Goal: Task Accomplishment & Management: Manage account settings

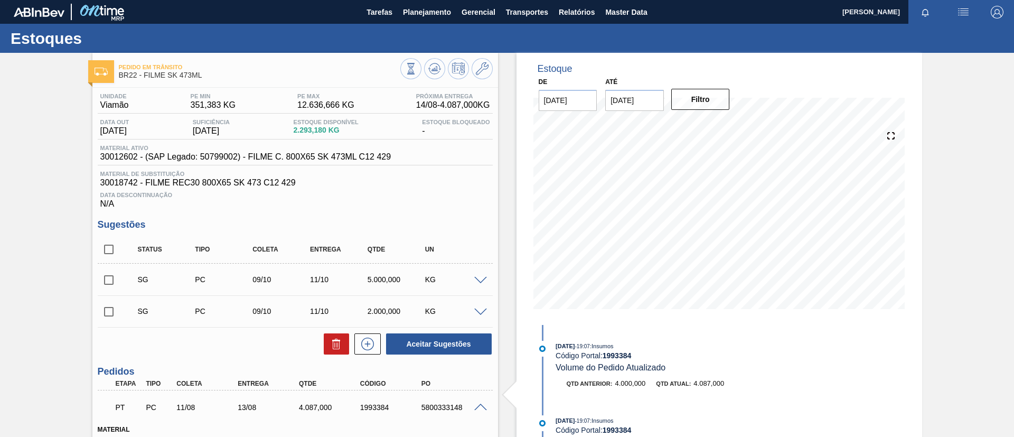
click at [434, 17] on span "Planejamento" at bounding box center [427, 12] width 48 height 13
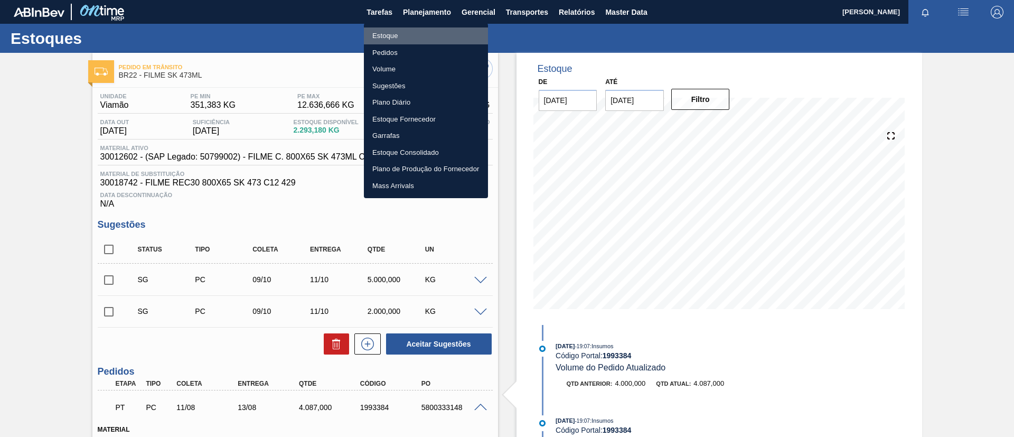
click at [429, 34] on li "Estoque" at bounding box center [426, 35] width 124 height 17
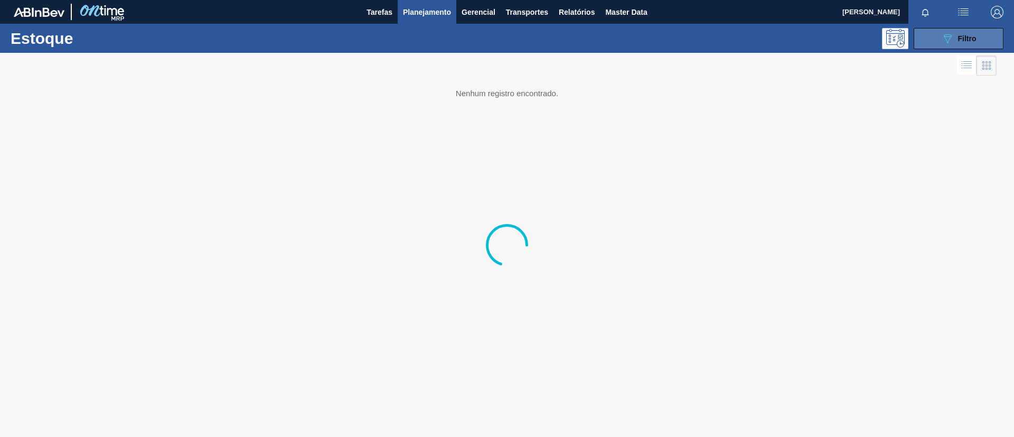
click at [974, 44] on button "089F7B8B-B2A5-4AFE-B5C0-19BA573D28AC Filtro" at bounding box center [959, 38] width 90 height 21
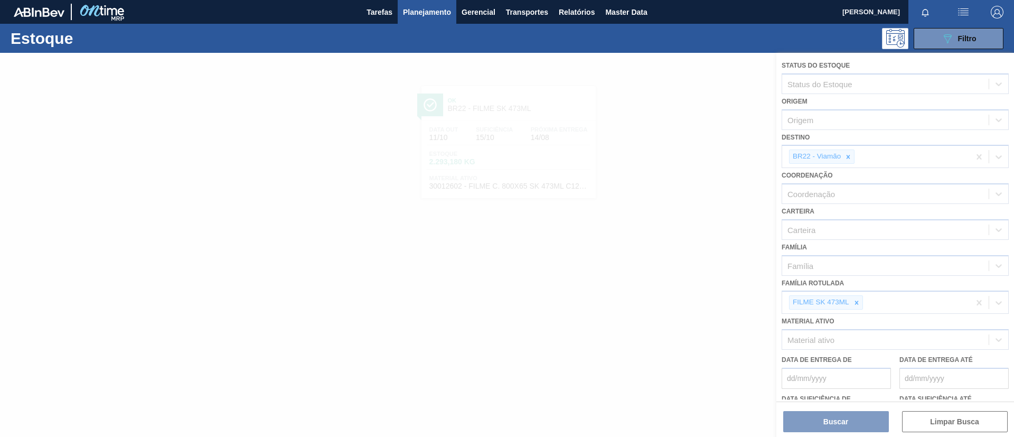
click at [850, 305] on div "FILME SK 473ML" at bounding box center [820, 302] width 61 height 13
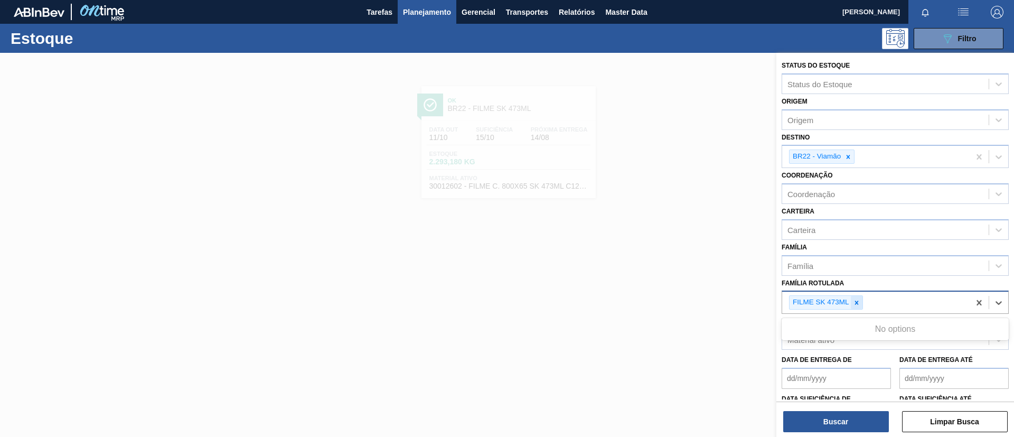
click at [852, 304] on div at bounding box center [857, 302] width 12 height 13
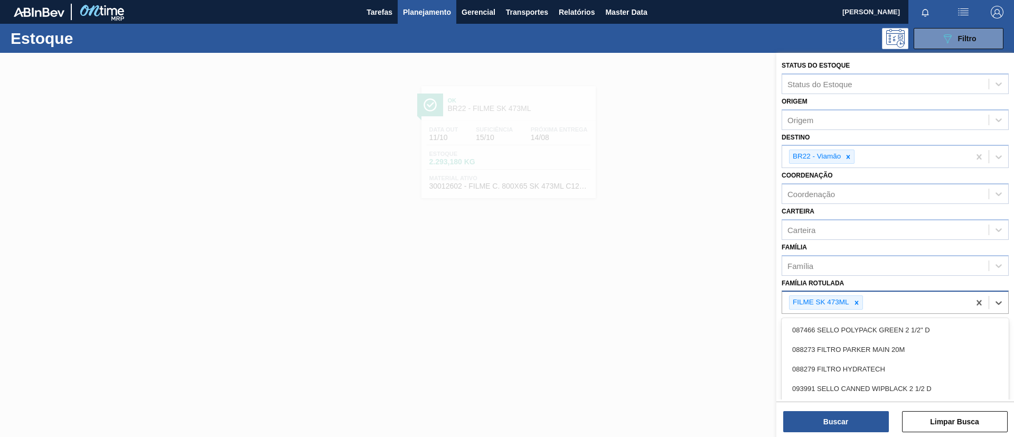
click at [853, 304] on icon at bounding box center [856, 302] width 7 height 7
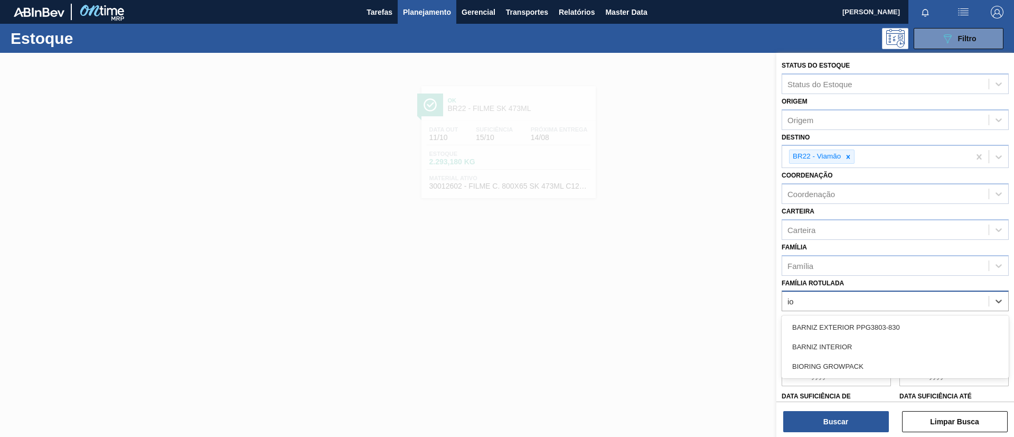
type Rotulada "i"
type Rotulada "original 269ml"
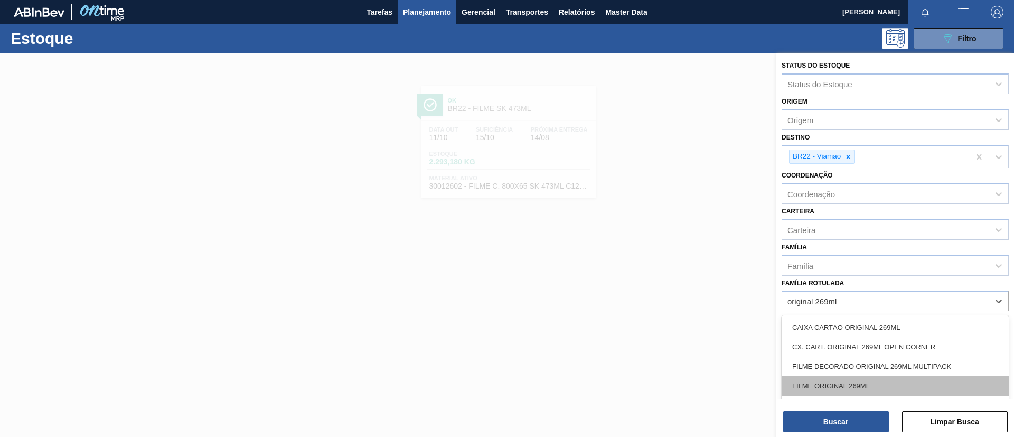
click at [862, 390] on div "FILME ORIGINAL 269ML" at bounding box center [895, 386] width 227 height 20
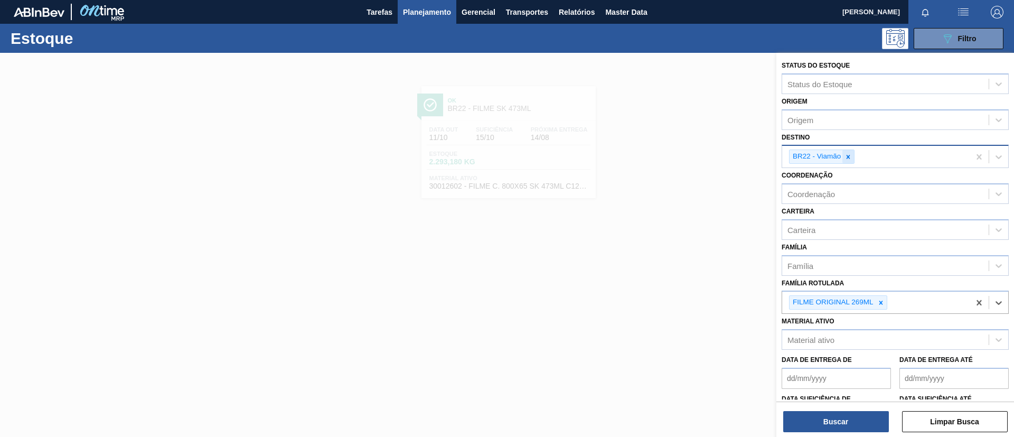
click at [848, 157] on icon at bounding box center [849, 157] width 4 height 4
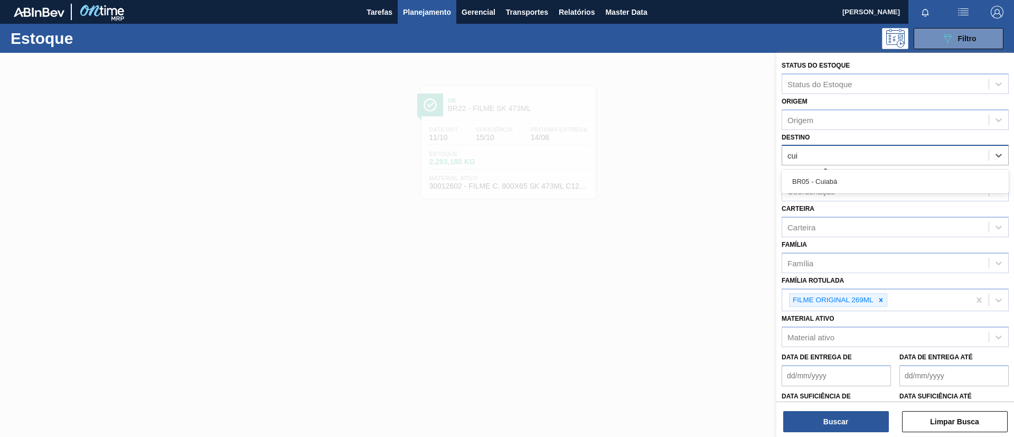
type input "cuia"
click at [855, 188] on div "BR05 - Cuiabá" at bounding box center [895, 182] width 227 height 20
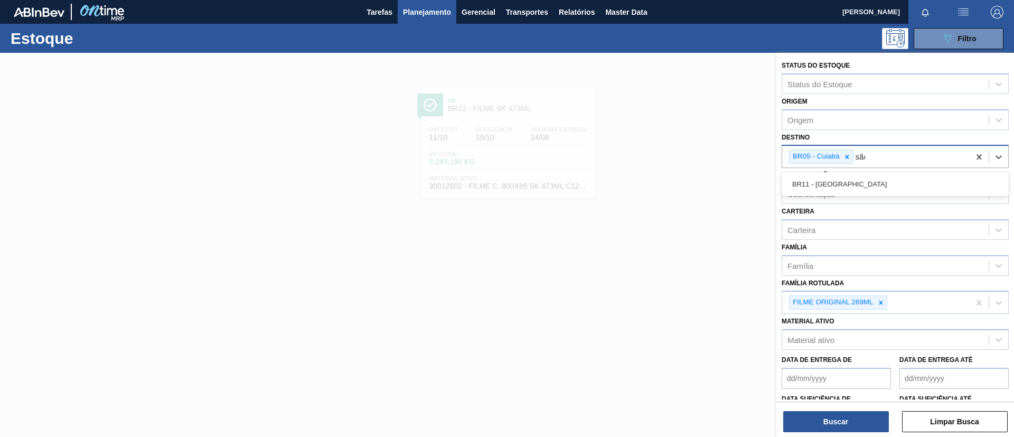
type input "são"
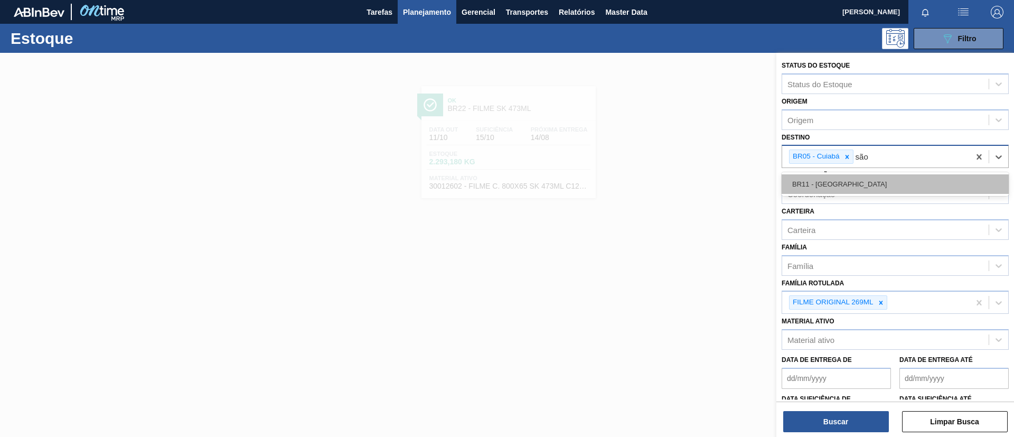
click at [882, 183] on div "BR11 - São Luís" at bounding box center [895, 184] width 227 height 20
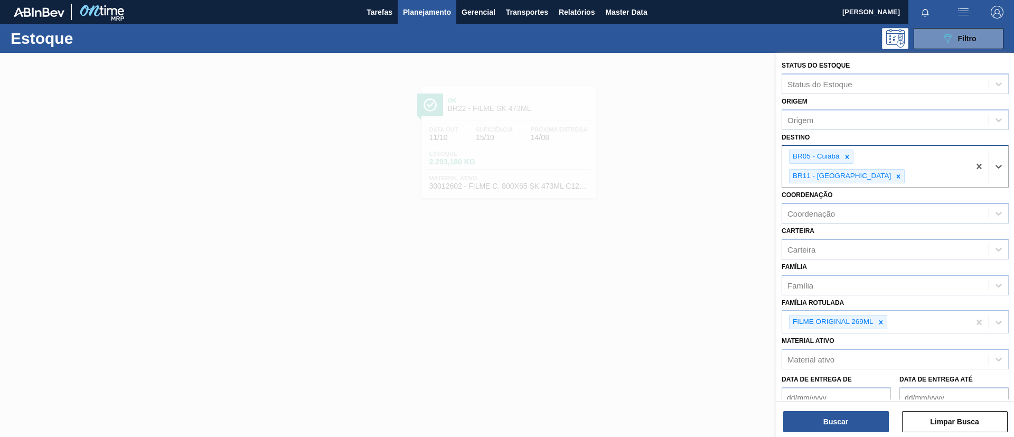
click at [848, 432] on div "Status do Estoque Status do Estoque Origem Origem Destino option BR11 - São Luí…" at bounding box center [896, 246] width 238 height 386
click at [853, 419] on button "Buscar" at bounding box center [836, 421] width 106 height 21
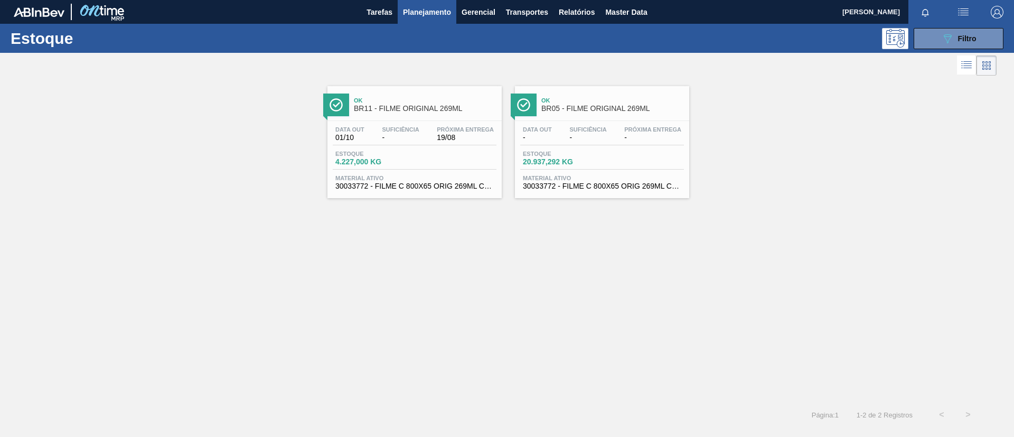
click at [465, 113] on div "Ok BR11 - FILME ORIGINAL 269ML" at bounding box center [425, 105] width 143 height 24
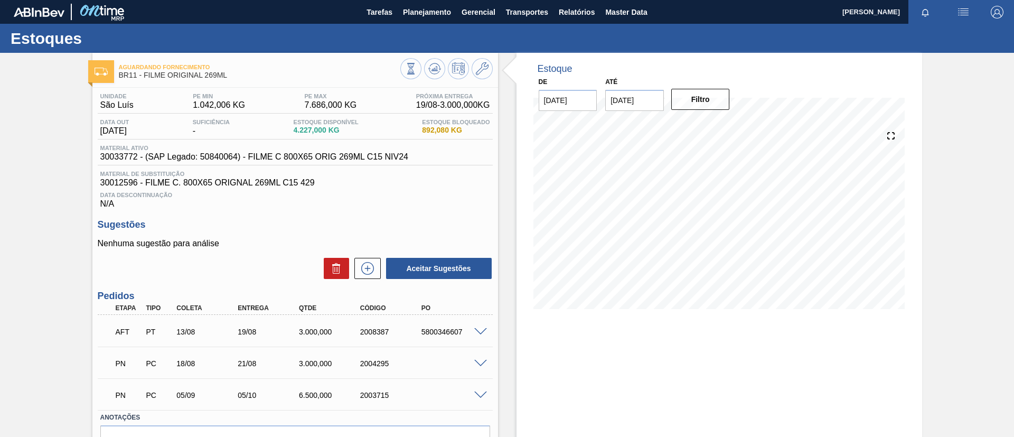
click at [381, 269] on div "Aceitar Sugestões" at bounding box center [437, 268] width 112 height 23
click at [367, 270] on icon at bounding box center [367, 269] width 1 height 6
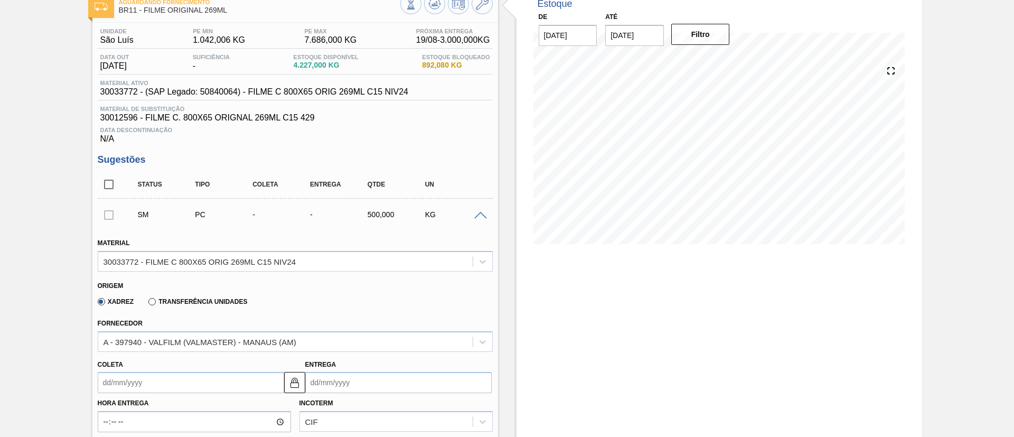
scroll to position [79, 0]
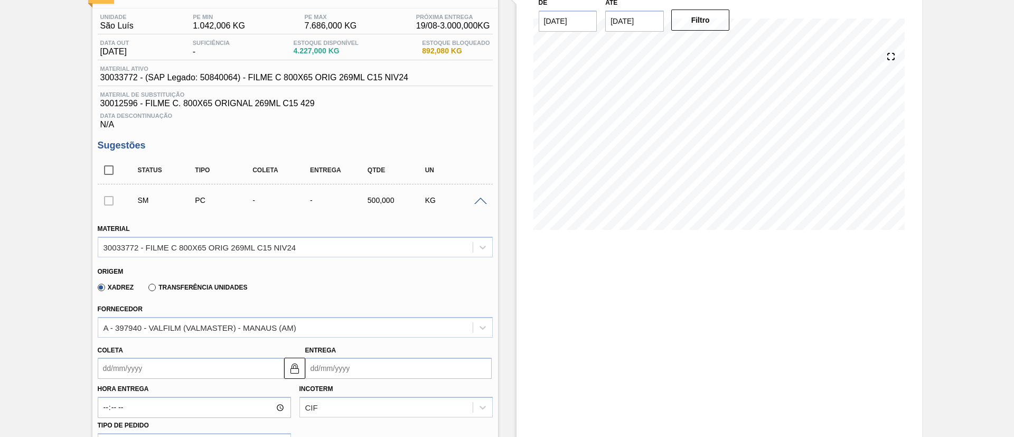
click at [202, 286] on label "Transferência Unidades" at bounding box center [197, 287] width 99 height 7
click at [147, 289] on input "Transferência Unidades" at bounding box center [147, 289] width 0 height 0
click at [215, 333] on div "BR01-Manaus" at bounding box center [295, 327] width 395 height 21
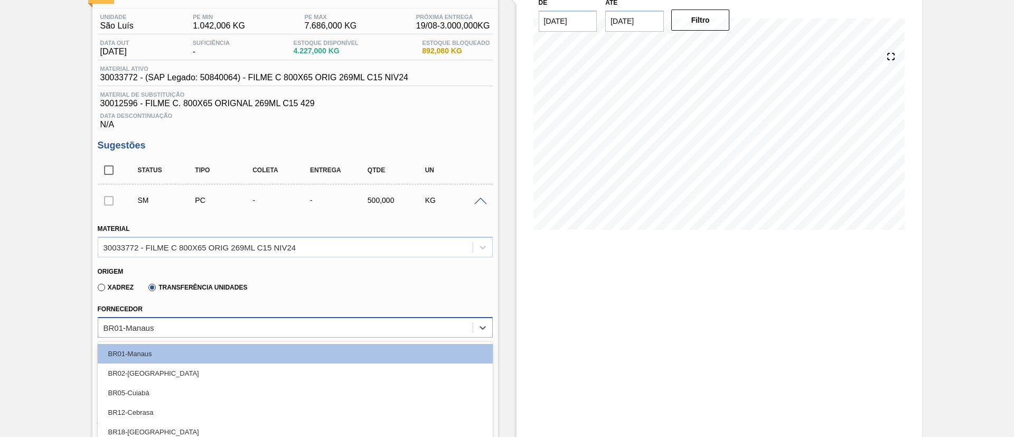
scroll to position [110, 0]
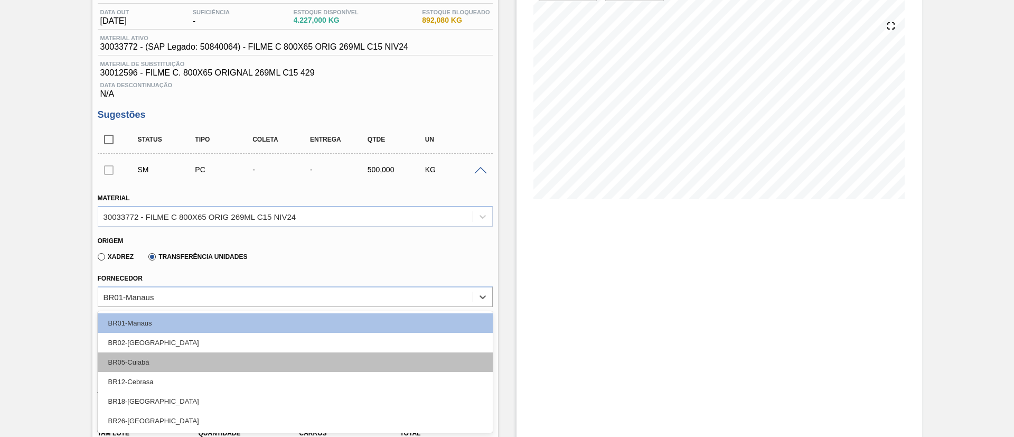
click at [202, 365] on div "BR05-Cuiabá" at bounding box center [295, 362] width 395 height 20
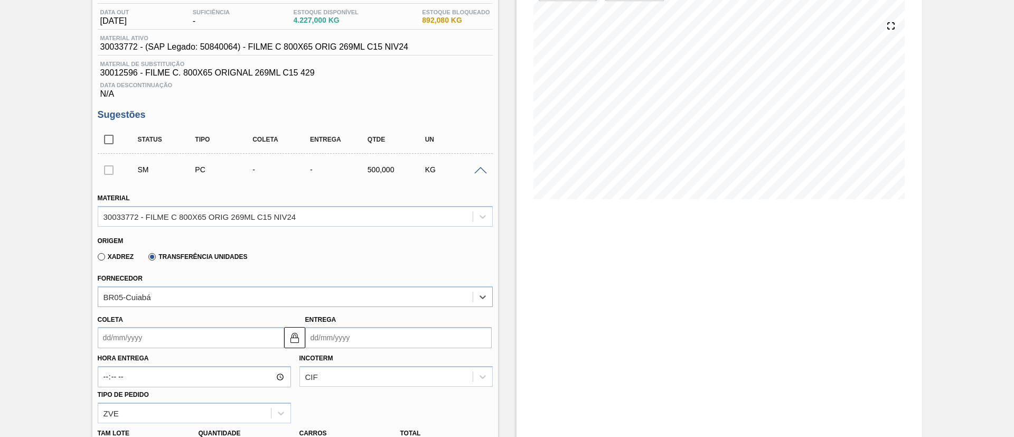
click at [211, 333] on input "Coleta" at bounding box center [191, 337] width 186 height 21
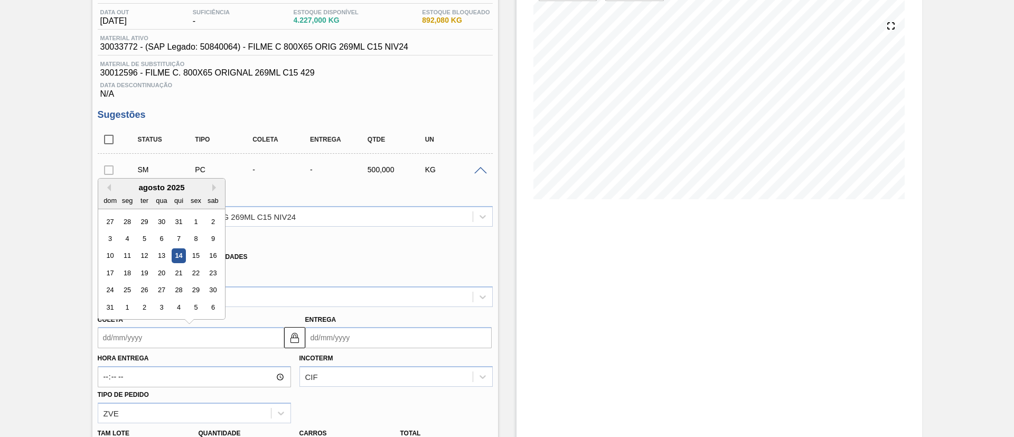
drag, startPoint x: 181, startPoint y: 256, endPoint x: 191, endPoint y: 264, distance: 12.8
click at [181, 256] on div "14" at bounding box center [178, 256] width 14 height 14
type input "[DATE]"
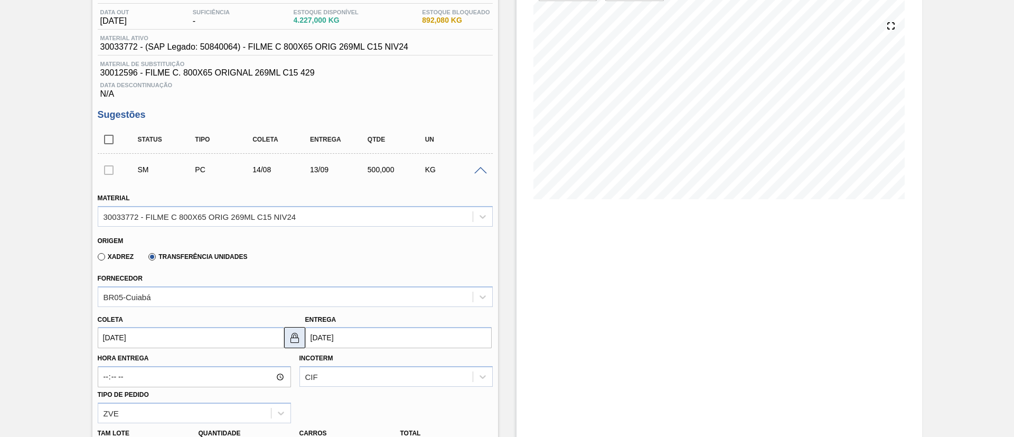
click at [297, 340] on img at bounding box center [294, 337] width 13 height 13
click at [352, 340] on input "[DATE]" at bounding box center [398, 337] width 186 height 21
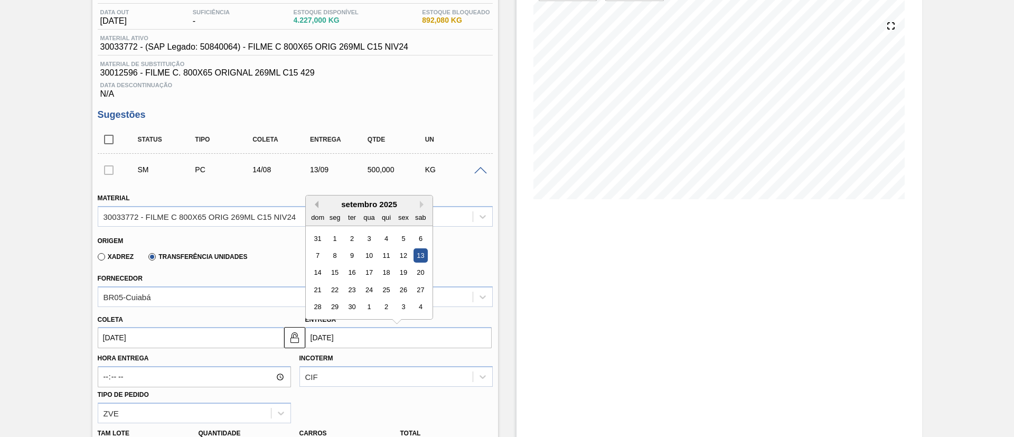
click at [315, 202] on button "Previous Month" at bounding box center [314, 204] width 7 height 7
click at [335, 289] on div "18" at bounding box center [335, 290] width 14 height 14
type input "18/08/2025"
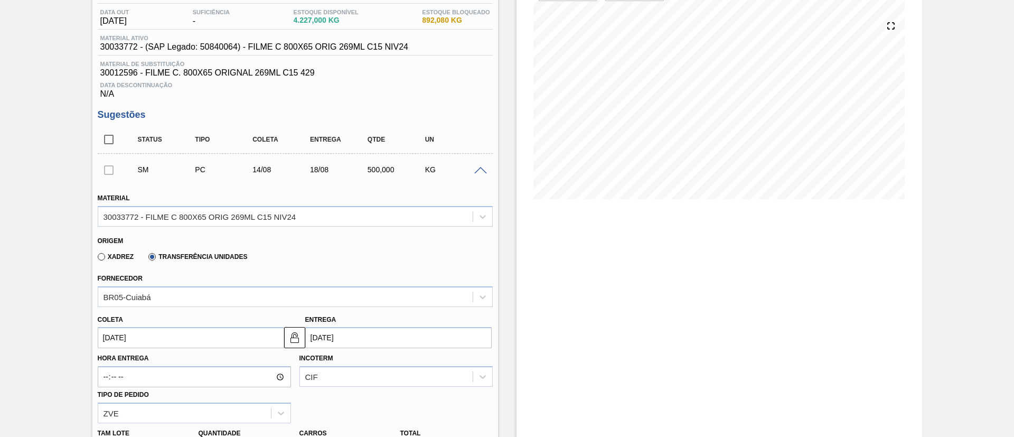
scroll to position [268, 0]
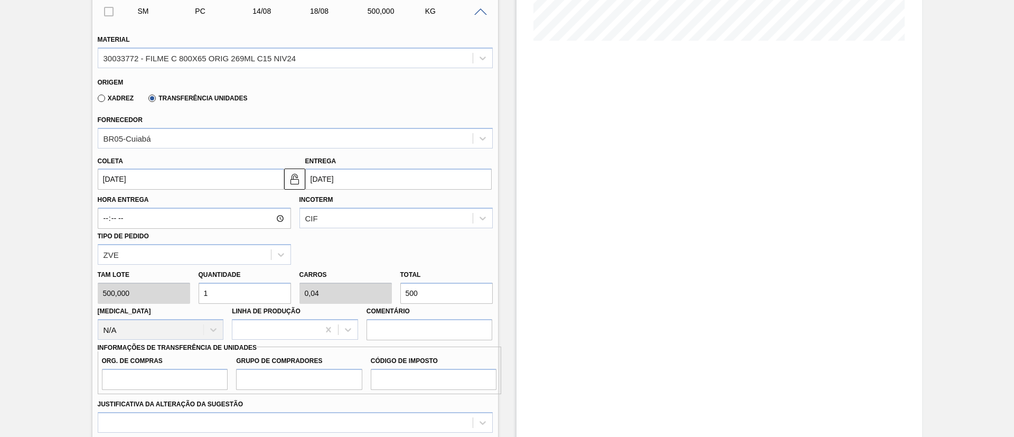
click at [344, 289] on div "Tam lote 500,000 Quantidade 1 Carros 0,04 Total 500 Doca N/A Linha de Produção …" at bounding box center [296, 303] width 404 height 76
type input "0,004"
type input "0"
type input "2"
type input "0,05"
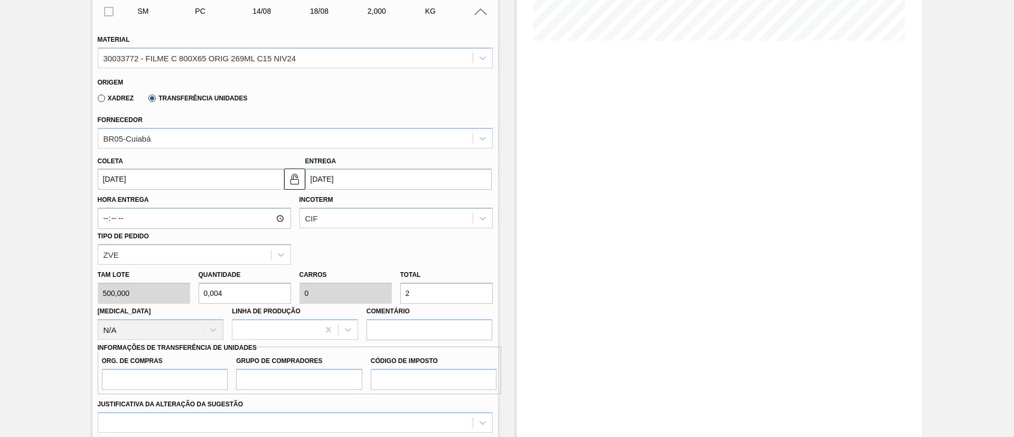
type input "0,002"
type input "25"
type input "0,004"
type input "0"
type input "2"
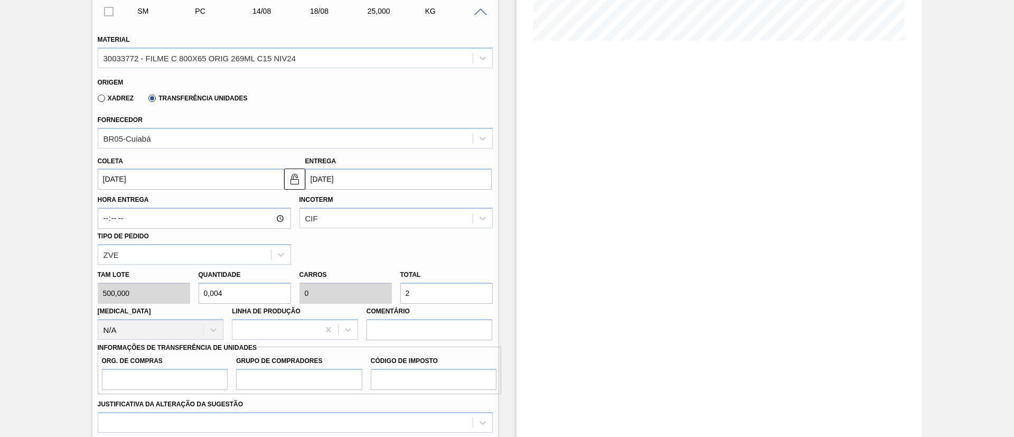
type input "0"
type input "0,006"
type input "3"
type input "0,07"
type input "0,003"
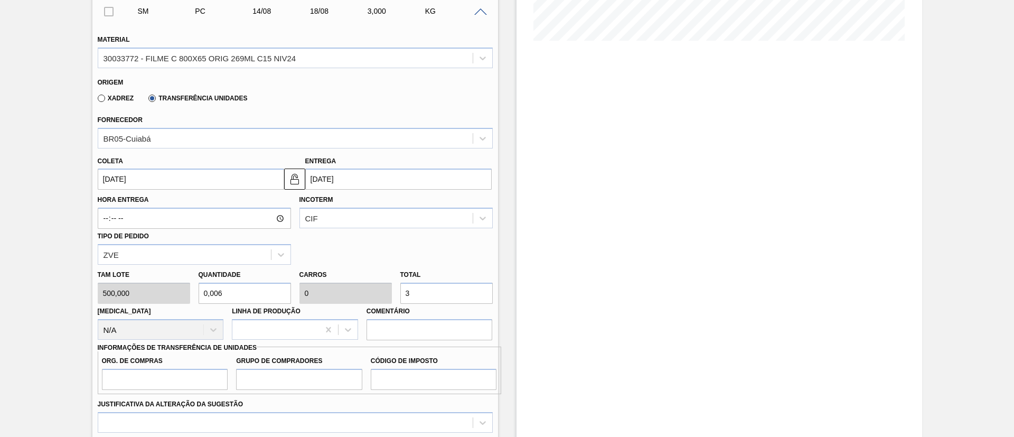
type input "35"
type input "0,704"
type input "0,028"
type input "352"
type input "7,056"
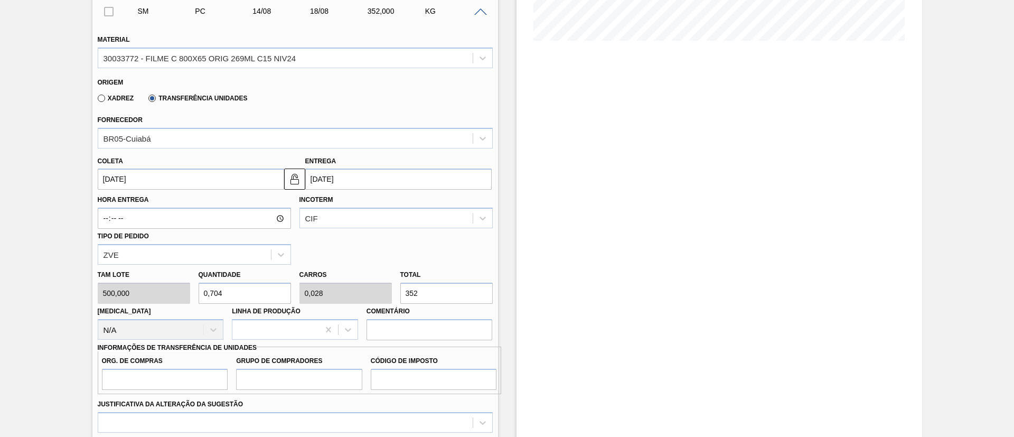
type input "0,282"
type input "3.528,08"
click at [347, 204] on div "Incoterm CIF" at bounding box center [396, 210] width 193 height 36
click at [348, 217] on div "CIF" at bounding box center [386, 218] width 173 height 15
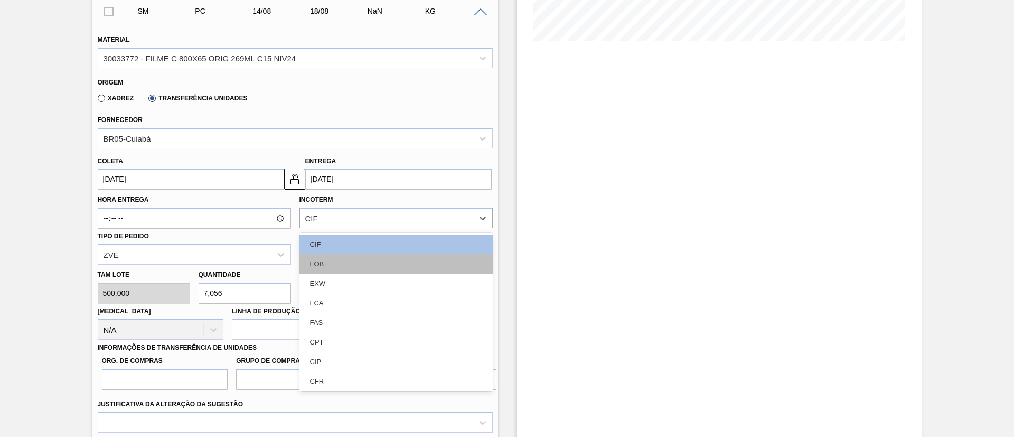
click at [343, 265] on div "FOB" at bounding box center [396, 264] width 193 height 20
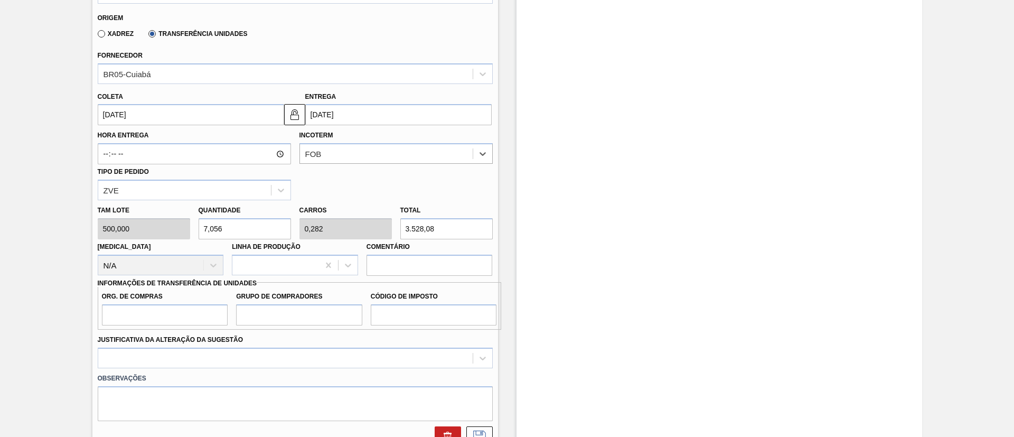
scroll to position [348, 0]
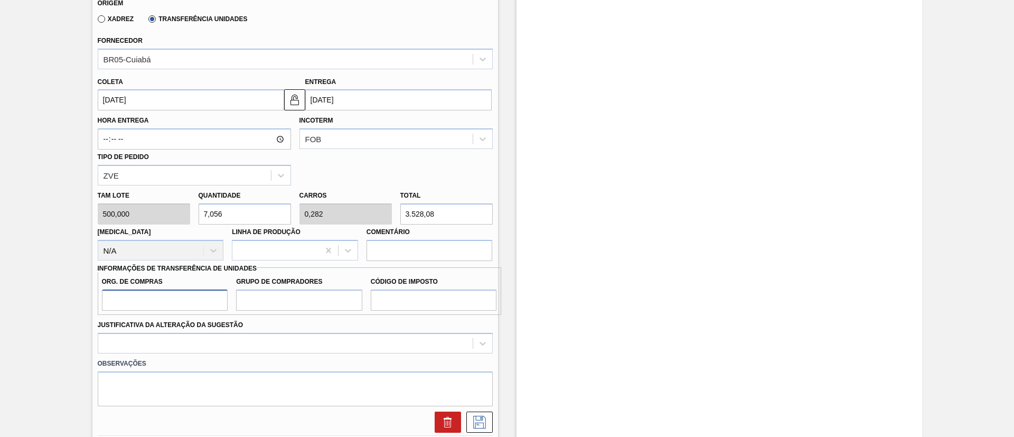
click at [184, 304] on input "Org. de Compras" at bounding box center [165, 299] width 126 height 21
type input "BR00"
click at [275, 305] on input "Grupo de Compradores" at bounding box center [299, 299] width 126 height 21
type input "A01"
click at [438, 309] on input "Código de Imposto" at bounding box center [434, 299] width 126 height 21
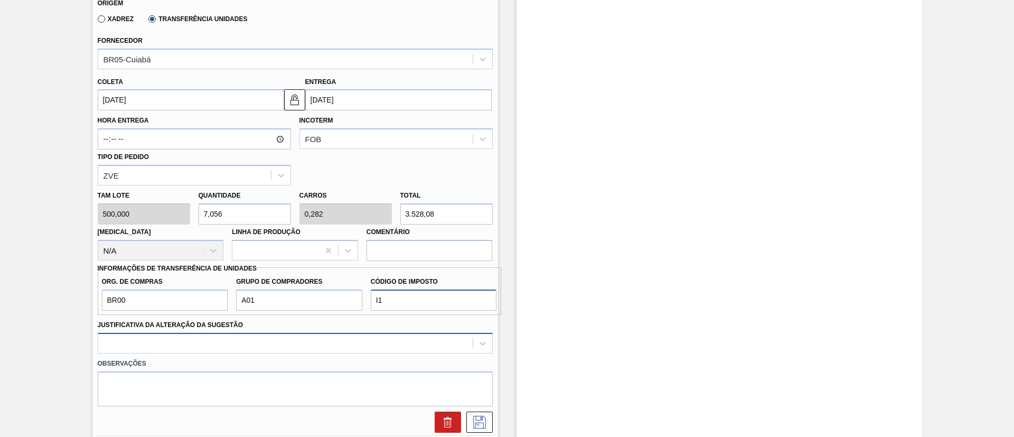
type input "I1"
click at [255, 345] on div at bounding box center [295, 343] width 395 height 21
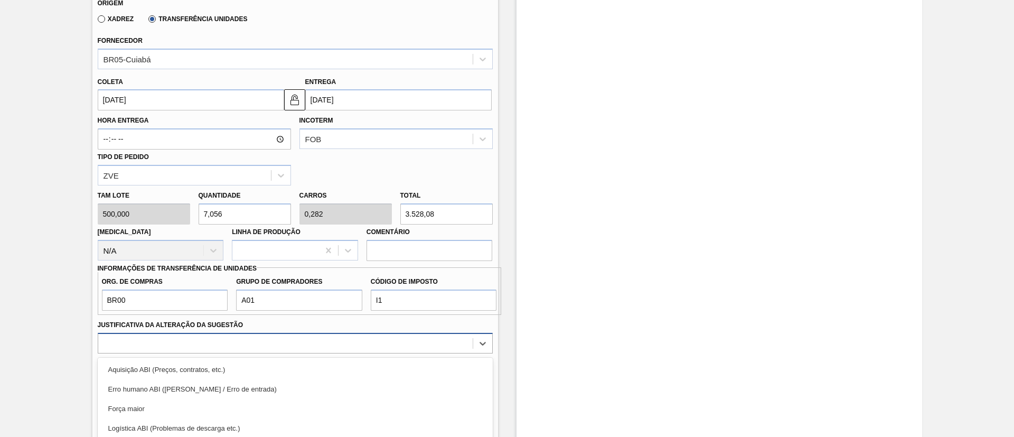
scroll to position [431, 0]
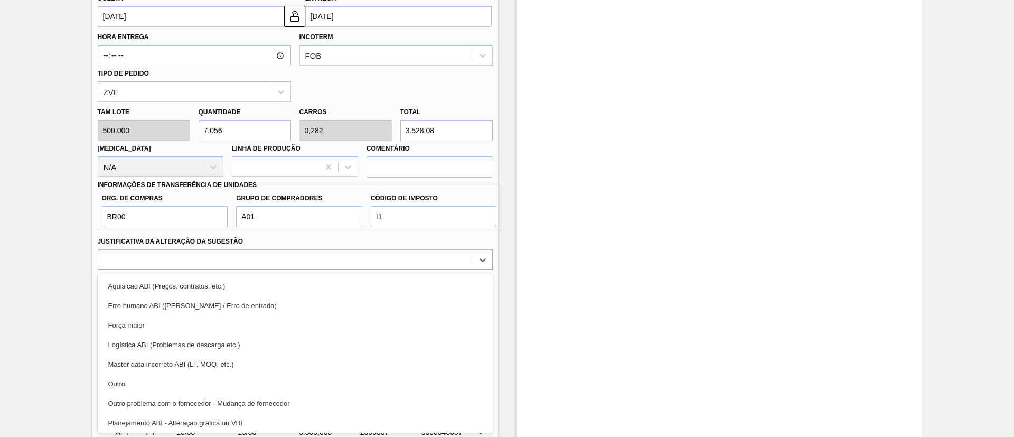
drag, startPoint x: 184, startPoint y: 376, endPoint x: 278, endPoint y: 375, distance: 94.0
click at [189, 376] on div "Outro" at bounding box center [295, 384] width 395 height 20
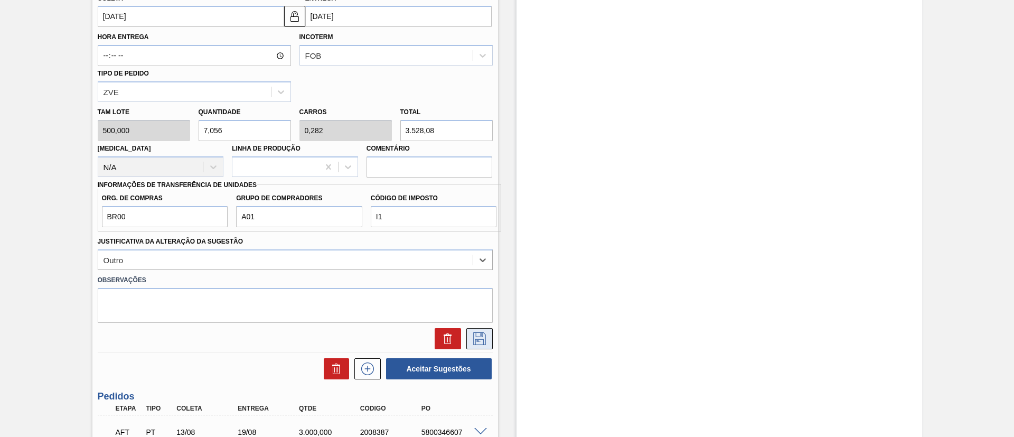
click at [477, 339] on icon at bounding box center [479, 338] width 17 height 13
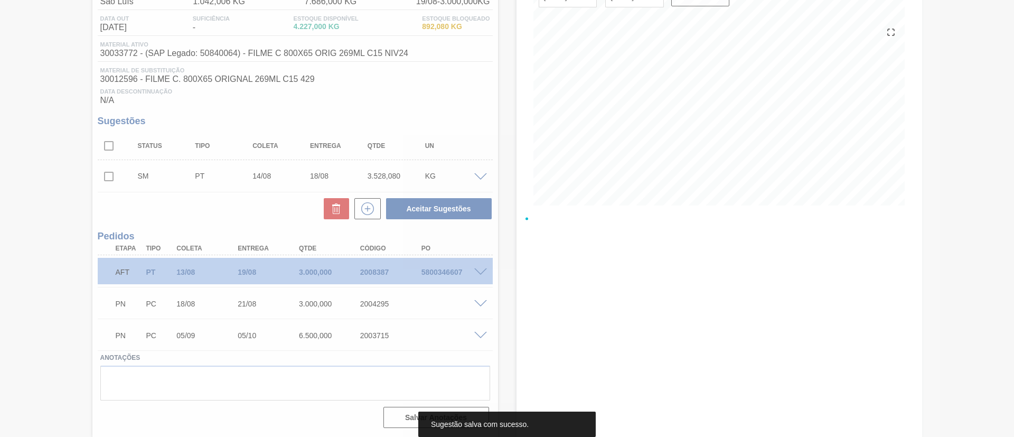
scroll to position [104, 0]
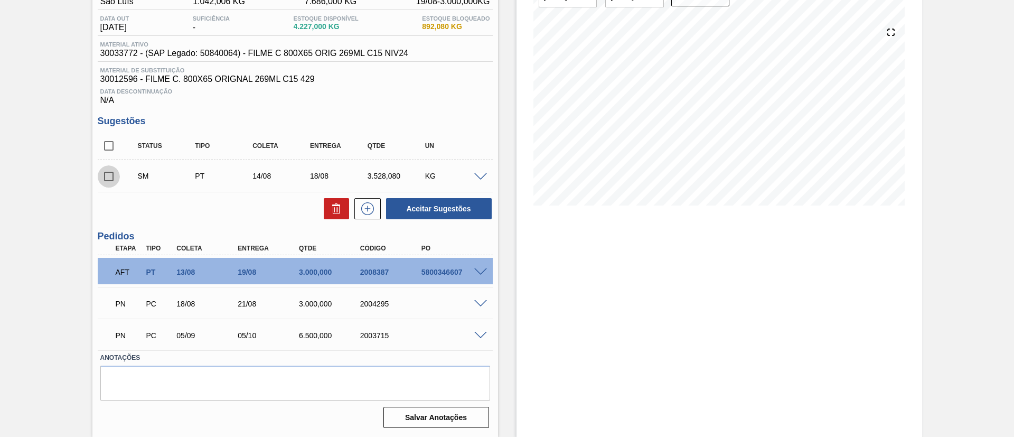
click at [104, 178] on input "checkbox" at bounding box center [109, 176] width 22 height 22
click at [423, 204] on button "Aceitar Sugestões" at bounding box center [439, 208] width 106 height 21
checkbox input "false"
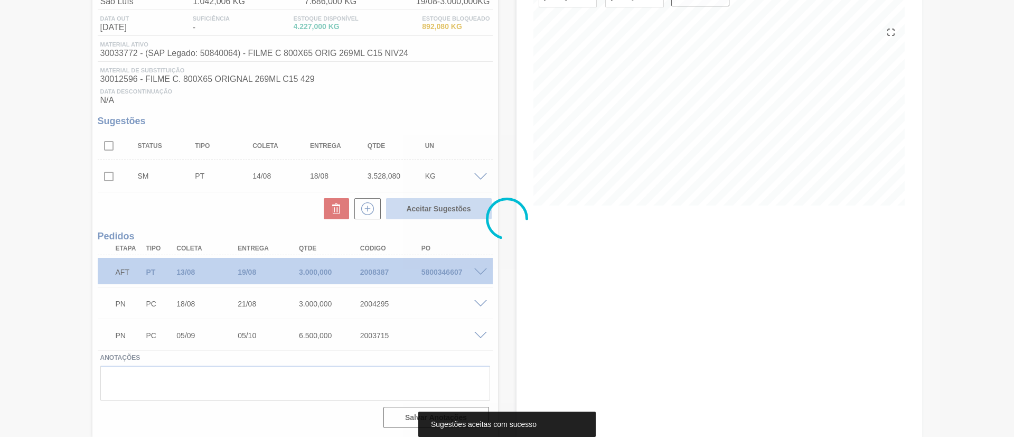
scroll to position [91, 0]
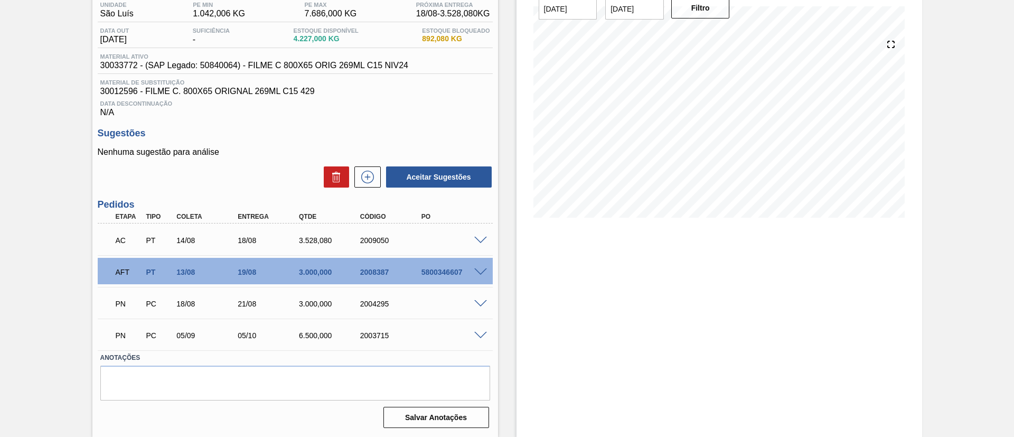
click at [478, 240] on span at bounding box center [480, 241] width 13 height 8
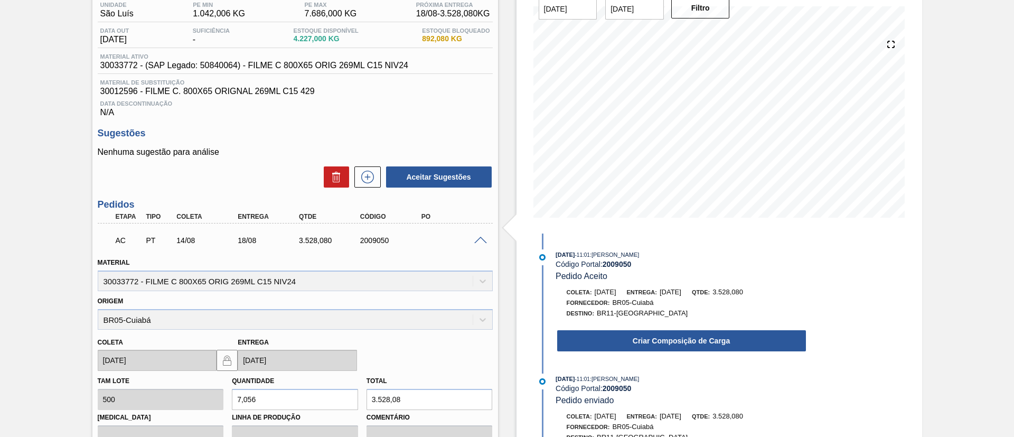
click at [653, 324] on div "Criar Composição de Carga" at bounding box center [671, 338] width 272 height 29
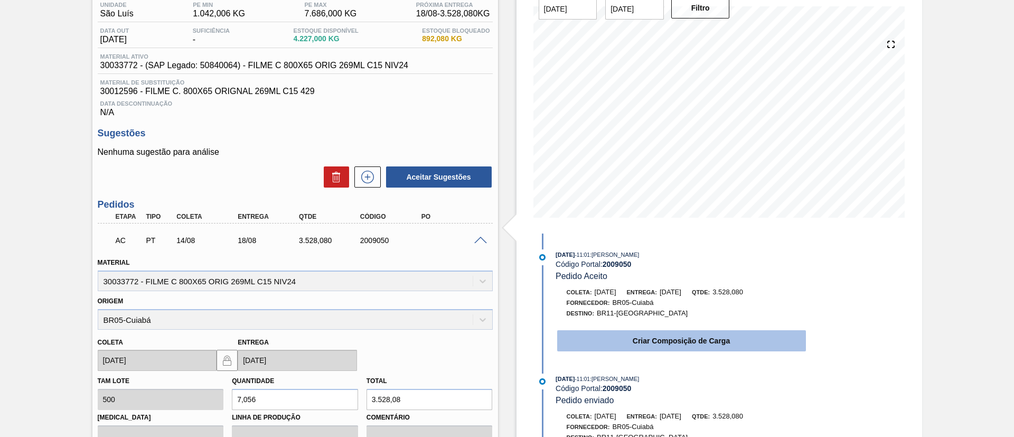
click at [659, 334] on button "Criar Composição de Carga" at bounding box center [681, 340] width 249 height 21
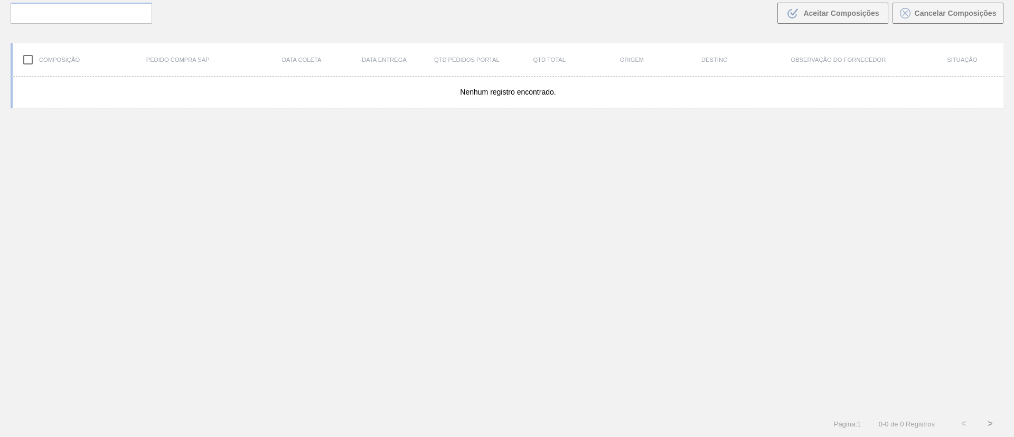
scroll to position [76, 0]
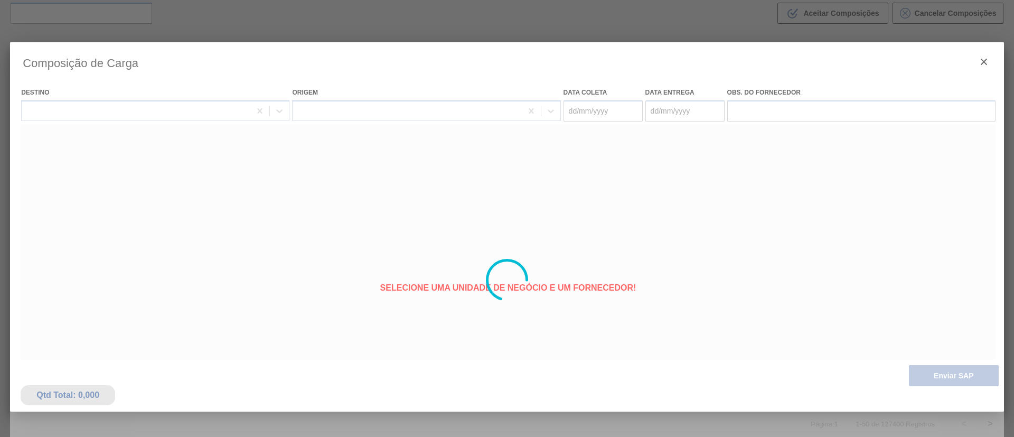
type coleta "[DATE]"
type entrega "18/08/2025"
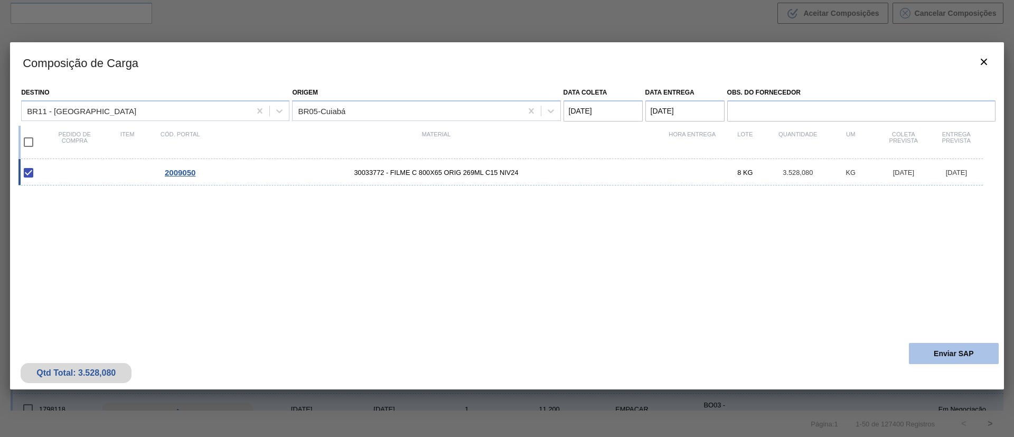
click at [952, 344] on button "Enviar SAP" at bounding box center [954, 353] width 90 height 21
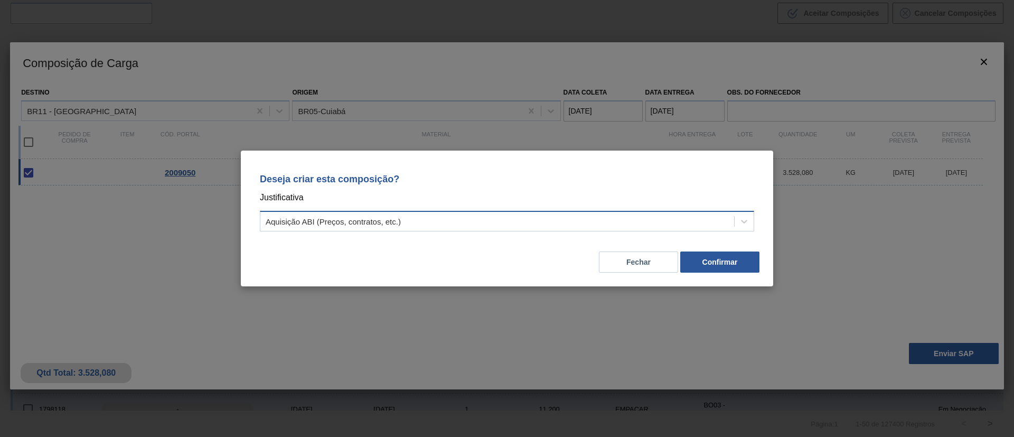
click at [625, 217] on div "Aquisição ABI (Preços, contratos, etc.)" at bounding box center [497, 221] width 474 height 15
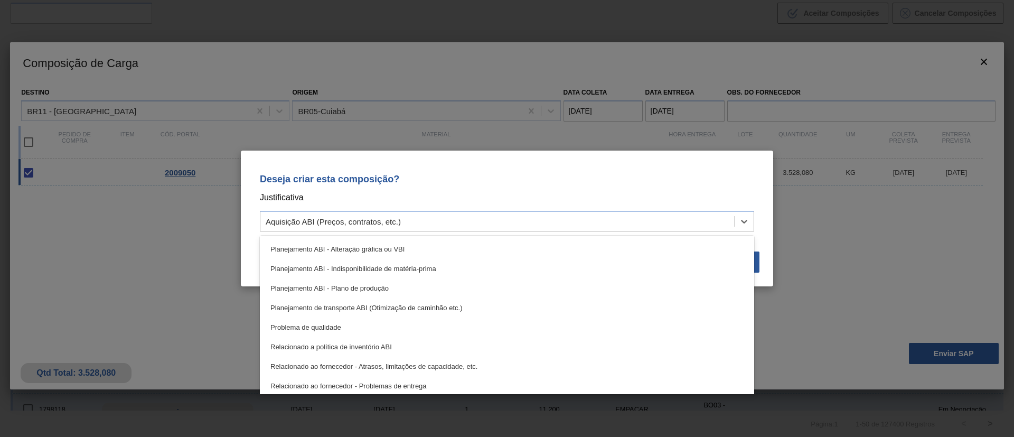
scroll to position [158, 0]
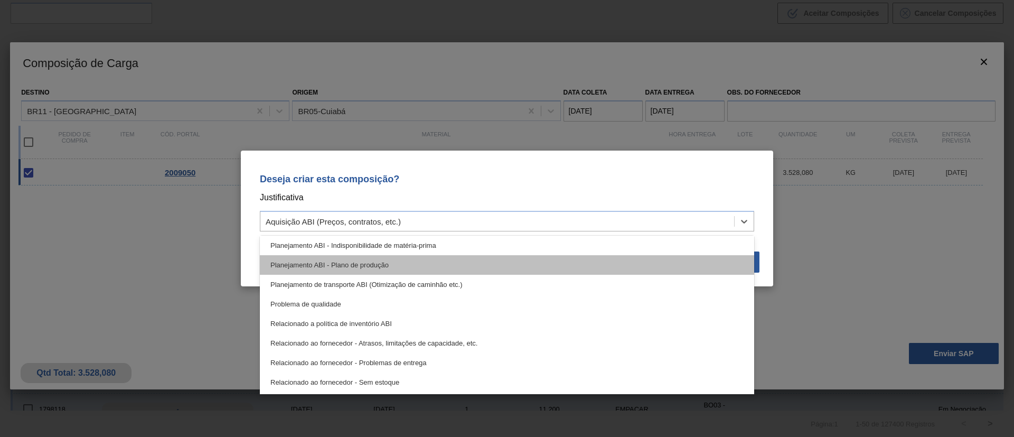
click at [419, 259] on div "Planejamento ABI - Plano de produção" at bounding box center [507, 265] width 494 height 20
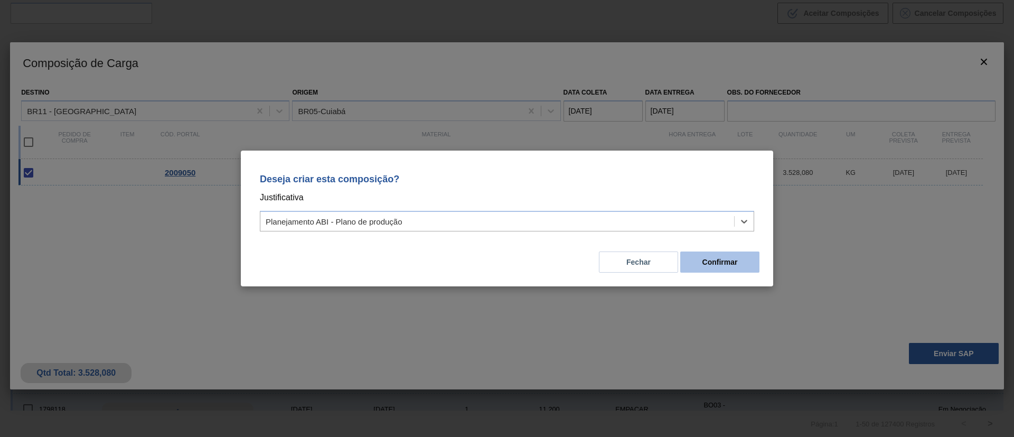
click at [720, 261] on button "Confirmar" at bounding box center [719, 261] width 79 height 21
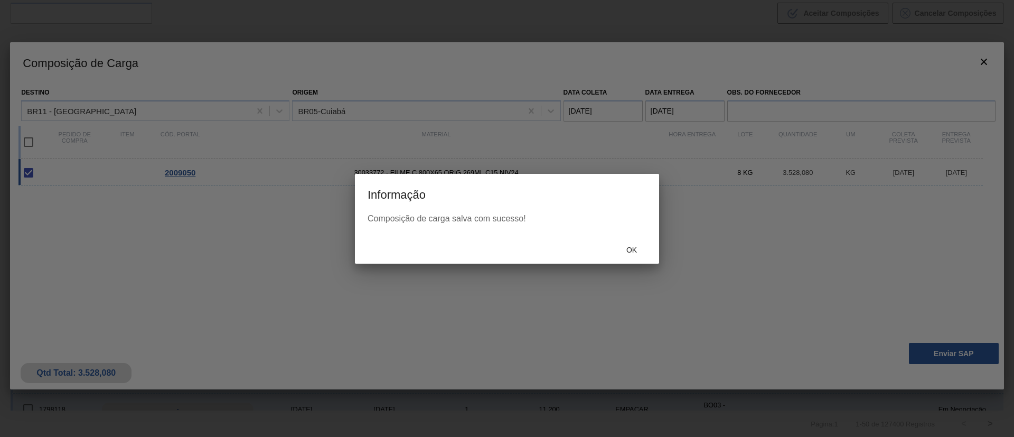
click at [627, 253] on span "Ok" at bounding box center [631, 250] width 27 height 8
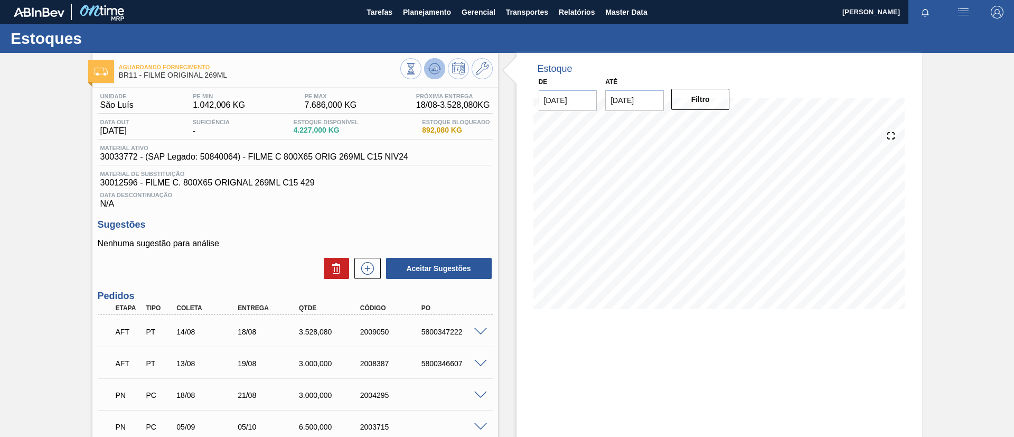
click at [417, 71] on icon at bounding box center [411, 69] width 12 height 12
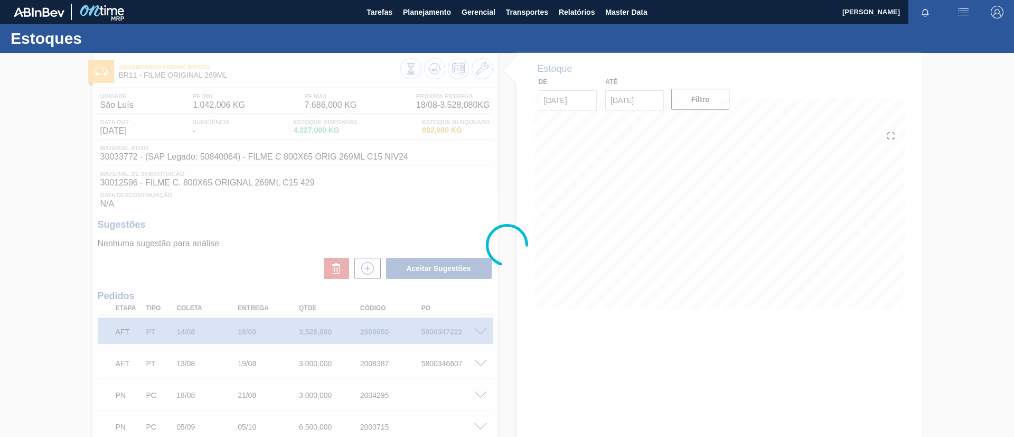
click at [478, 367] on div at bounding box center [507, 245] width 1014 height 384
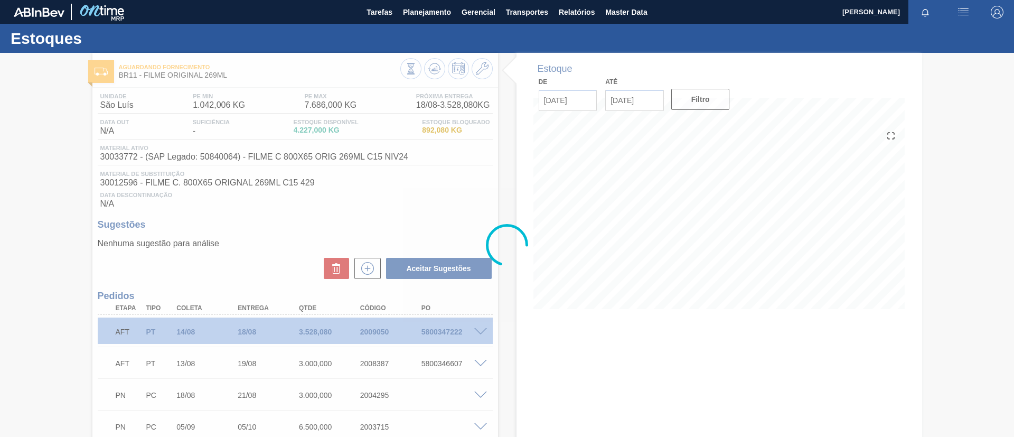
click at [480, 363] on div at bounding box center [507, 245] width 1014 height 384
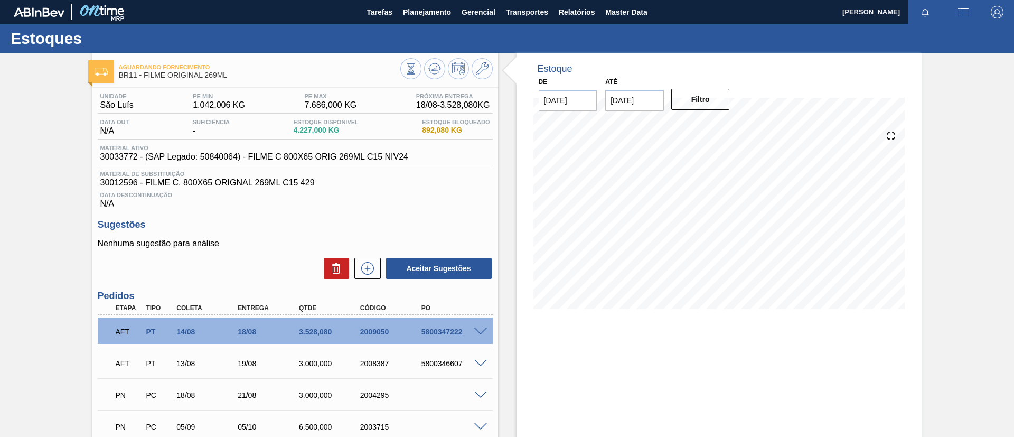
click at [480, 363] on span at bounding box center [480, 364] width 13 height 8
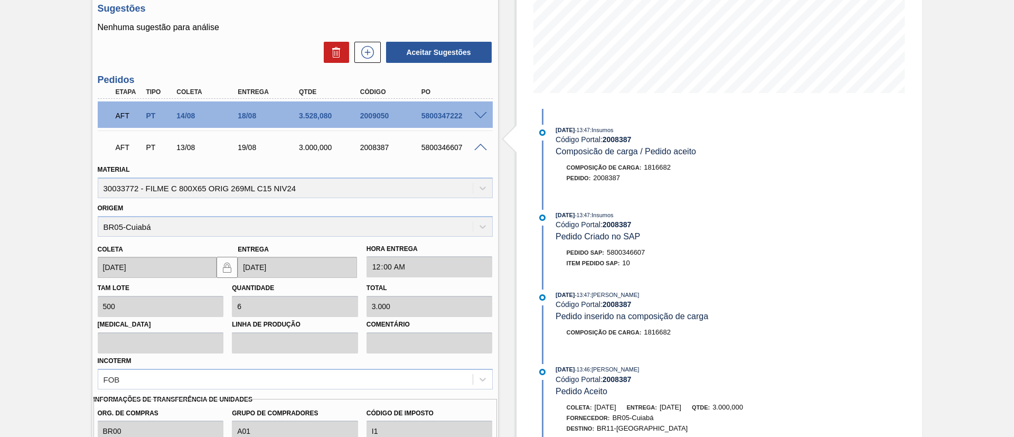
scroll to position [317, 0]
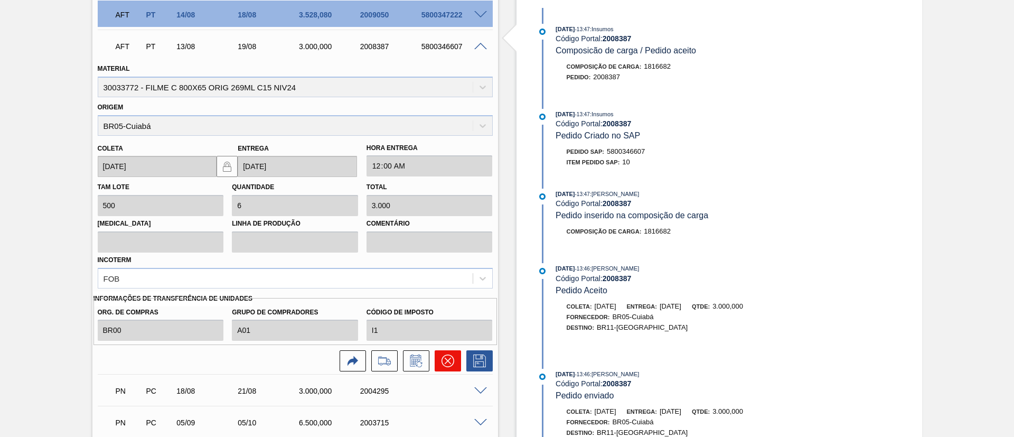
click at [438, 354] on button at bounding box center [448, 360] width 26 height 21
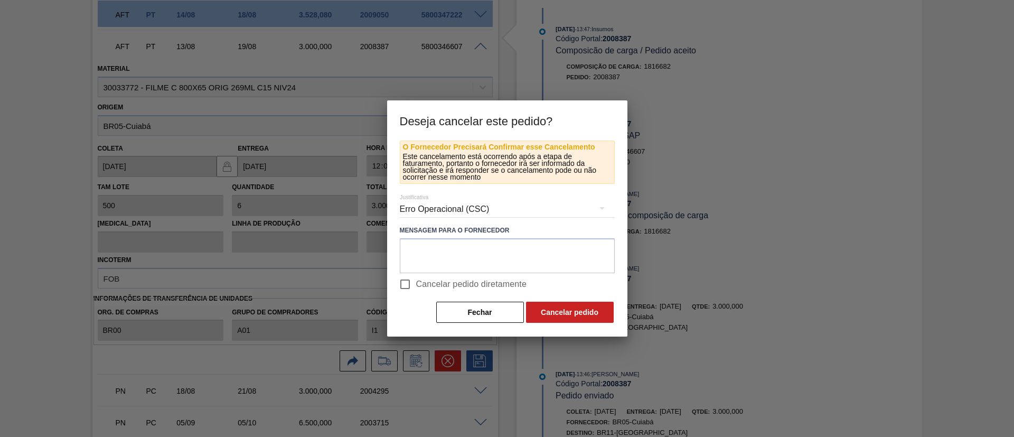
click at [480, 283] on span "Cancelar pedido diretamente" at bounding box center [471, 284] width 111 height 13
click at [416, 283] on input "Cancelar pedido diretamente" at bounding box center [405, 284] width 22 height 22
checkbox input "true"
click at [552, 315] on button "Cancelar pedido" at bounding box center [570, 312] width 88 height 21
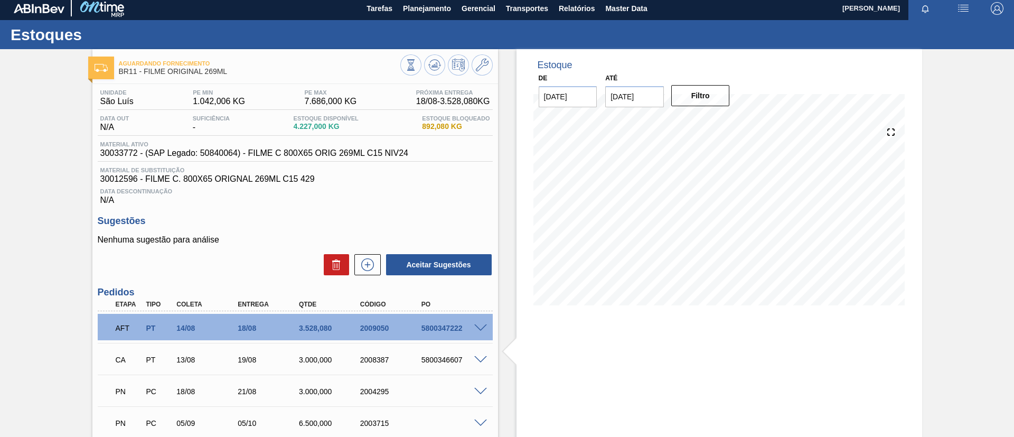
scroll to position [0, 0]
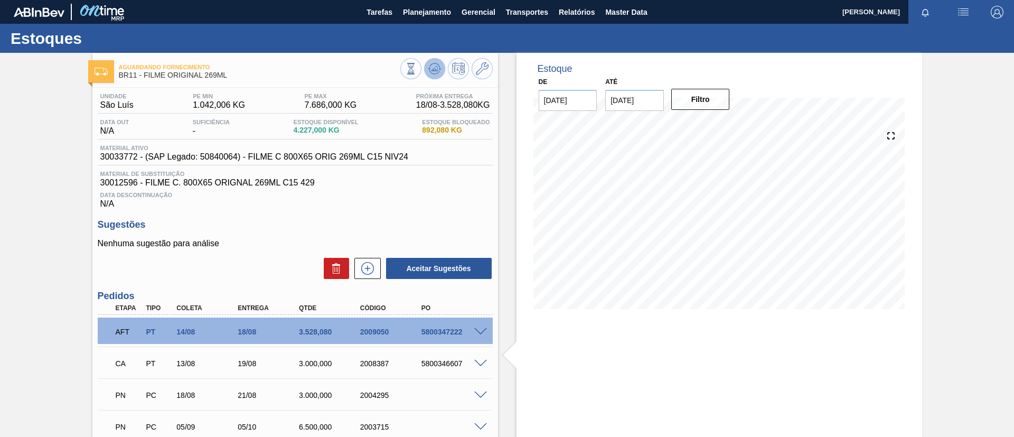
click at [417, 72] on icon at bounding box center [411, 69] width 12 height 12
drag, startPoint x: 348, startPoint y: 339, endPoint x: 394, endPoint y: 338, distance: 46.5
click at [394, 338] on div "AFT PT 14/08 18/08 3.528,080 2009050 5800347222" at bounding box center [292, 330] width 367 height 21
copy div "2009050"
click at [0, 244] on div "Aguardando Fornecimento BR11 - FILME ORIGINAL 269ML Unidade São Luís PE MIN 1.0…" at bounding box center [507, 275] width 1014 height 444
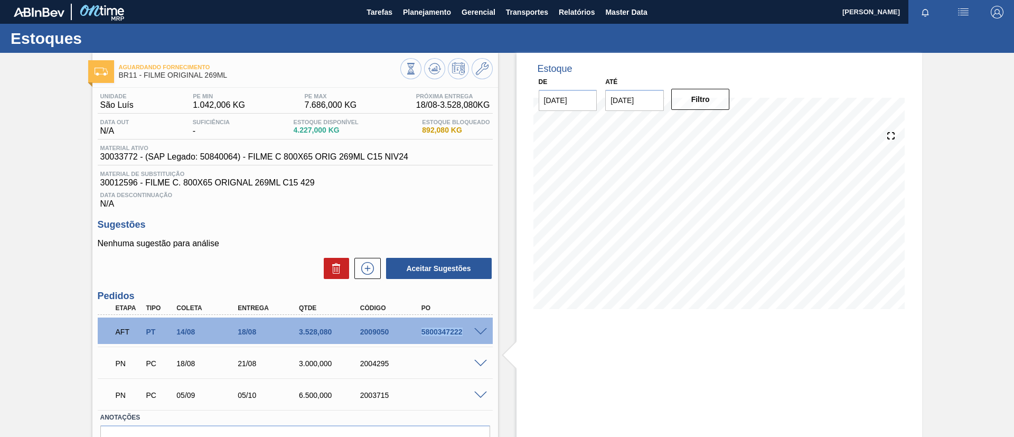
drag, startPoint x: 441, startPoint y: 337, endPoint x: 471, endPoint y: 339, distance: 30.2
click at [471, 339] on div "AFT PT 14/08 18/08 3.528,080 2009050 5800347222" at bounding box center [292, 330] width 367 height 21
copy div "5800347222"
click at [482, 329] on span at bounding box center [480, 332] width 13 height 8
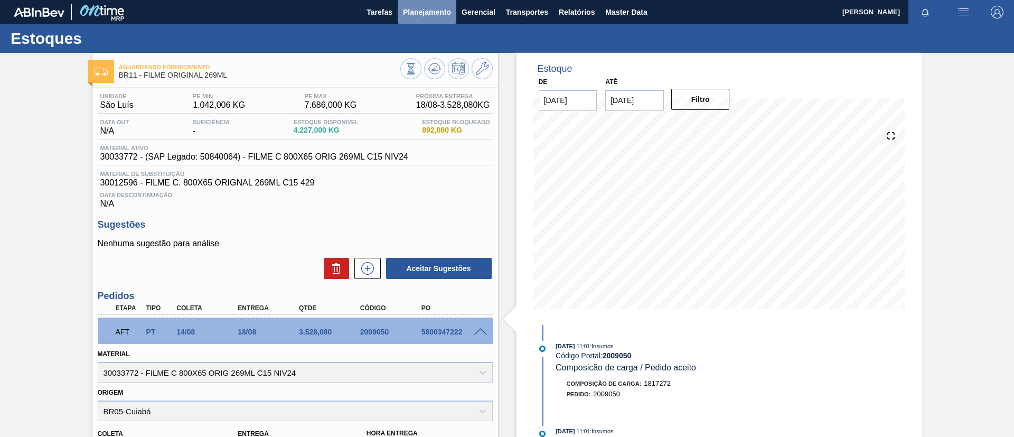
click at [432, 20] on button "Planejamento" at bounding box center [427, 12] width 59 height 24
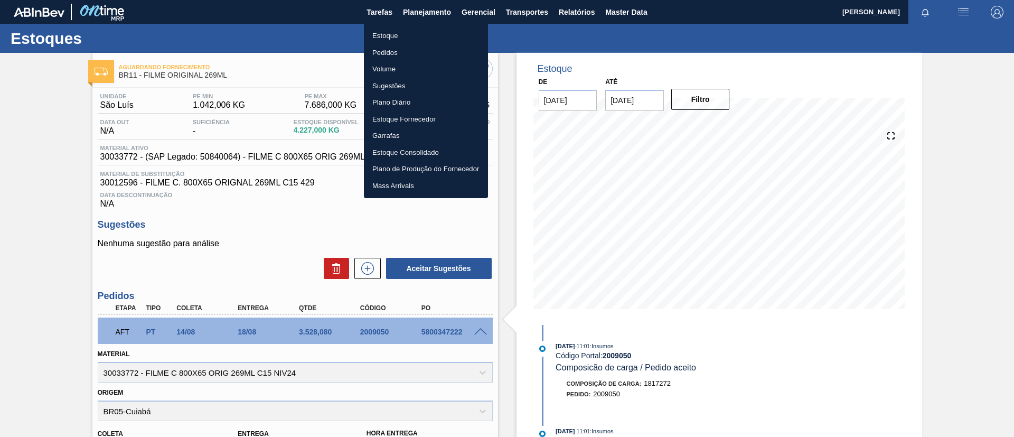
click at [429, 33] on li "Estoque" at bounding box center [426, 35] width 124 height 17
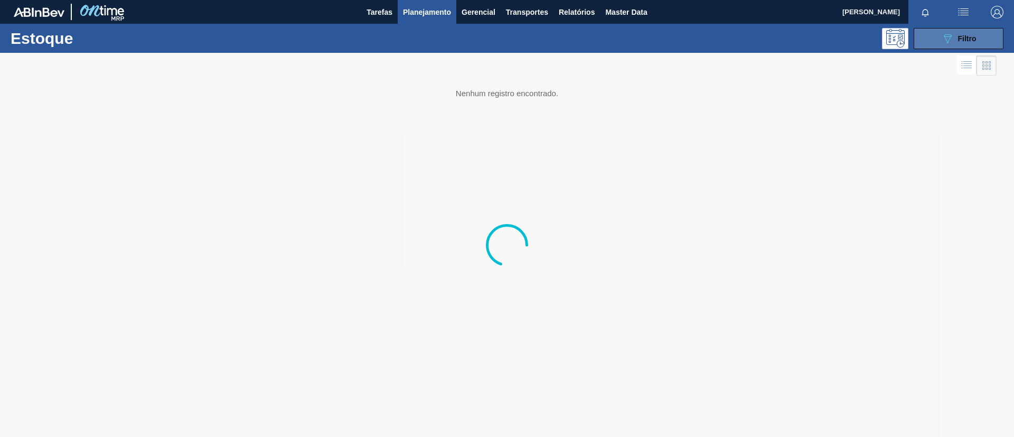
click at [962, 37] on span "Filtro" at bounding box center [967, 38] width 18 height 8
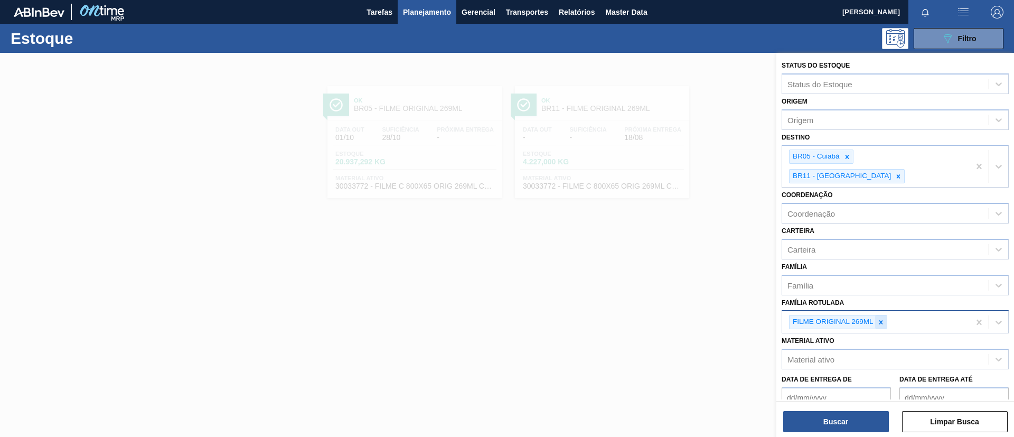
click at [883, 319] on icon at bounding box center [880, 322] width 7 height 7
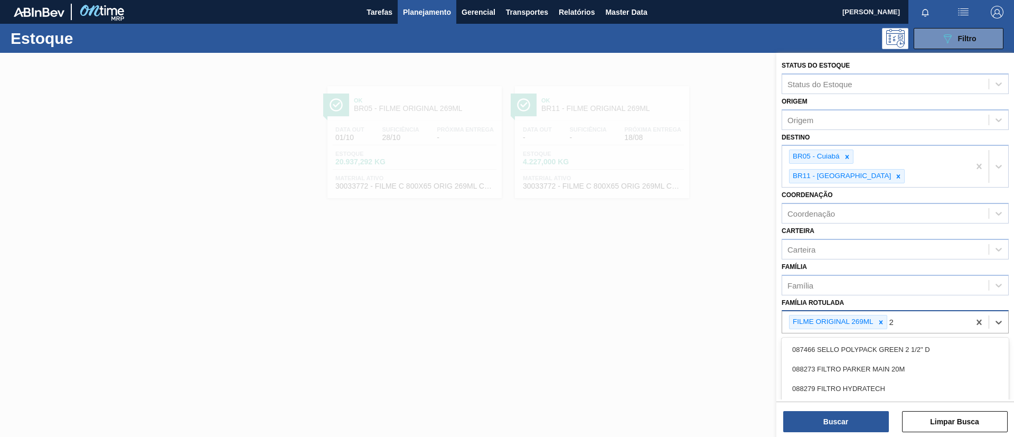
click at [883, 319] on icon at bounding box center [880, 322] width 7 height 7
type Rotulada "23mi"
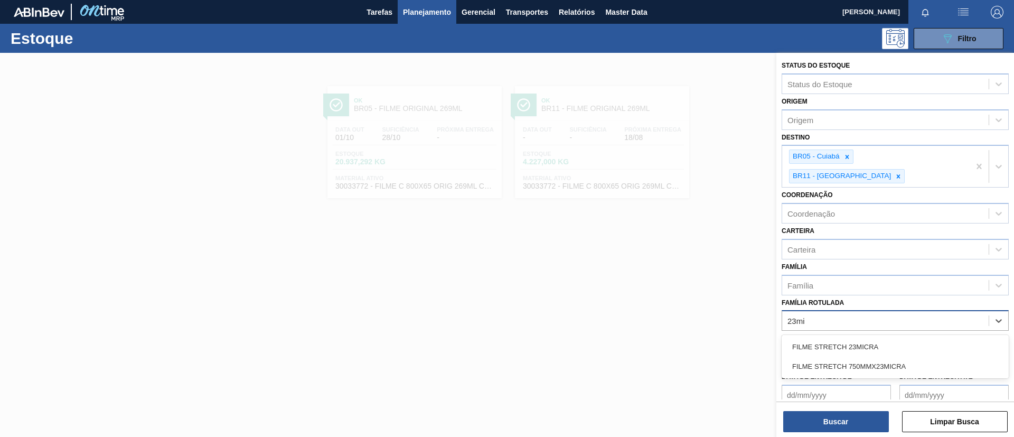
click at [881, 337] on div "FILME STRETCH 23MICRA" at bounding box center [895, 347] width 227 height 20
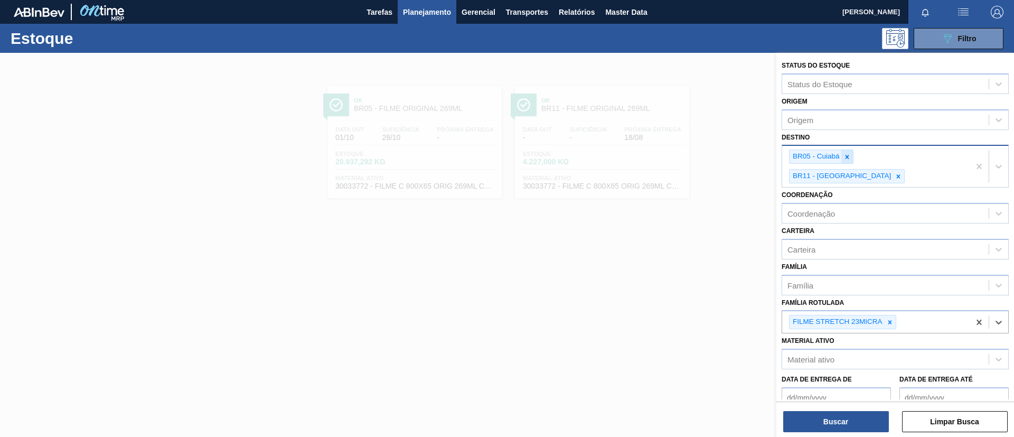
click at [842, 156] on div at bounding box center [848, 156] width 12 height 13
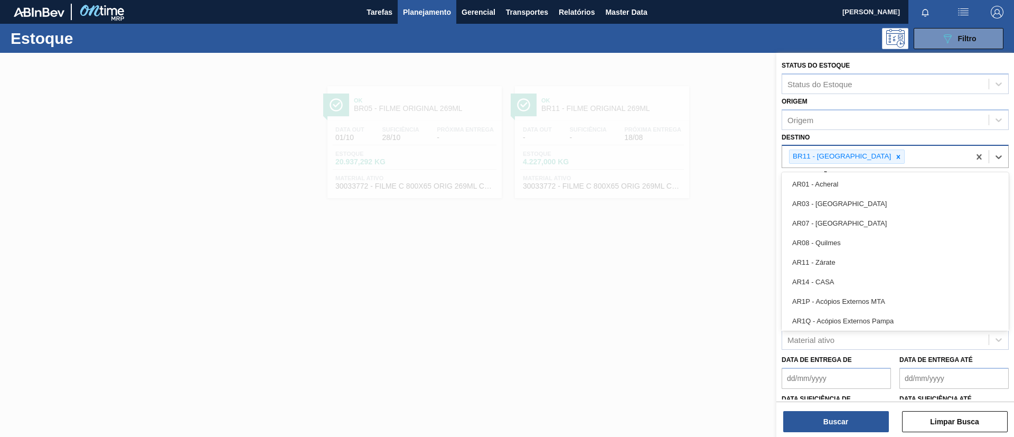
click at [846, 156] on div "BR11 - São Luís" at bounding box center [841, 156] width 103 height 13
click at [897, 156] on icon at bounding box center [899, 157] width 4 height 4
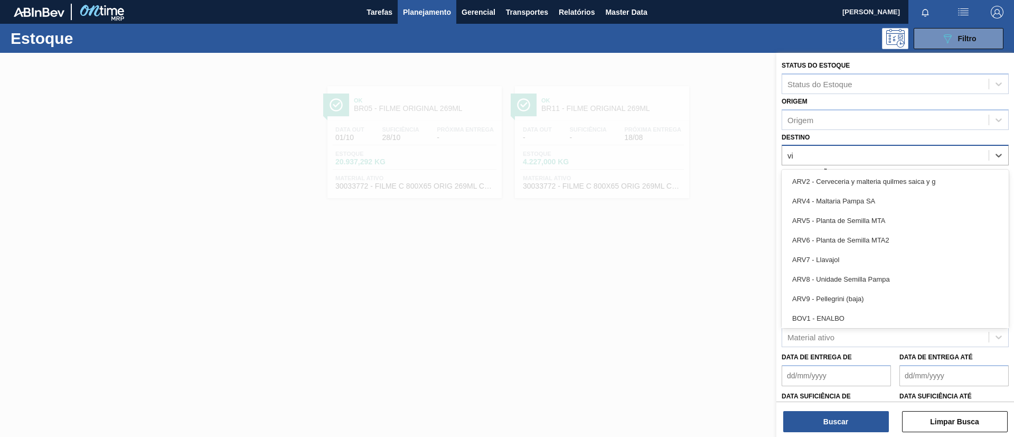
type input "via"
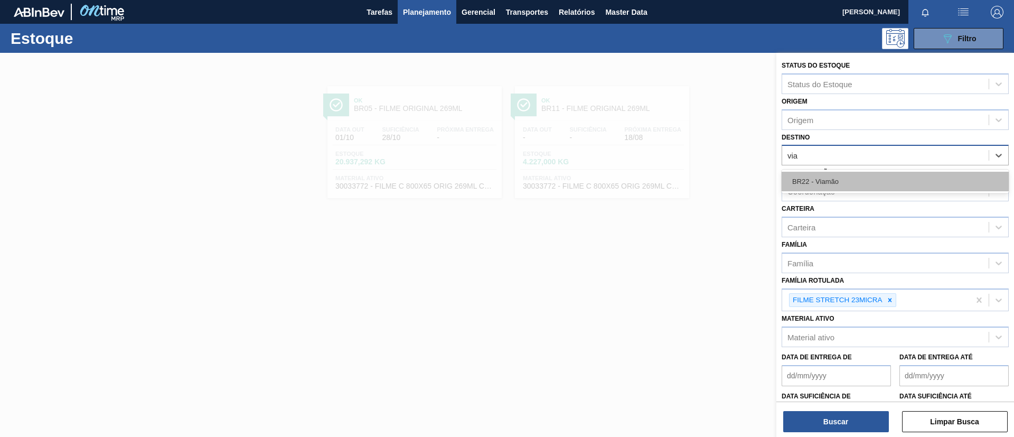
click at [868, 174] on div "BR22 - Viamão" at bounding box center [895, 182] width 227 height 20
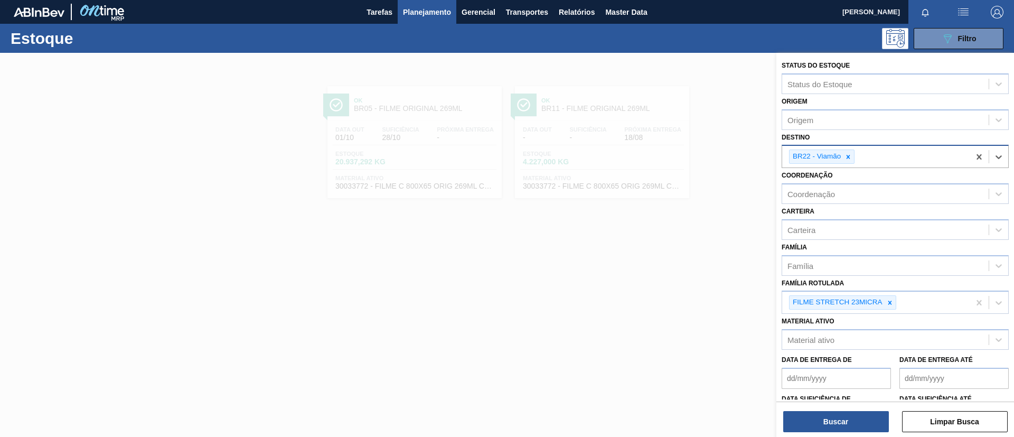
drag, startPoint x: 842, startPoint y: 416, endPoint x: 764, endPoint y: 358, distance: 97.0
click at [842, 416] on button "Buscar" at bounding box center [836, 421] width 106 height 21
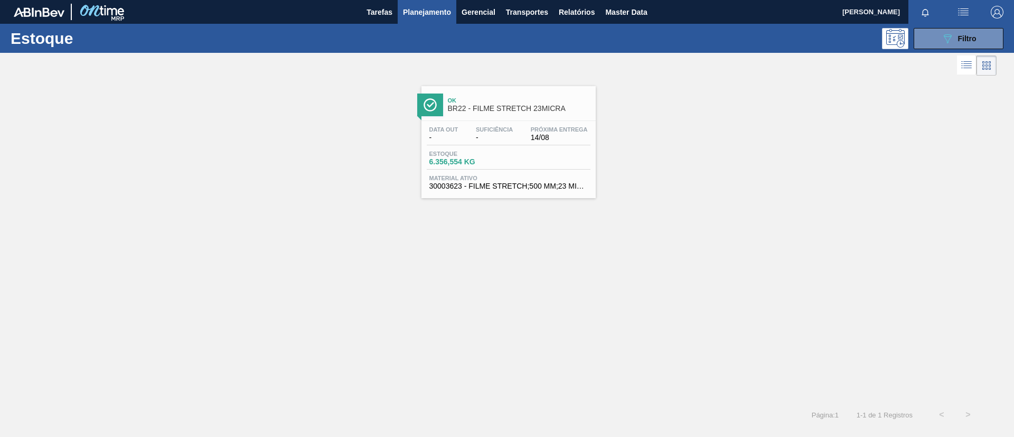
click at [509, 147] on div "Data out - Suficiência - Próxima Entrega 14/08 Estoque 6.356,554 KG Material at…" at bounding box center [509, 157] width 174 height 72
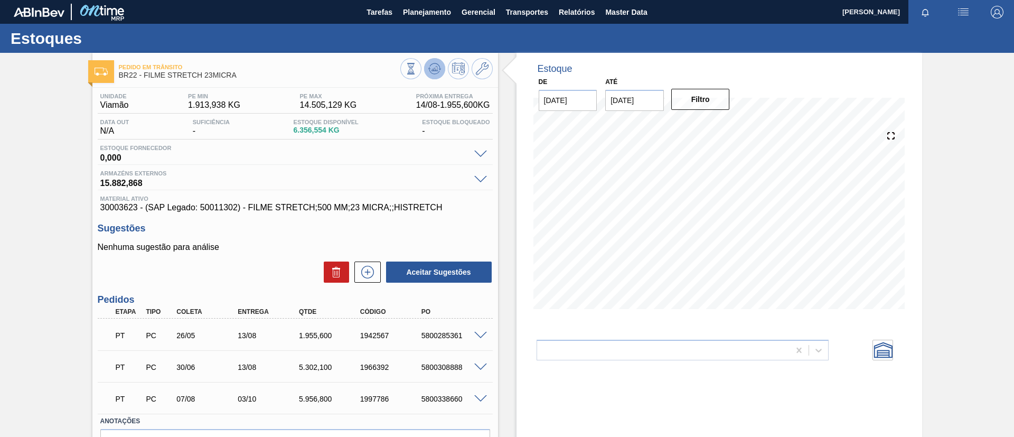
click at [427, 68] on button at bounding box center [434, 68] width 21 height 21
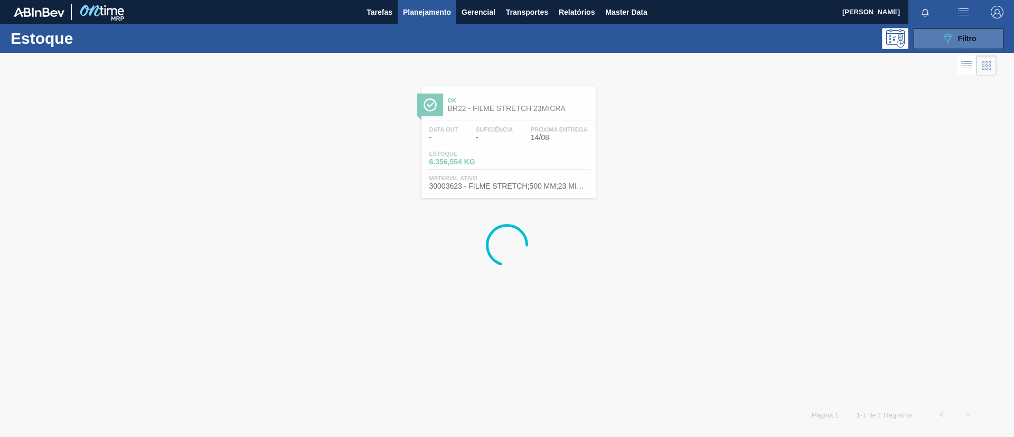
click at [923, 36] on button "089F7B8B-B2A5-4AFE-B5C0-19BA573D28AC Filtro" at bounding box center [959, 38] width 90 height 21
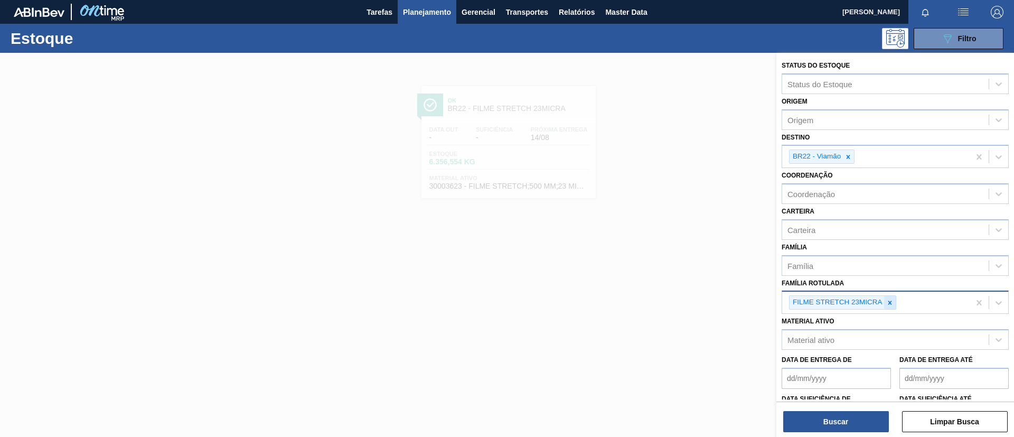
click at [890, 307] on div at bounding box center [890, 302] width 12 height 13
type Rotulada "20MICRA"
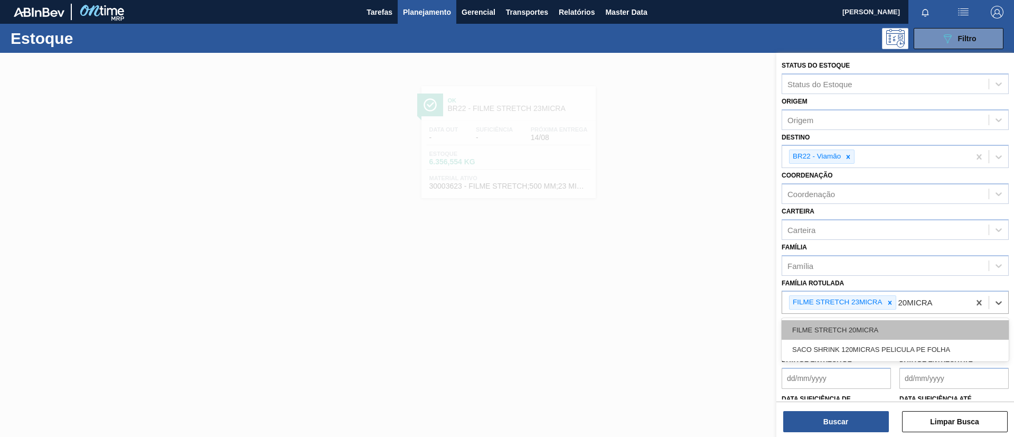
click at [883, 331] on div "FILME STRETCH 20MICRA" at bounding box center [895, 330] width 227 height 20
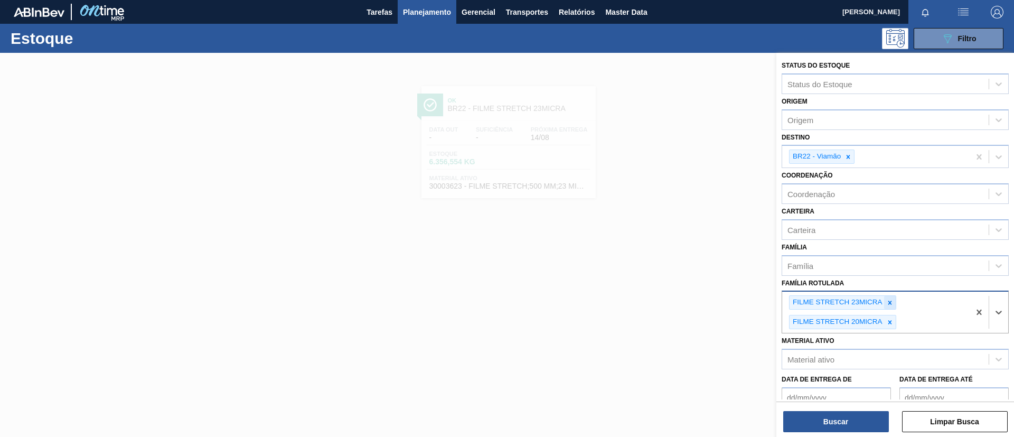
click at [892, 309] on div at bounding box center [890, 302] width 12 height 13
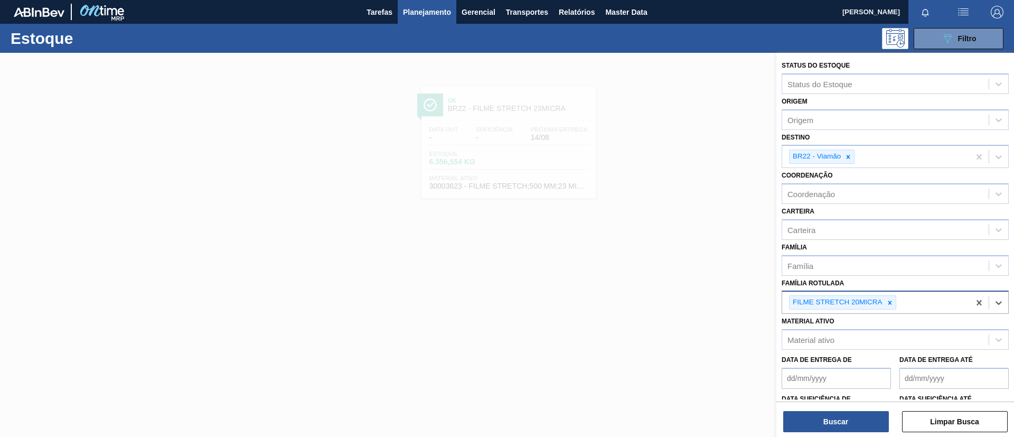
click at [870, 409] on div "Buscar Limpar Busca" at bounding box center [896, 416] width 238 height 30
click at [871, 416] on button "Buscar" at bounding box center [836, 421] width 106 height 21
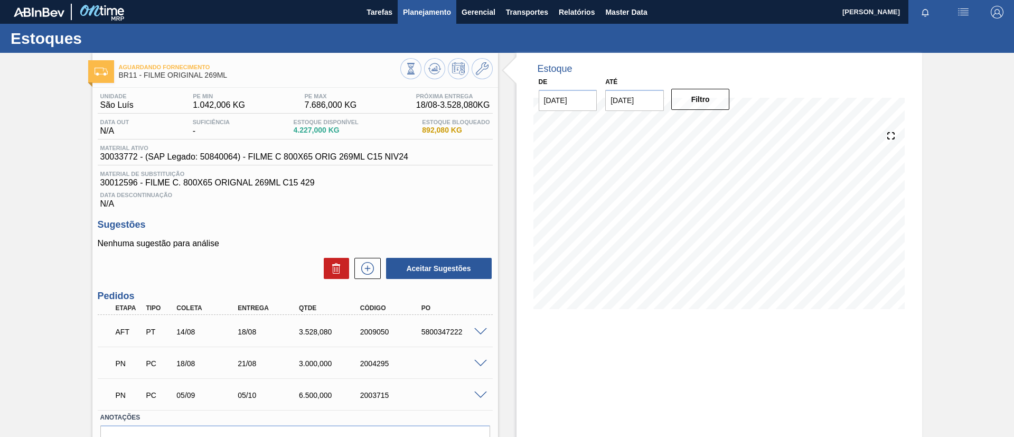
click at [422, 18] on button "Planejamento" at bounding box center [427, 12] width 59 height 24
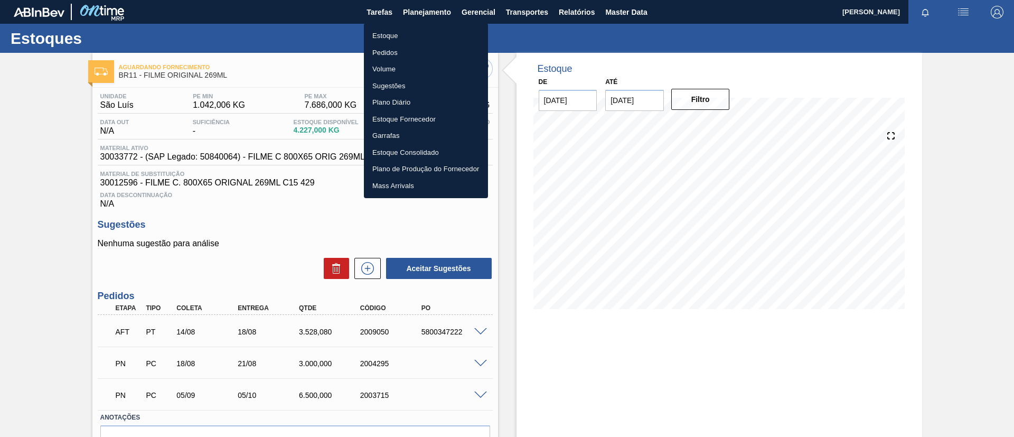
drag, startPoint x: 422, startPoint y: 29, endPoint x: 446, endPoint y: 29, distance: 24.3
click at [422, 29] on li "Estoque" at bounding box center [426, 35] width 124 height 17
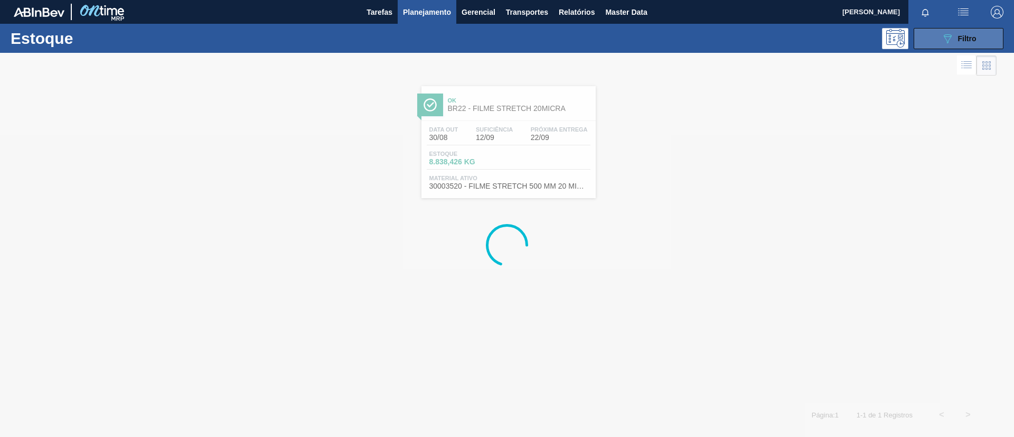
click at [947, 46] on button "089F7B8B-B2A5-4AFE-B5C0-19BA573D28AC Filtro" at bounding box center [959, 38] width 90 height 21
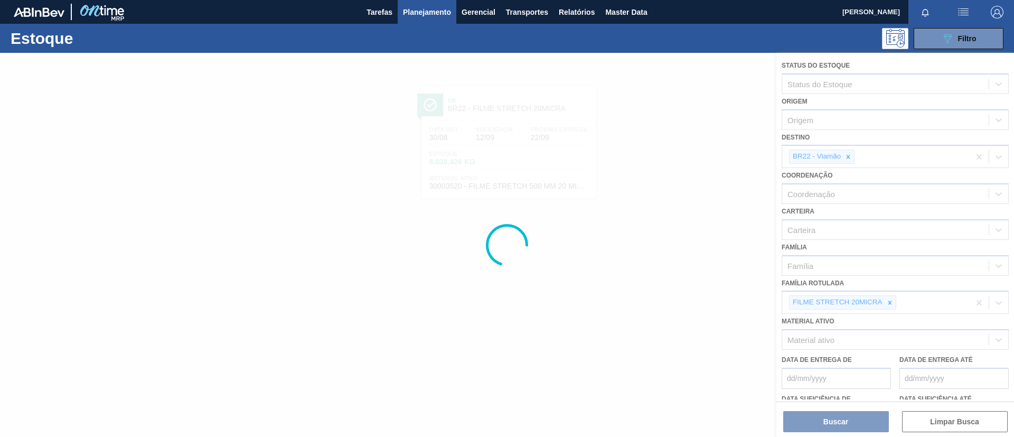
click at [886, 303] on div at bounding box center [507, 245] width 1014 height 384
click at [888, 303] on div at bounding box center [507, 245] width 1014 height 384
click at [888, 303] on icon at bounding box center [889, 302] width 7 height 7
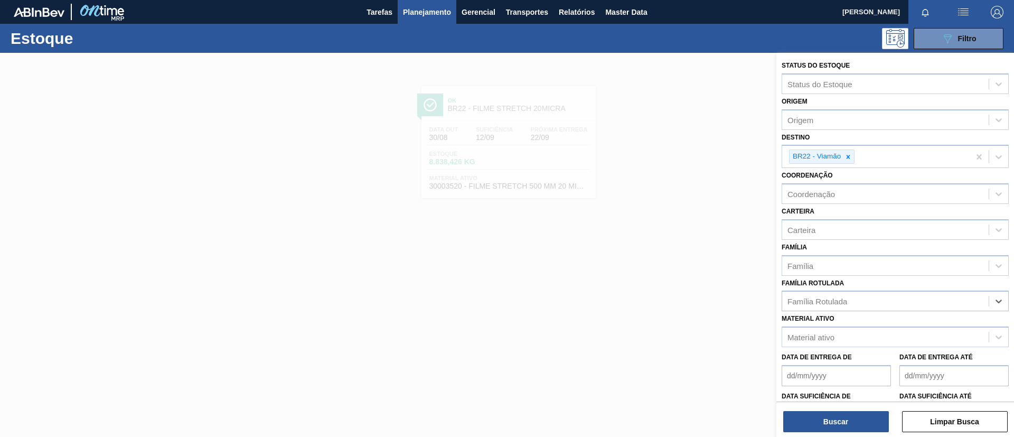
click at [888, 303] on div "Família Rotulada" at bounding box center [885, 301] width 207 height 15
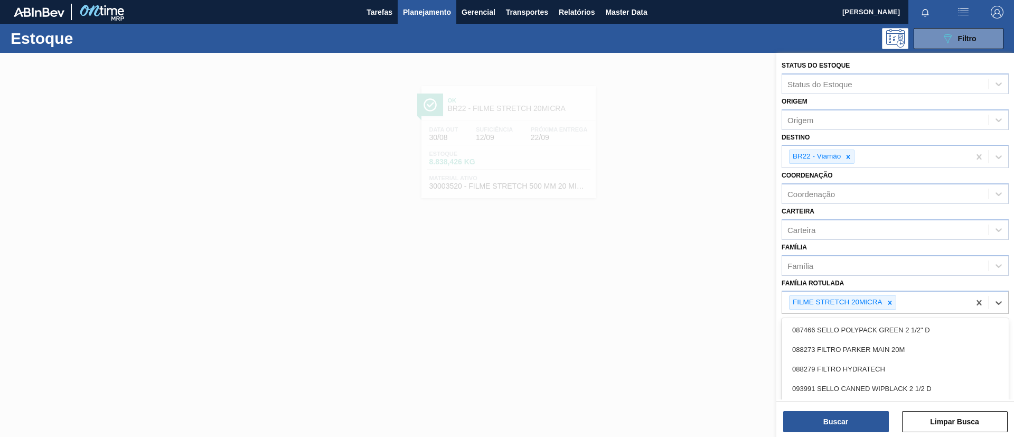
click at [888, 303] on icon at bounding box center [889, 302] width 7 height 7
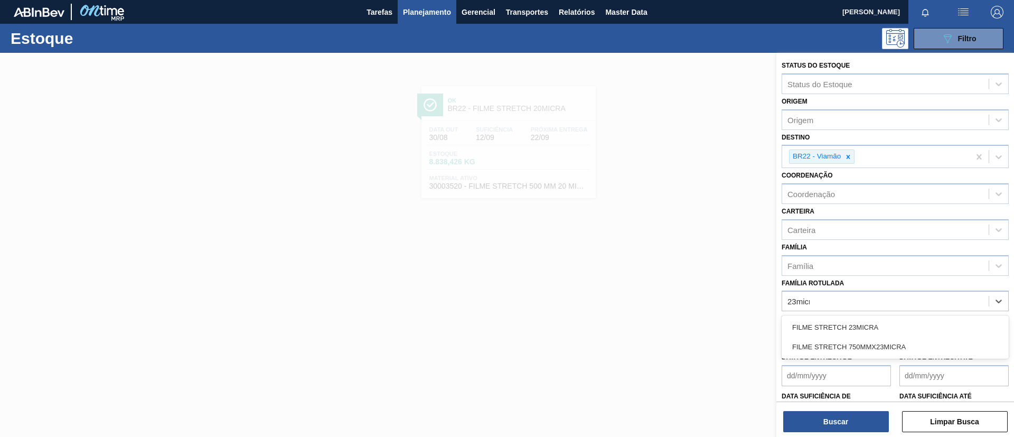
type Rotulada "23micra"
drag, startPoint x: 885, startPoint y: 322, endPoint x: 877, endPoint y: 349, distance: 28.1
click at [885, 321] on div "FILME STRETCH 23MICRA" at bounding box center [895, 327] width 227 height 20
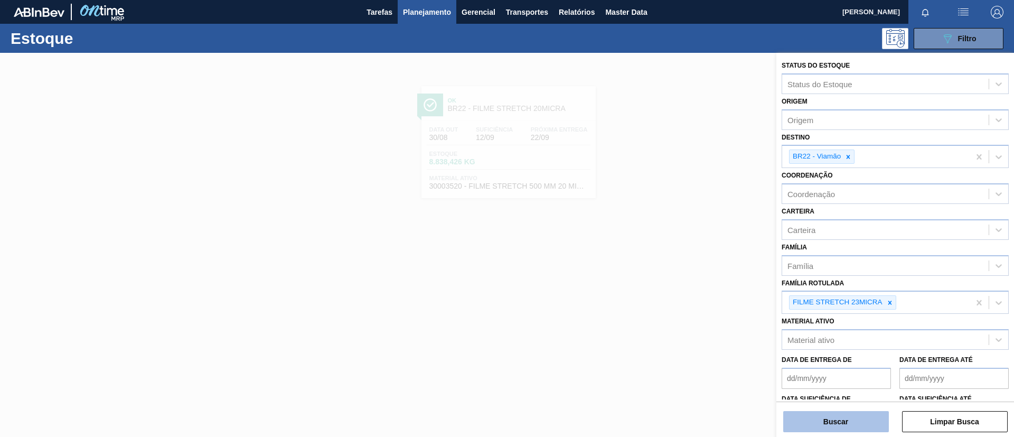
click at [866, 425] on button "Buscar" at bounding box center [836, 421] width 106 height 21
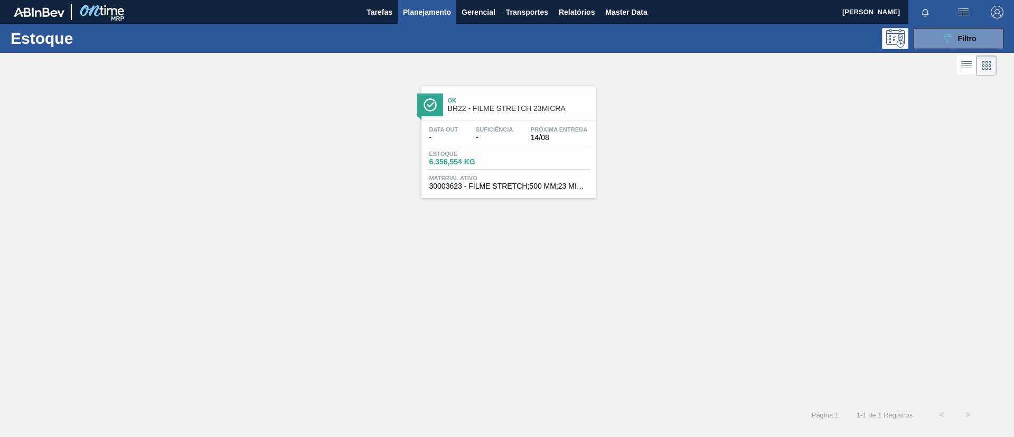
click at [555, 147] on div "Data out - Suficiência - Próxima Entrega 14/08 Estoque 6.356,554 KG Material at…" at bounding box center [509, 157] width 174 height 72
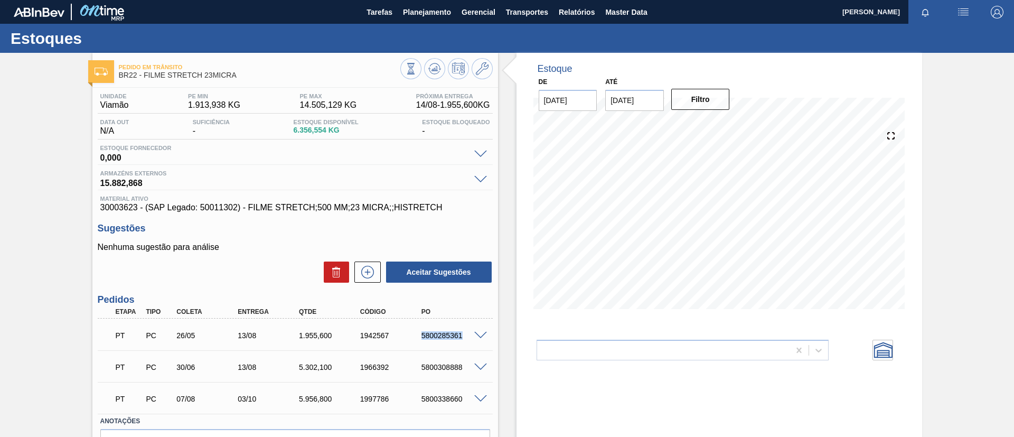
drag, startPoint x: 414, startPoint y: 335, endPoint x: 462, endPoint y: 338, distance: 48.1
click at [462, 338] on div "5800285361" at bounding box center [445, 335] width 61 height 8
copy div "5800285361"
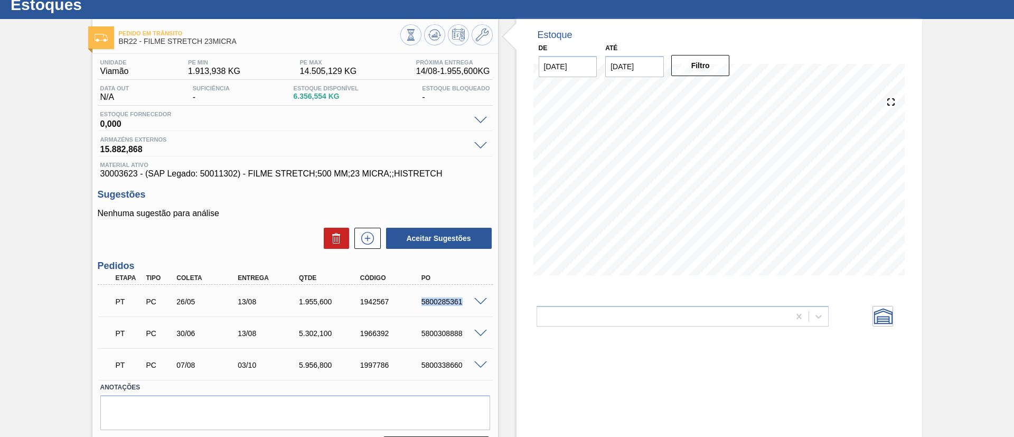
scroll to position [63, 0]
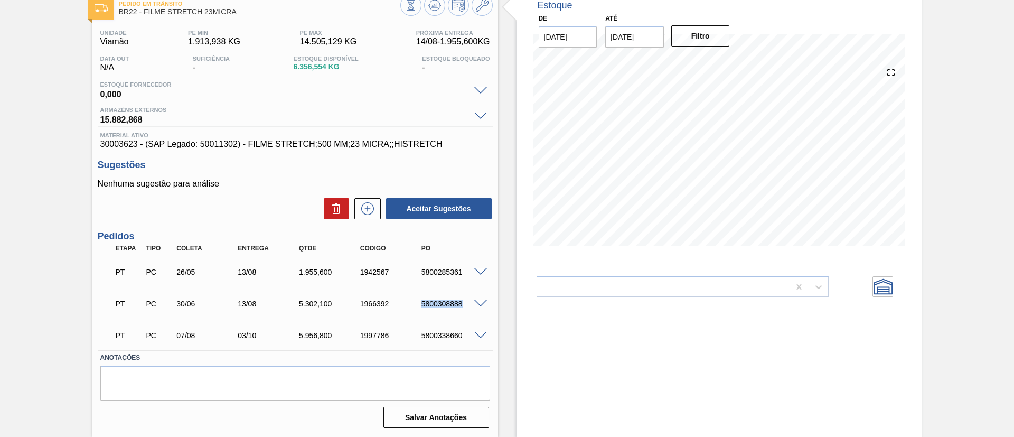
drag, startPoint x: 410, startPoint y: 298, endPoint x: 464, endPoint y: 305, distance: 53.7
click at [464, 305] on div "PT PC 30/06 13/08 5.302,100 1966392 5800308888" at bounding box center [292, 302] width 367 height 21
copy div "5800308888"
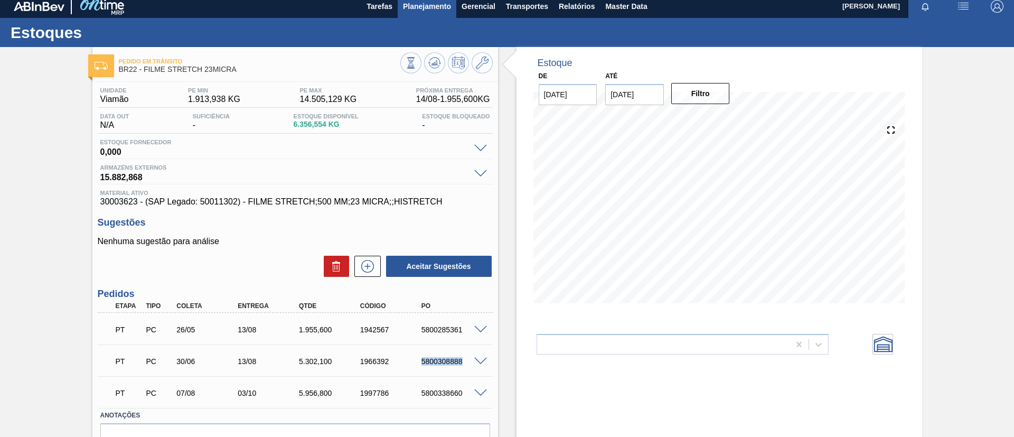
scroll to position [0, 0]
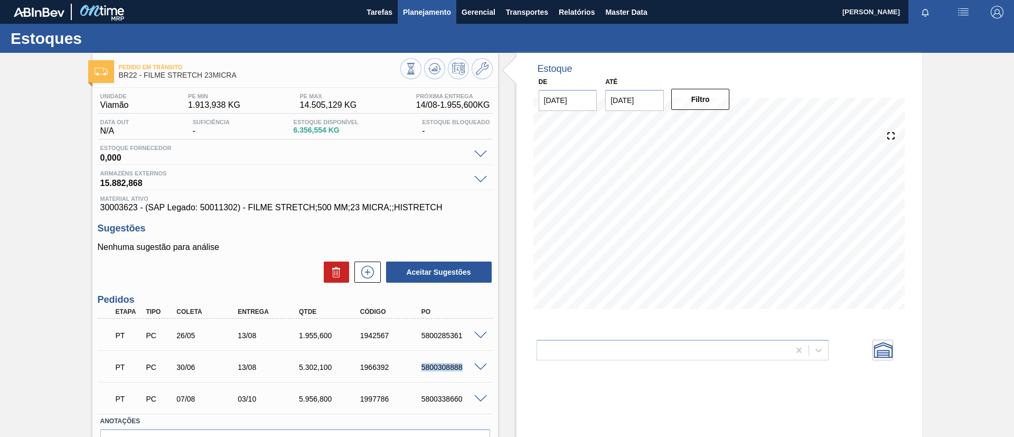
click at [415, 17] on span "Planejamento" at bounding box center [427, 12] width 48 height 13
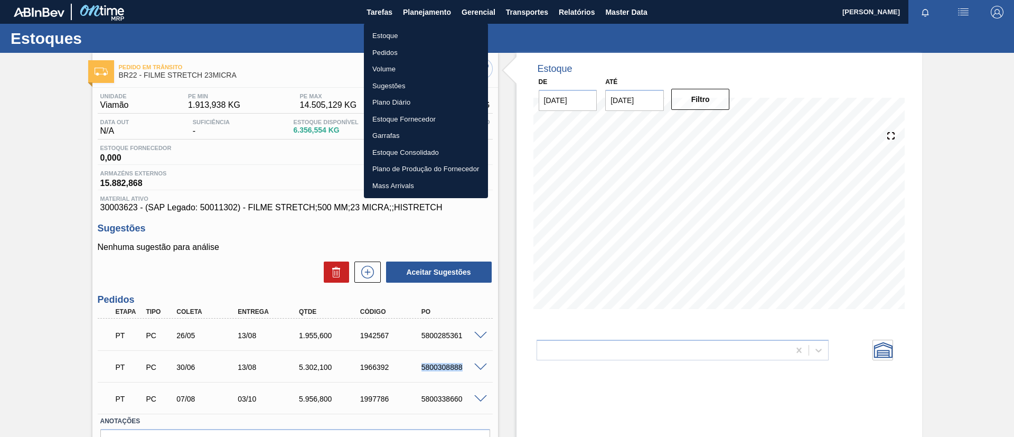
click at [414, 54] on li "Pedidos" at bounding box center [426, 52] width 124 height 17
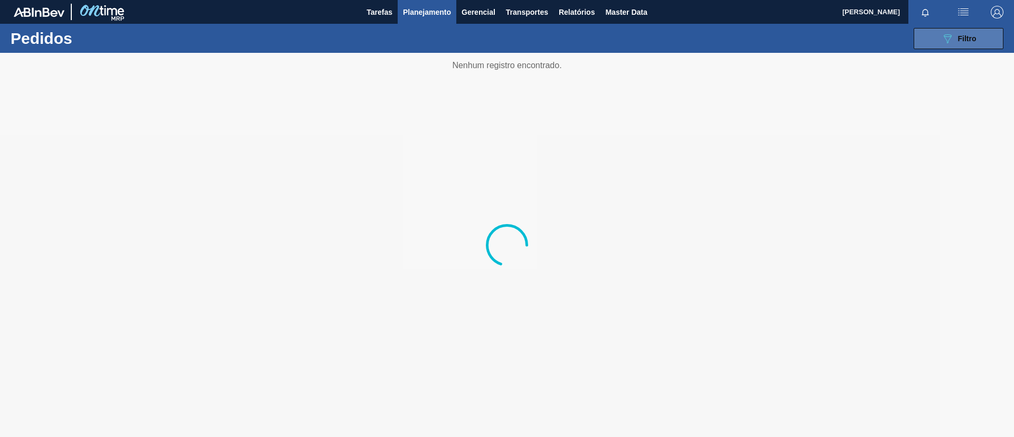
click at [950, 41] on icon "089F7B8B-B2A5-4AFE-B5C0-19BA573D28AC" at bounding box center [947, 38] width 13 height 13
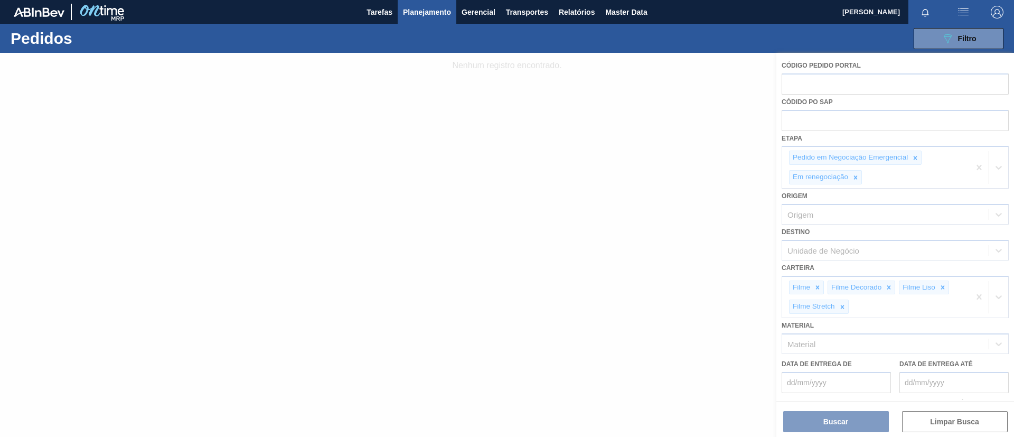
click at [852, 175] on div at bounding box center [507, 245] width 1014 height 384
click at [853, 175] on div at bounding box center [507, 245] width 1014 height 384
click at [975, 169] on div at bounding box center [507, 245] width 1014 height 384
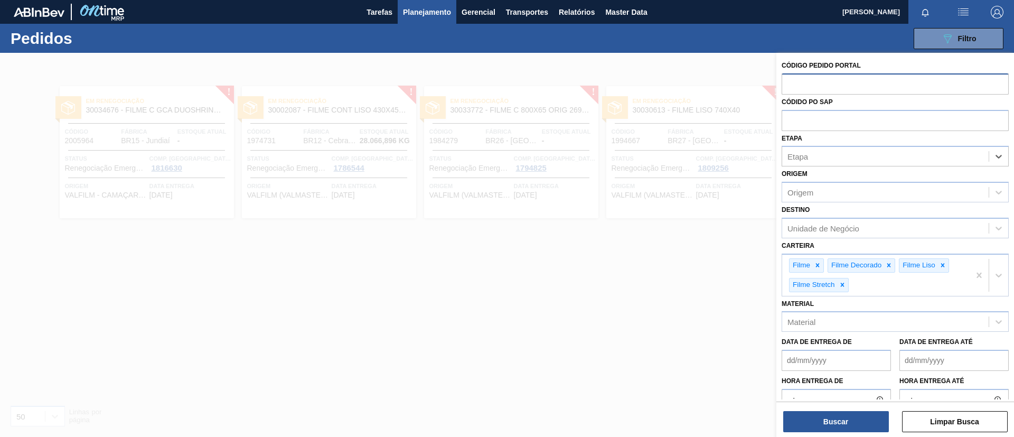
click at [843, 82] on input "text" at bounding box center [895, 83] width 227 height 20
type input "2004295"
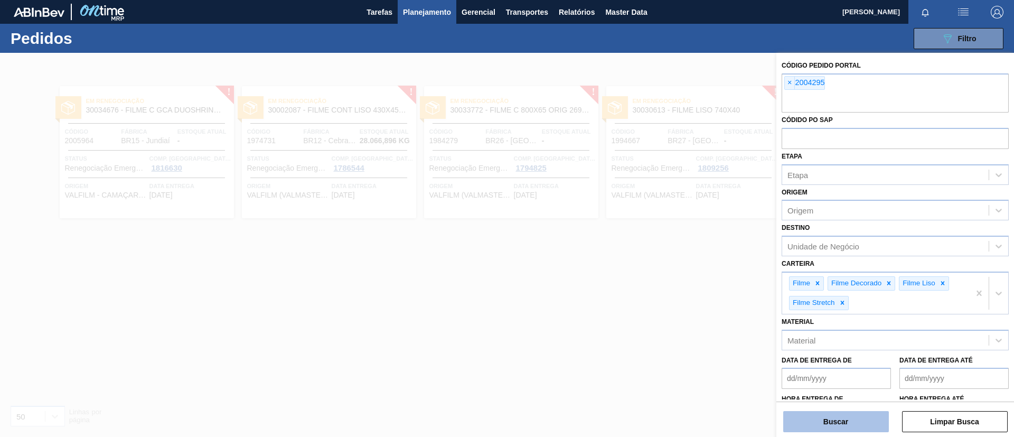
click at [859, 418] on button "Buscar" at bounding box center [836, 421] width 106 height 21
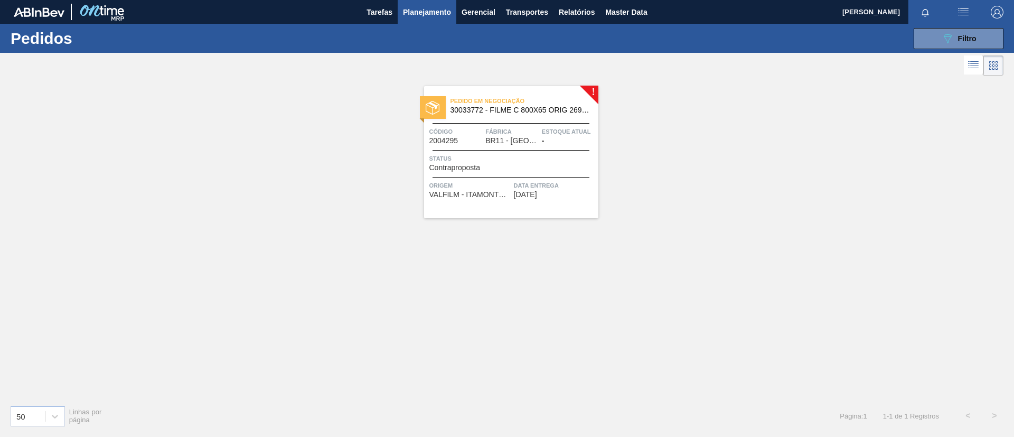
click at [430, 108] on img at bounding box center [433, 108] width 14 height 14
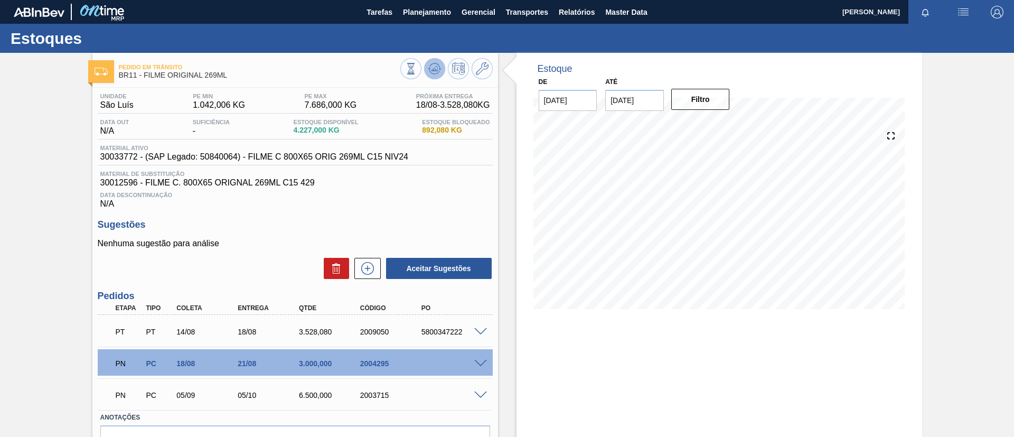
click at [417, 67] on icon at bounding box center [411, 69] width 12 height 12
click at [470, 359] on div "PN PC 18/08 21/08 3.000,000 2004295" at bounding box center [292, 362] width 367 height 21
click at [474, 362] on span at bounding box center [480, 364] width 13 height 8
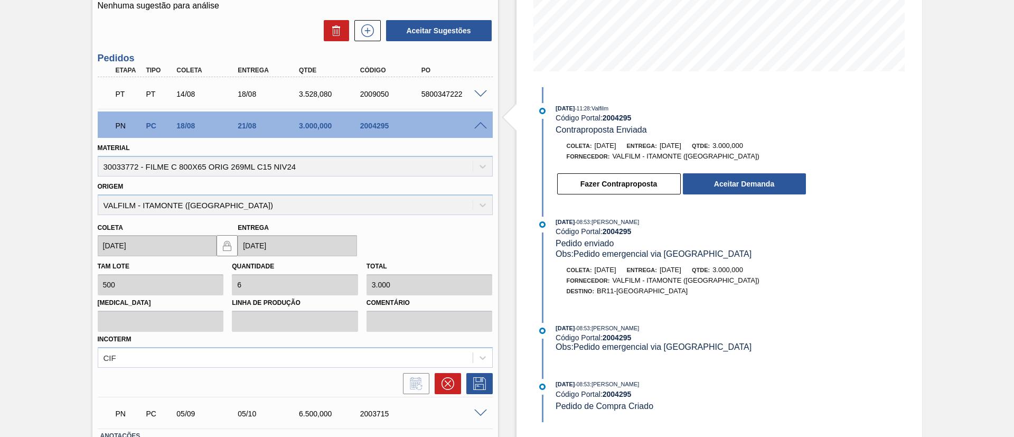
scroll to position [316, 0]
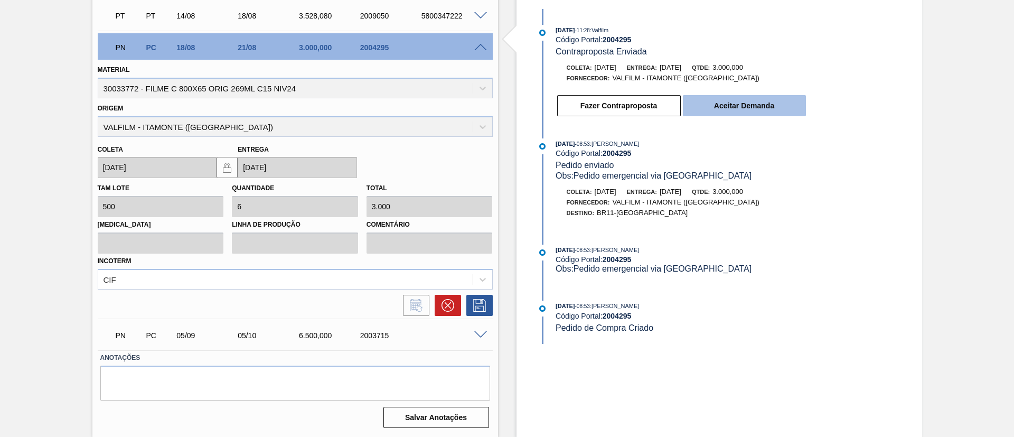
click at [736, 114] on button "Aceitar Demanda" at bounding box center [744, 105] width 123 height 21
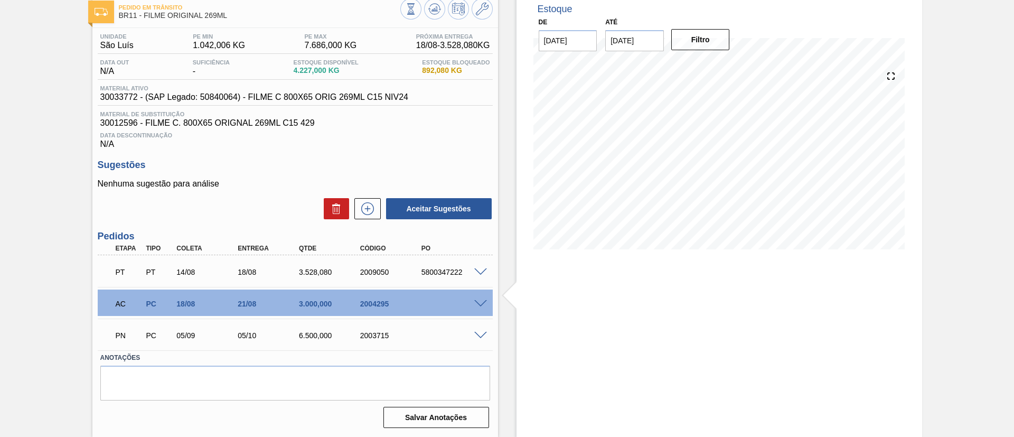
scroll to position [60, 0]
click at [484, 302] on span at bounding box center [480, 304] width 13 height 8
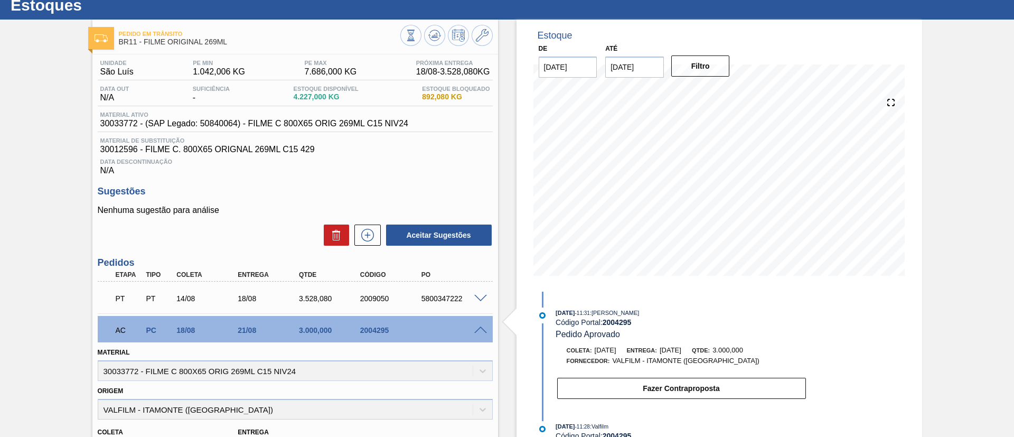
scroll to position [0, 0]
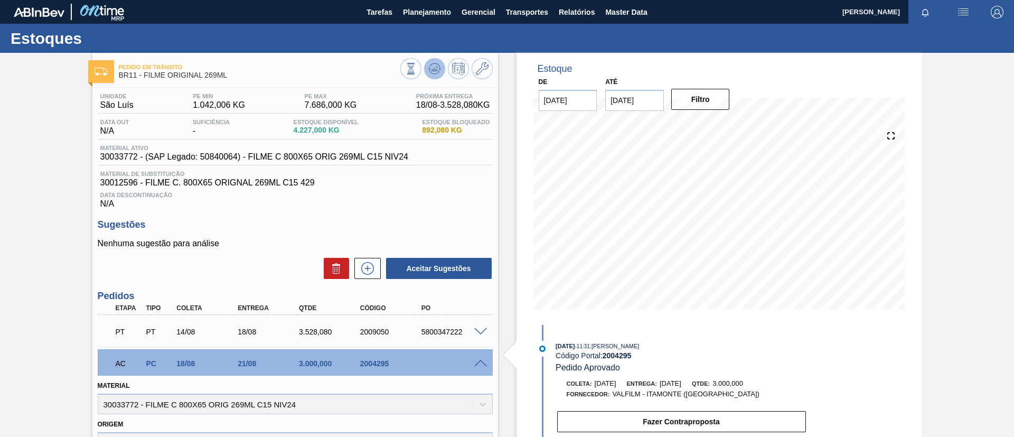
click at [417, 72] on icon at bounding box center [411, 69] width 12 height 12
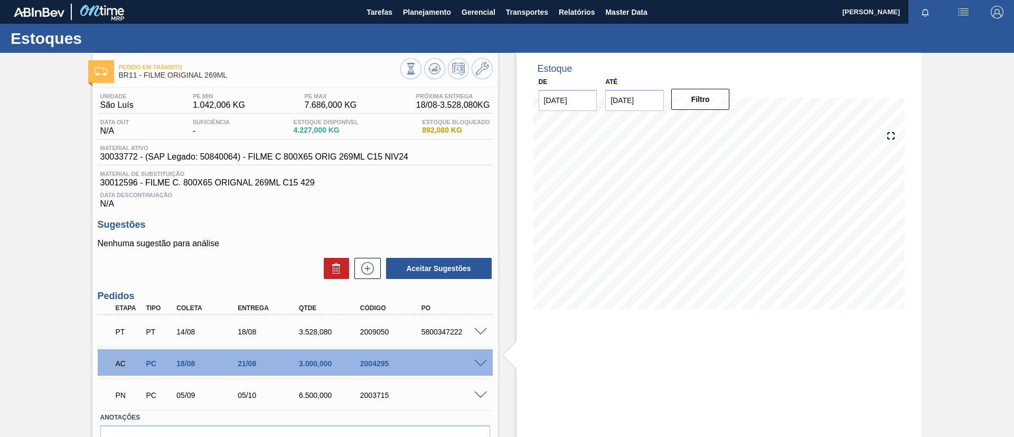
click at [481, 363] on span at bounding box center [480, 364] width 13 height 8
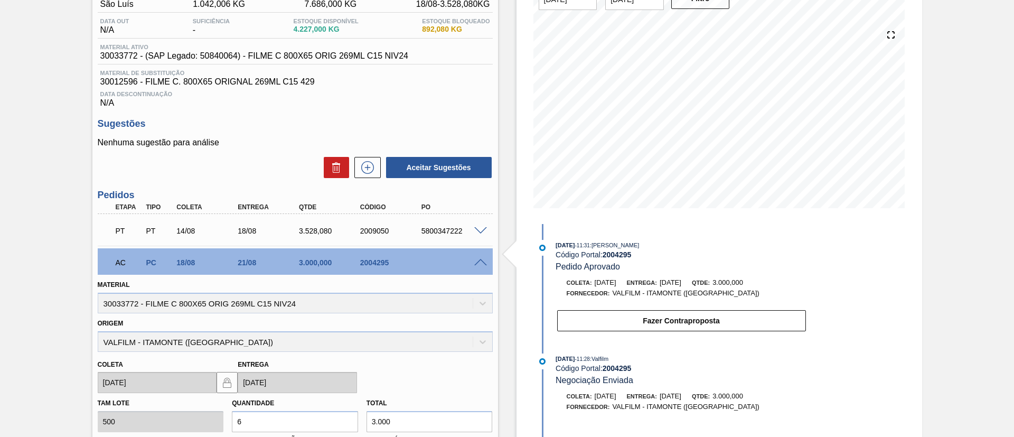
scroll to position [158, 0]
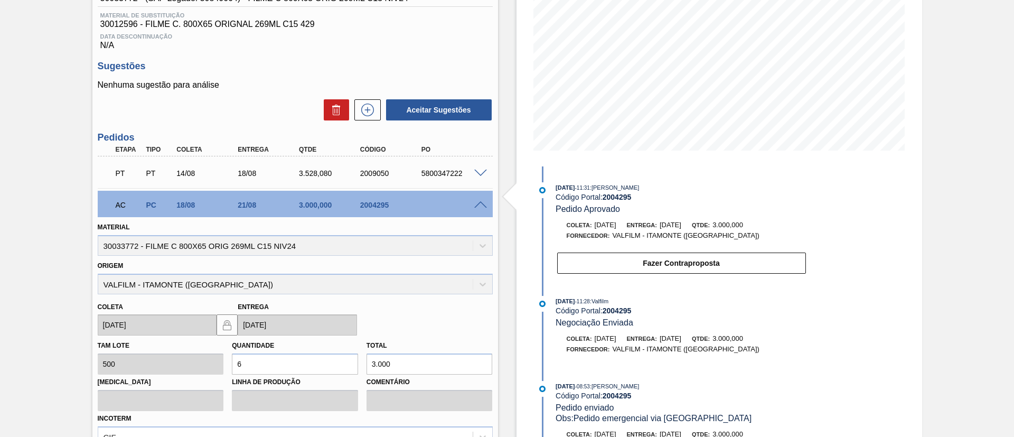
click at [476, 203] on span at bounding box center [480, 205] width 13 height 8
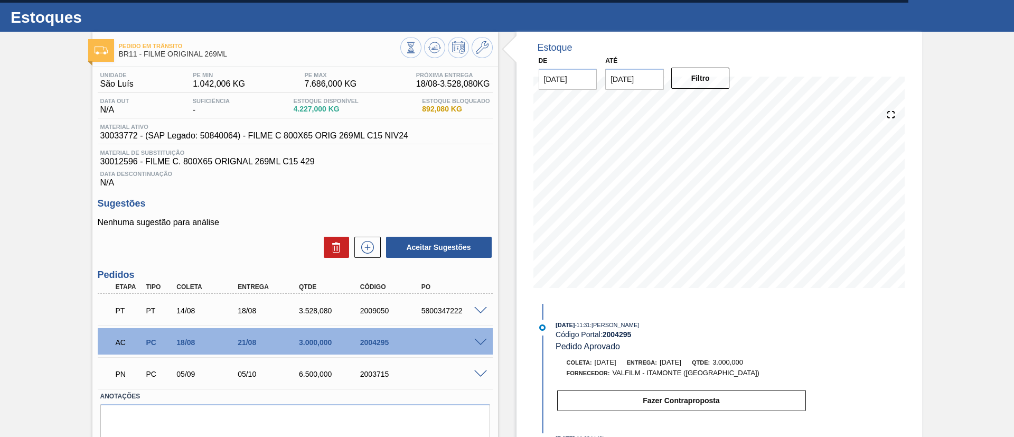
scroll to position [0, 0]
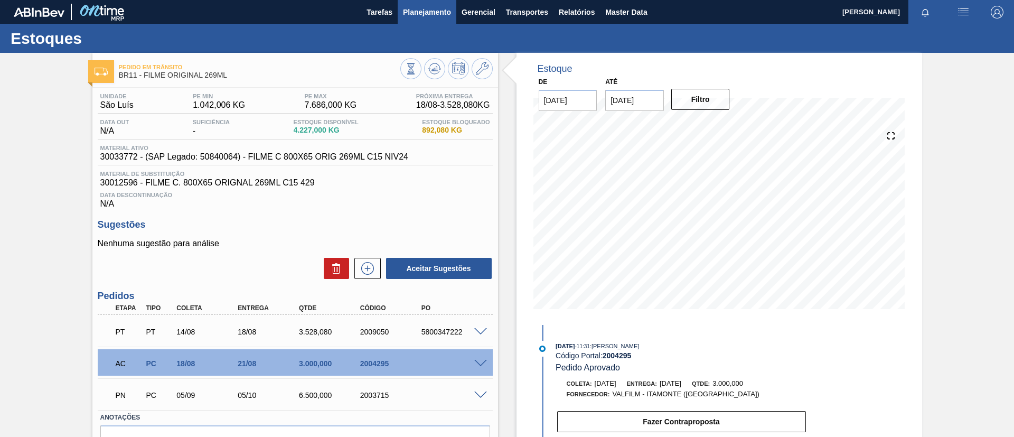
click at [418, 17] on span "Planejamento" at bounding box center [427, 12] width 48 height 13
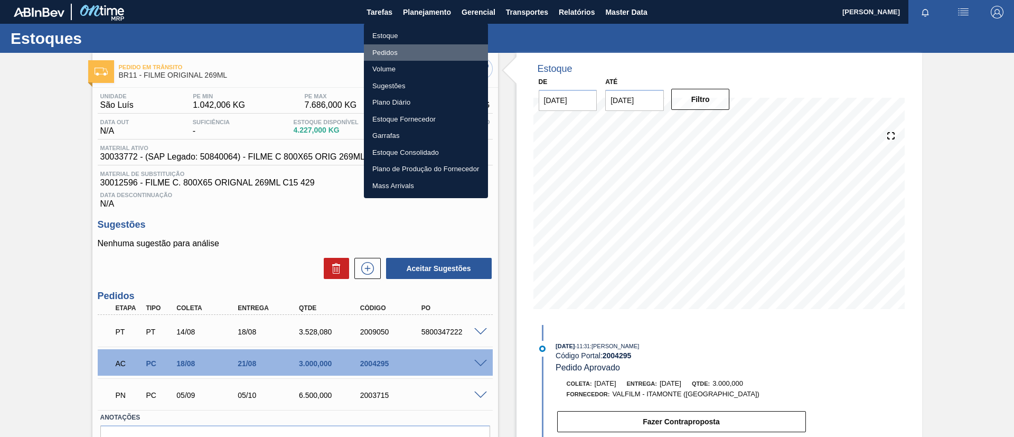
click at [412, 53] on li "Pedidos" at bounding box center [426, 52] width 124 height 17
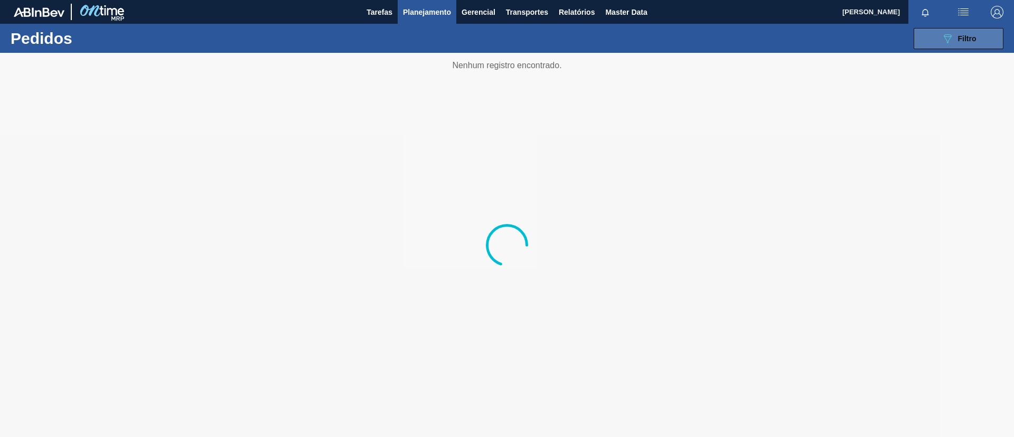
click at [928, 44] on button "089F7B8B-B2A5-4AFE-B5C0-19BA573D28AC Filtro" at bounding box center [959, 38] width 90 height 21
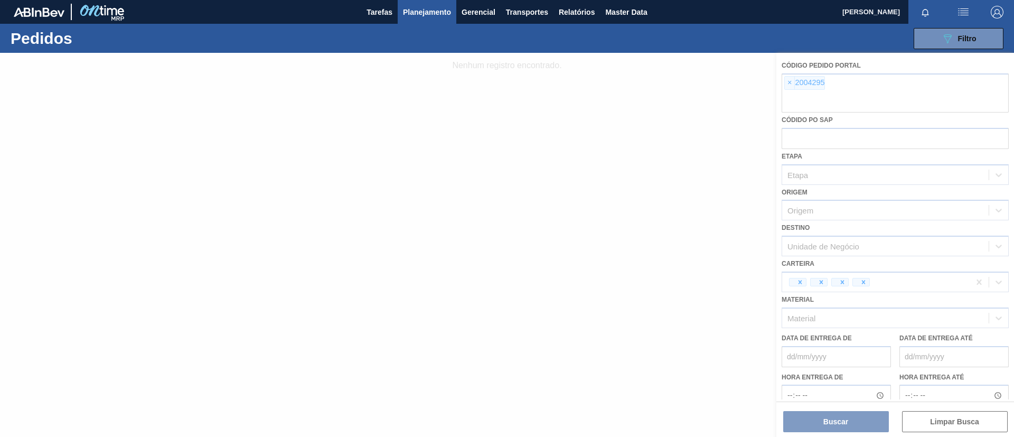
click at [790, 81] on div at bounding box center [507, 245] width 1014 height 384
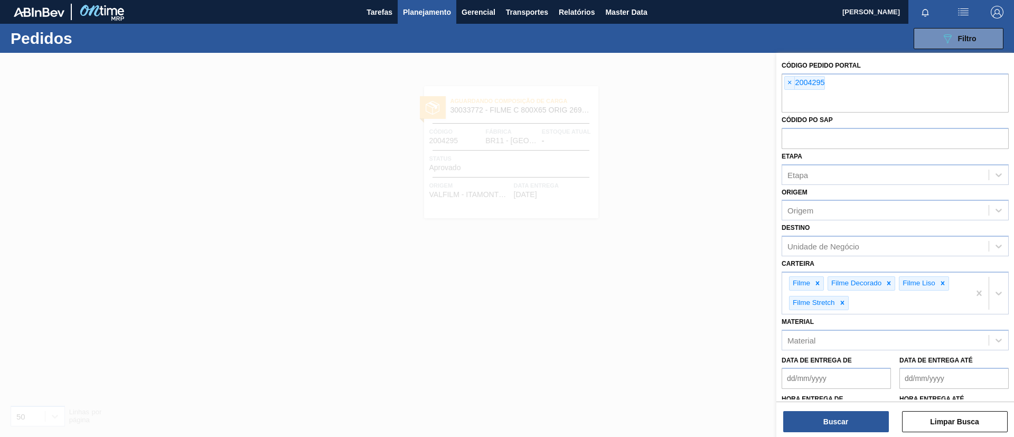
click at [797, 87] on div "× 2004295" at bounding box center [804, 83] width 41 height 14
click at [791, 83] on span "×" at bounding box center [790, 83] width 10 height 13
paste input "2007539"
type input "2007539"
click at [851, 413] on button "Buscar" at bounding box center [836, 421] width 106 height 21
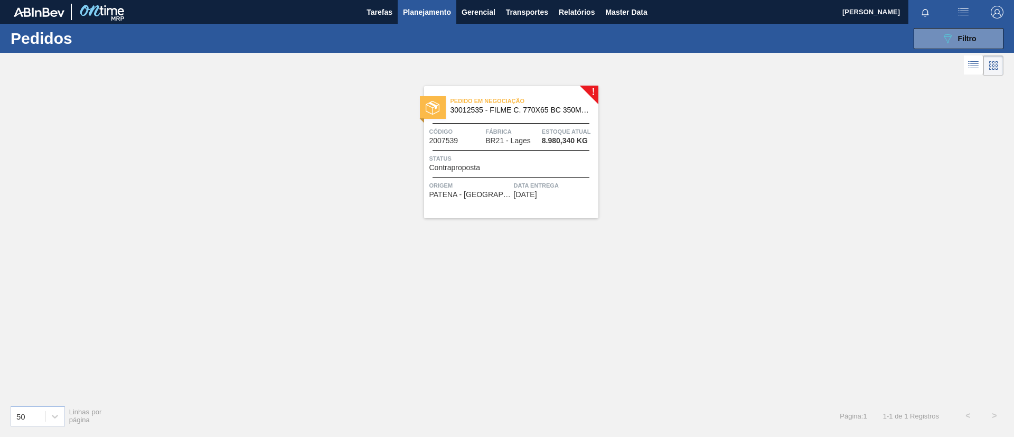
click at [534, 113] on span "30012535 - FILME C. 770X65 BC 350ML C12 429" at bounding box center [520, 110] width 139 height 8
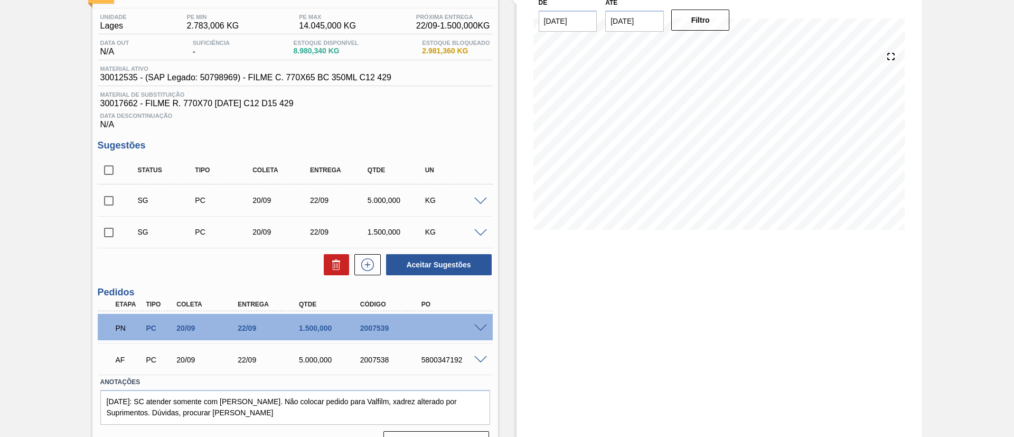
scroll to position [104, 0]
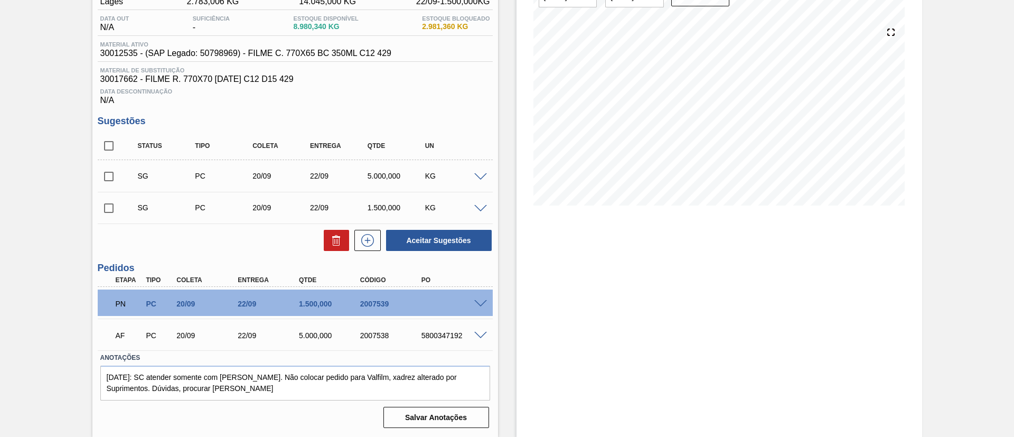
click at [480, 301] on span at bounding box center [480, 304] width 13 height 8
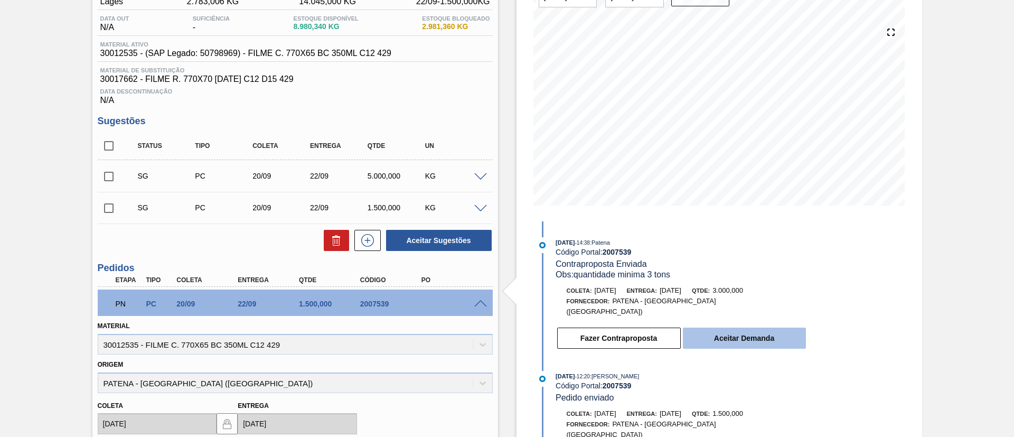
click at [744, 329] on button "Aceitar Demanda" at bounding box center [744, 338] width 123 height 21
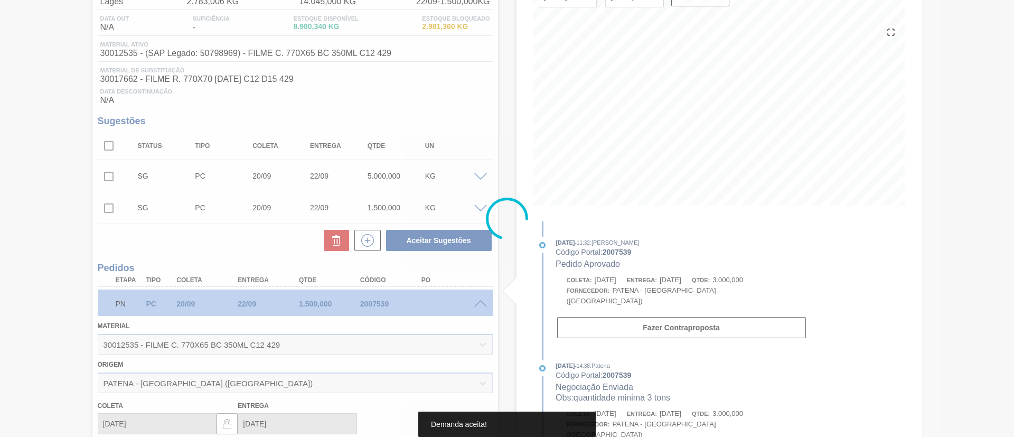
type input "6"
type input "3.000"
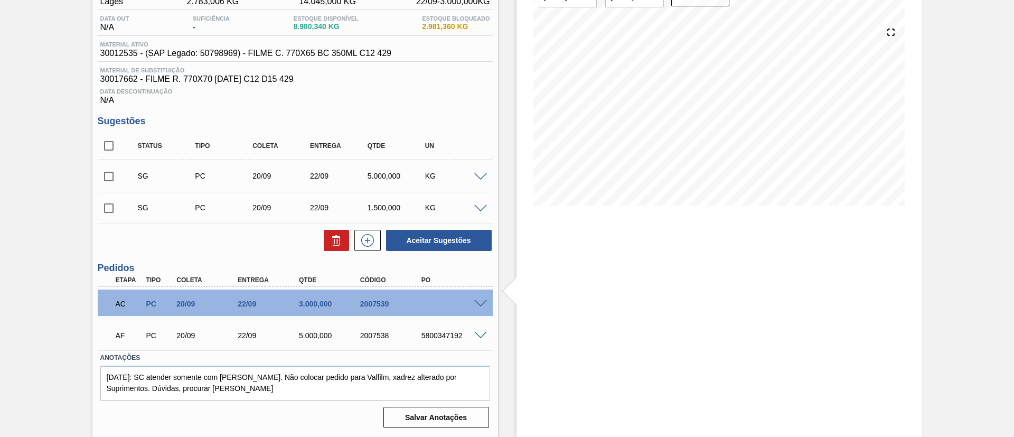
scroll to position [0, 0]
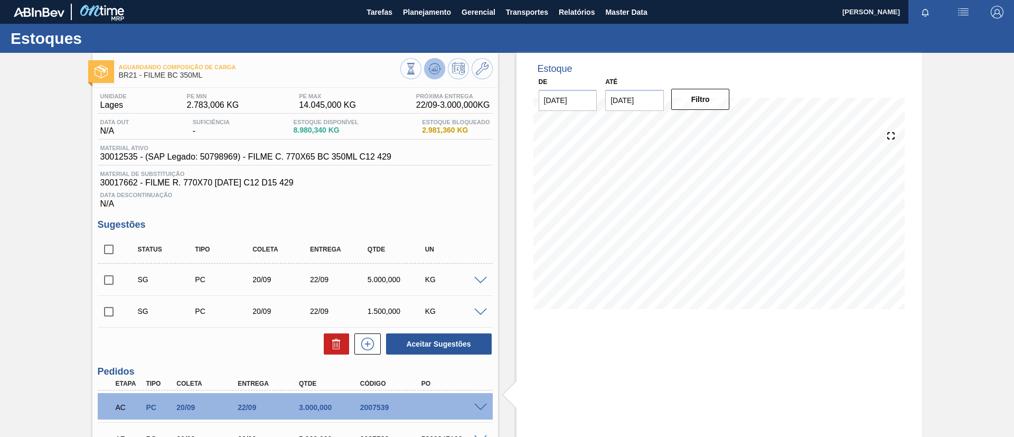
click at [417, 63] on icon at bounding box center [411, 69] width 12 height 12
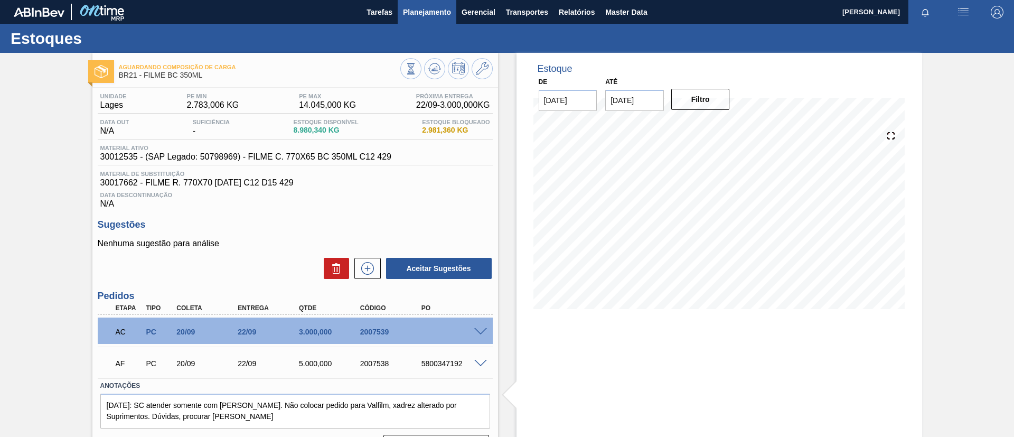
click at [400, 7] on button "Planejamento" at bounding box center [427, 12] width 59 height 24
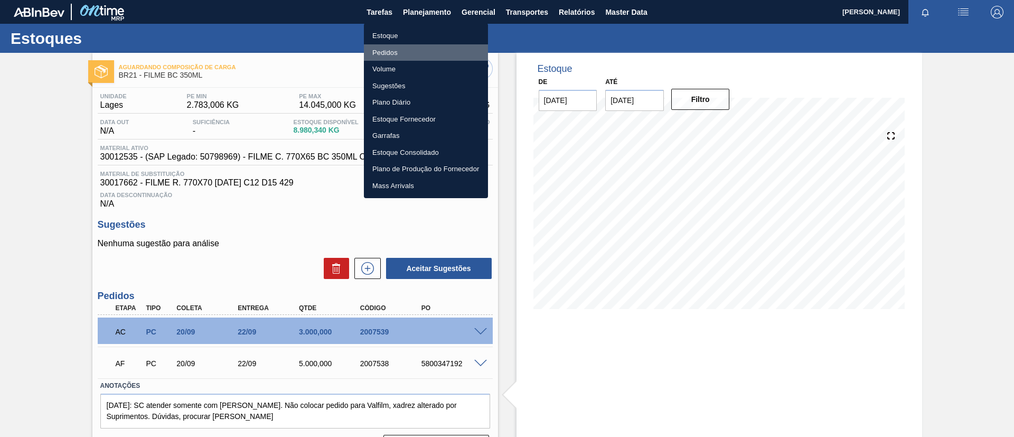
click at [405, 44] on li "Pedidos" at bounding box center [426, 52] width 124 height 17
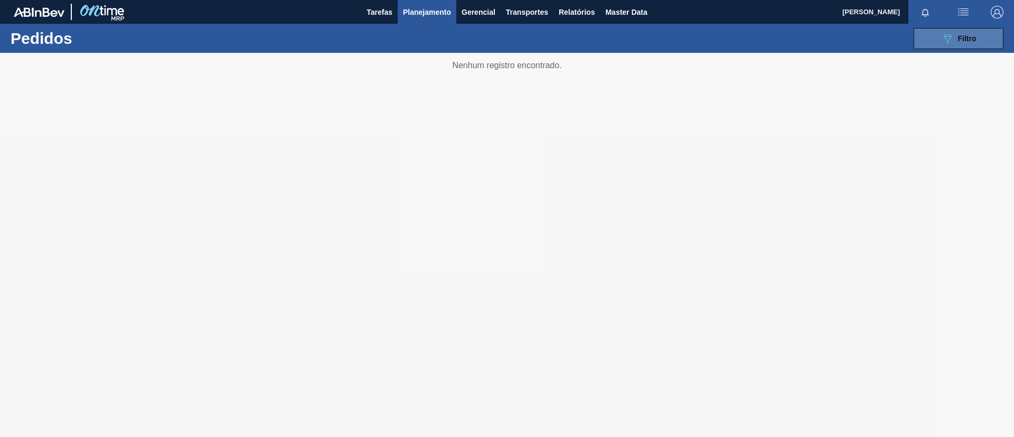
click at [951, 45] on button "089F7B8B-B2A5-4AFE-B5C0-19BA573D28AC Filtro" at bounding box center [959, 38] width 90 height 21
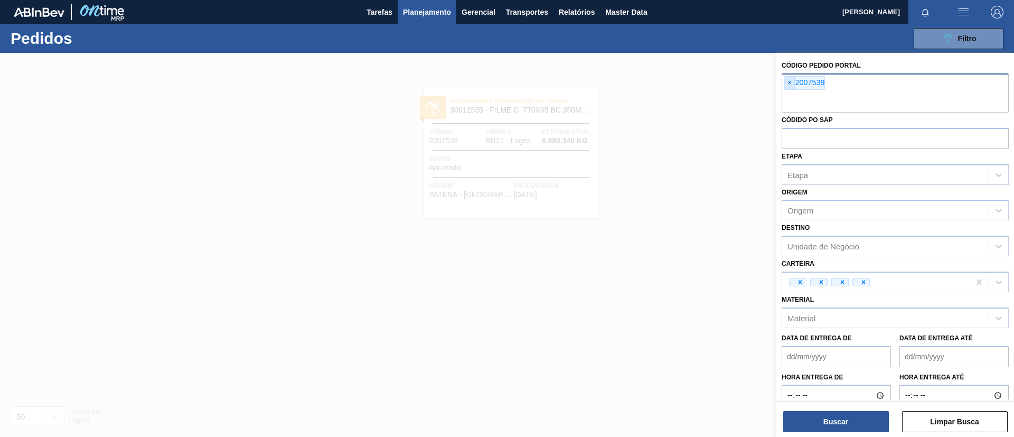
click at [793, 81] on span "×" at bounding box center [790, 83] width 10 height 13
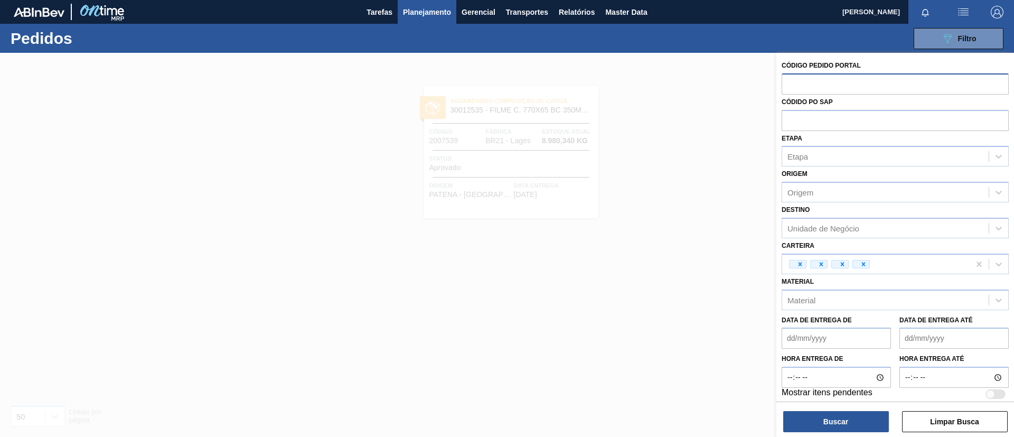
paste input "2007510"
type input "2007510"
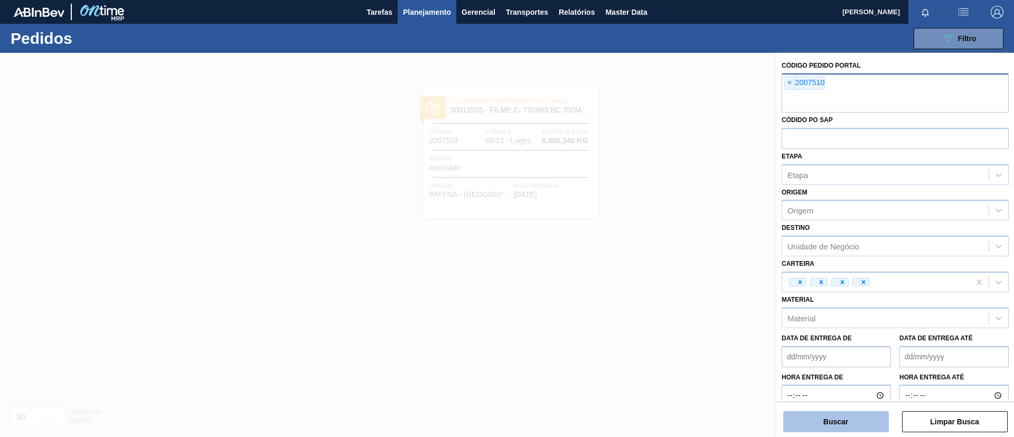
click at [848, 424] on button "Buscar" at bounding box center [836, 421] width 106 height 21
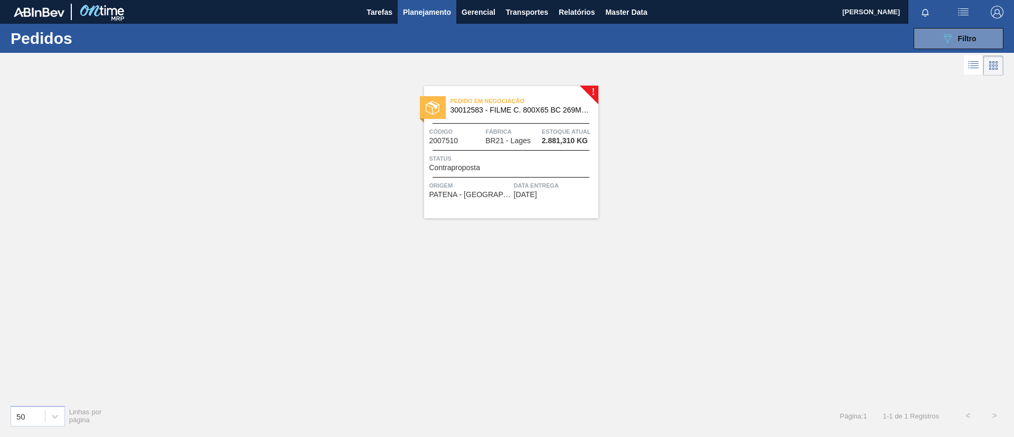
click at [502, 124] on div "Pedido em Negociação 30012583 - FILME C. 800X65 BC 269ML MP C15 429 Código 2007…" at bounding box center [511, 152] width 174 height 132
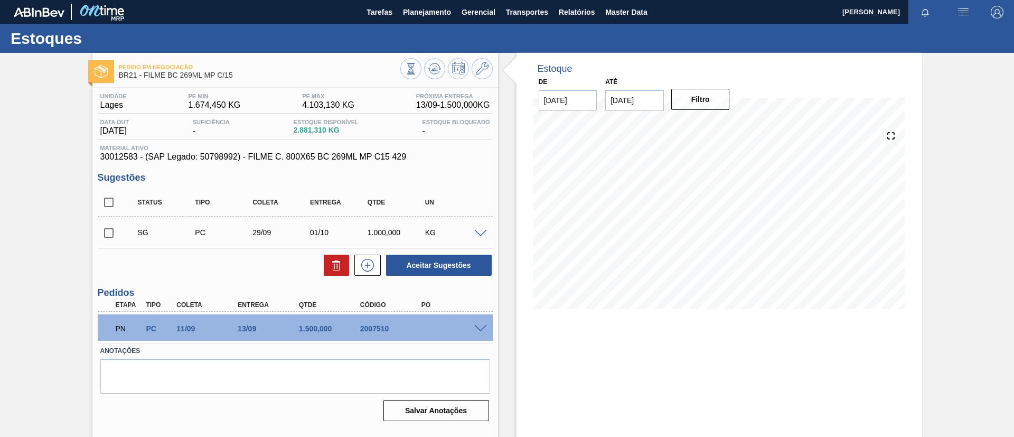
click at [477, 325] on span at bounding box center [480, 329] width 13 height 8
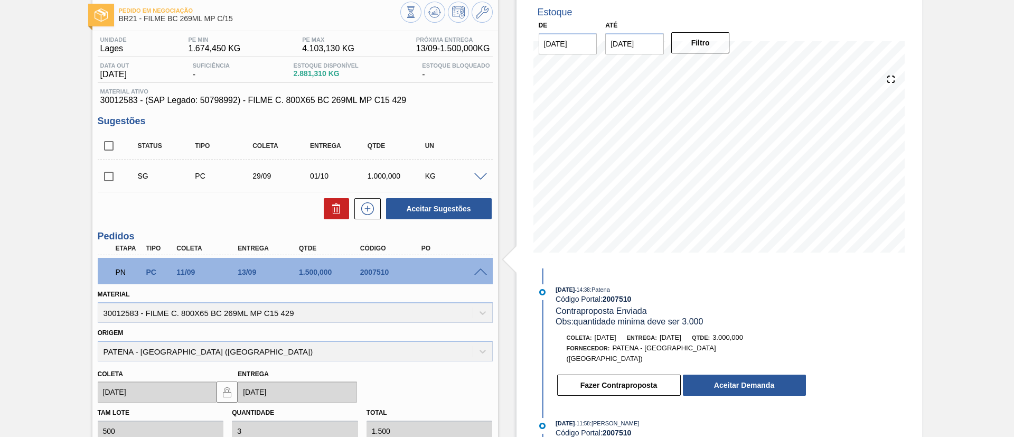
scroll to position [79, 0]
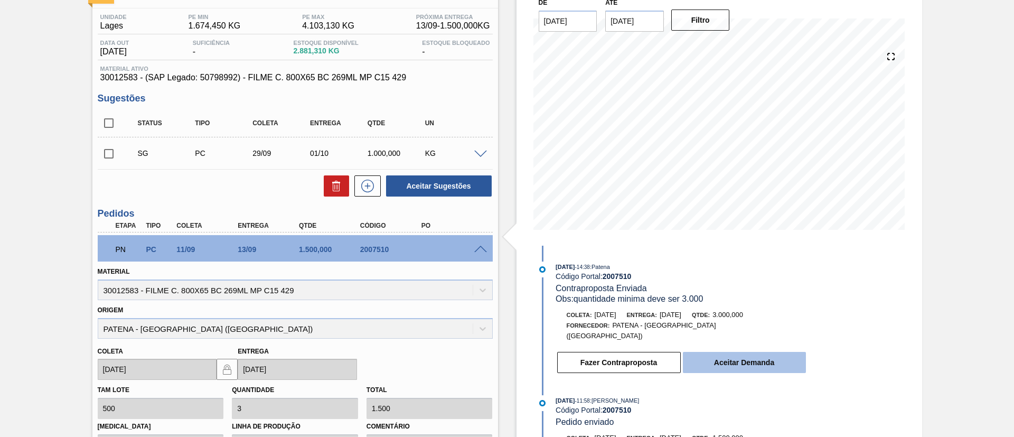
click at [747, 360] on button "Aceitar Demanda" at bounding box center [744, 362] width 123 height 21
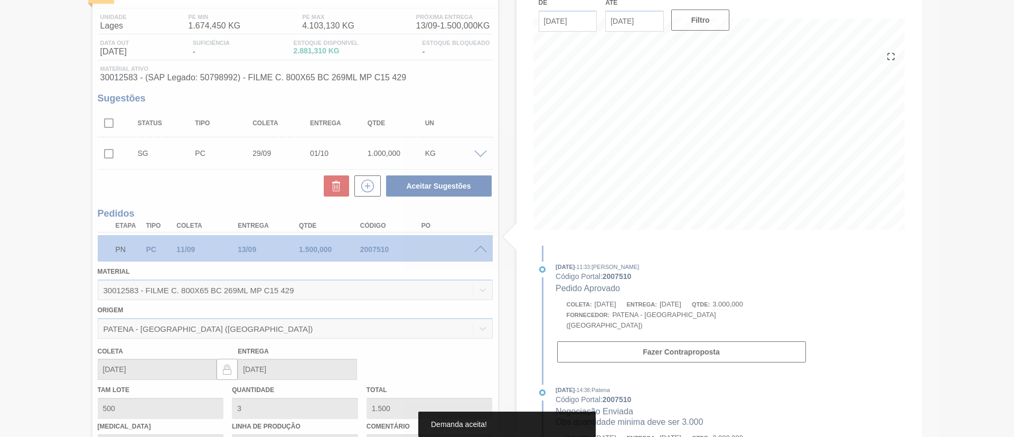
type input "6"
type input "3.000"
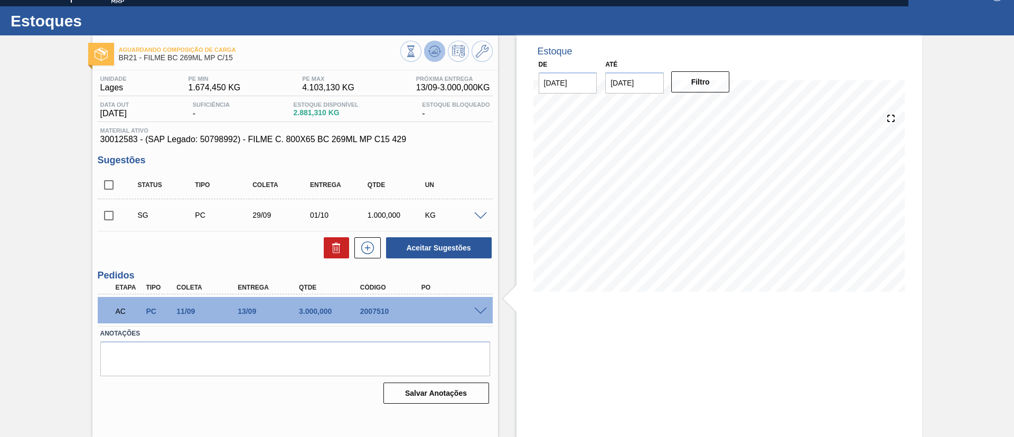
click at [417, 53] on icon at bounding box center [411, 51] width 12 height 12
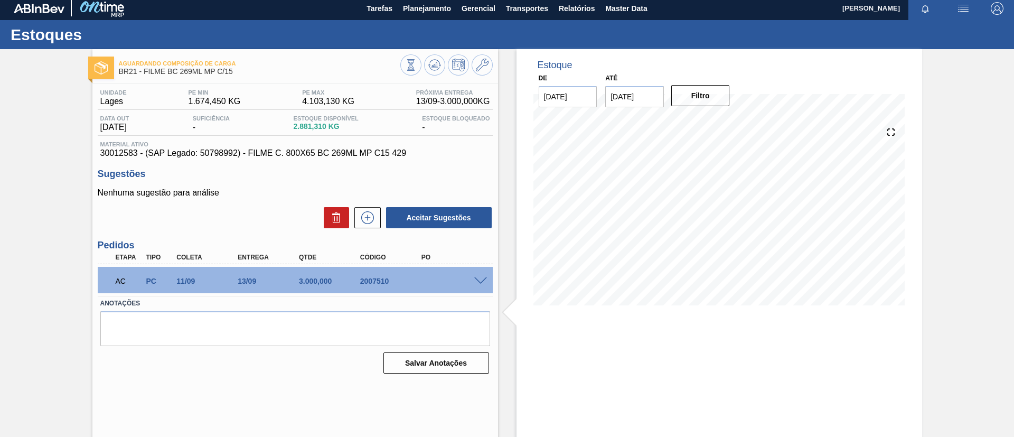
scroll to position [0, 0]
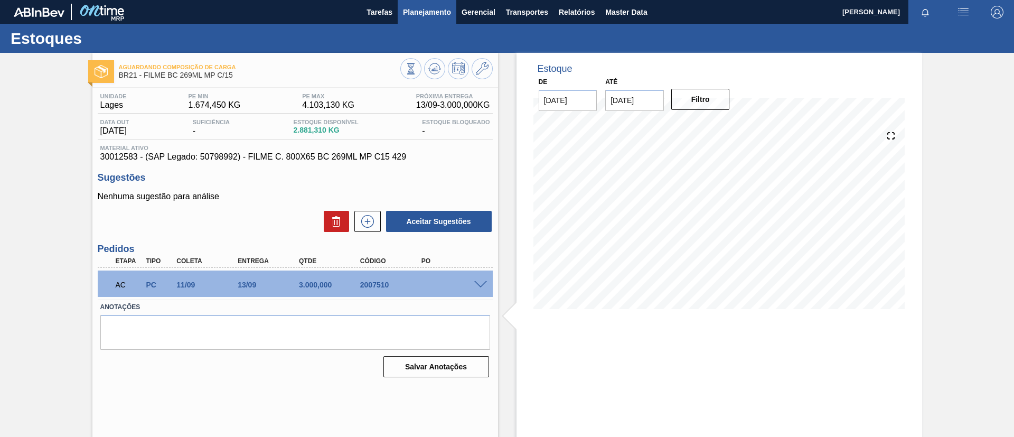
click at [420, 16] on span "Planejamento" at bounding box center [427, 12] width 48 height 13
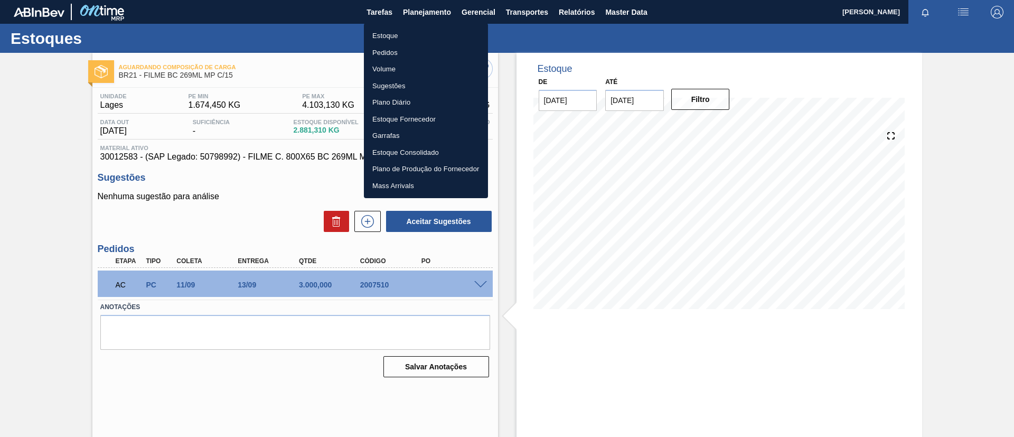
click at [416, 39] on li "Estoque" at bounding box center [426, 35] width 124 height 17
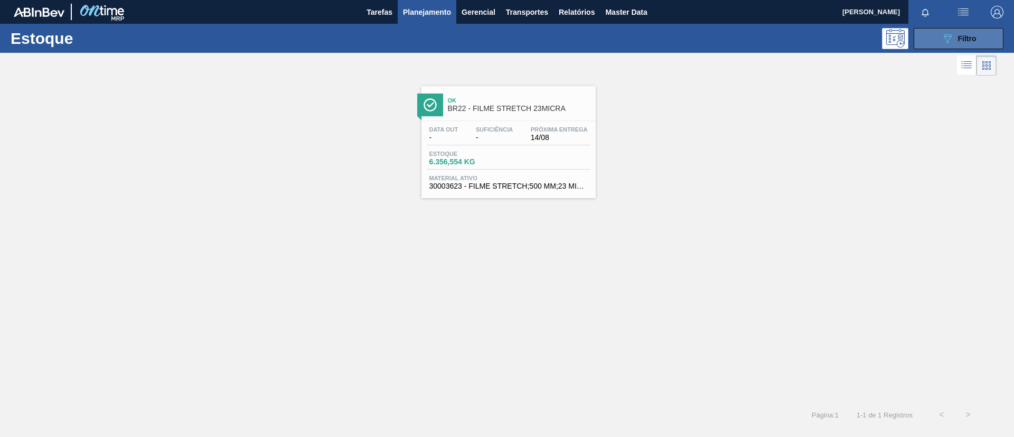
click at [960, 38] on span "Filtro" at bounding box center [967, 38] width 18 height 8
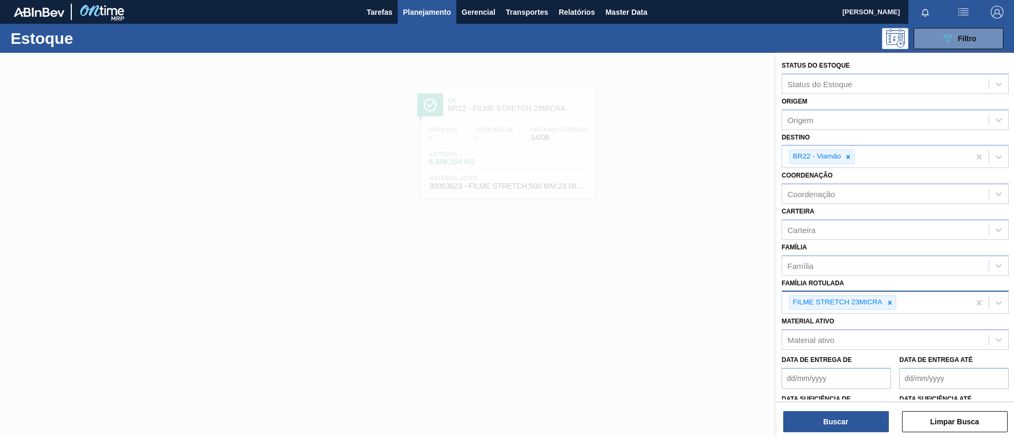
click at [897, 306] on div "FILME STRETCH 23MICRA" at bounding box center [876, 303] width 188 height 22
click at [896, 306] on div "FILME STRETCH 23MICRA" at bounding box center [876, 303] width 188 height 22
click at [894, 306] on div at bounding box center [890, 302] width 12 height 13
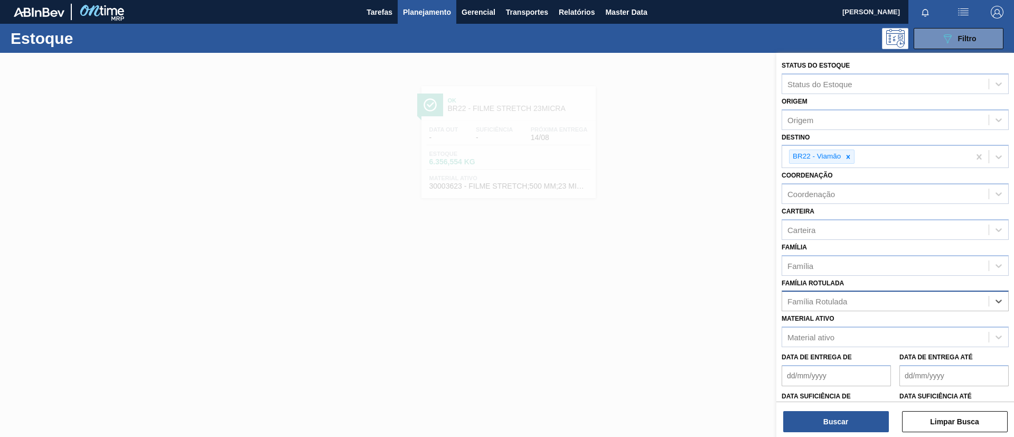
click at [894, 306] on div "Família Rotulada" at bounding box center [885, 301] width 207 height 15
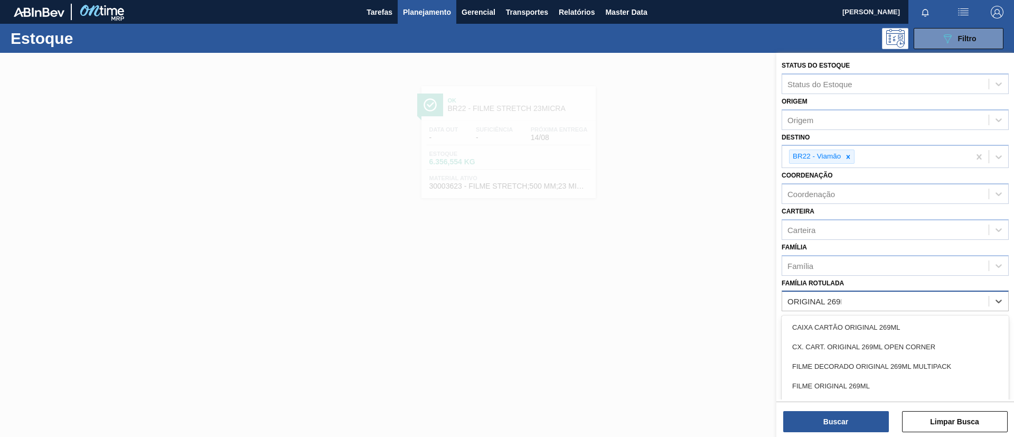
type Rotulada "ORIGINAL 269ML"
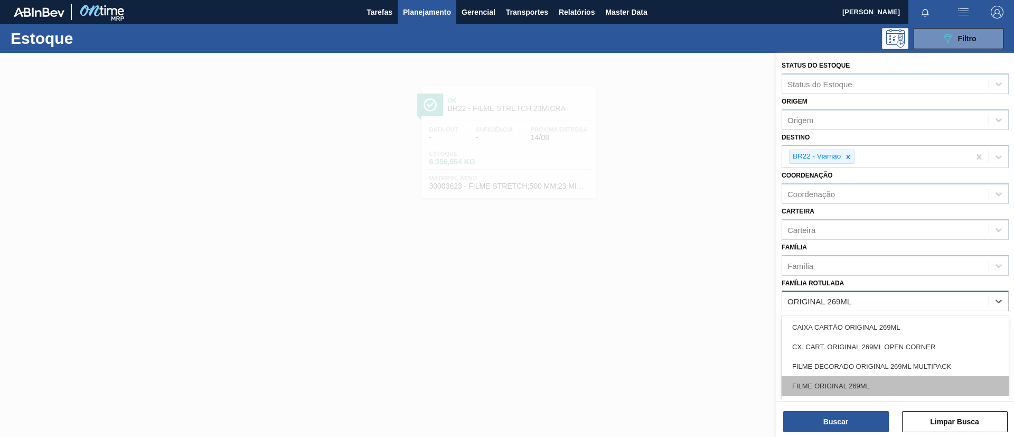
click at [872, 382] on div "FILME ORIGINAL 269ML" at bounding box center [895, 386] width 227 height 20
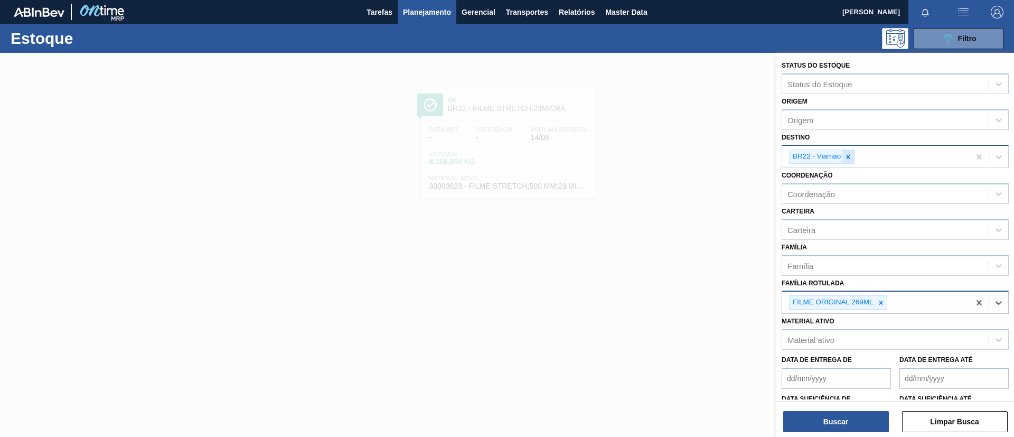
click at [849, 161] on div at bounding box center [849, 156] width 12 height 13
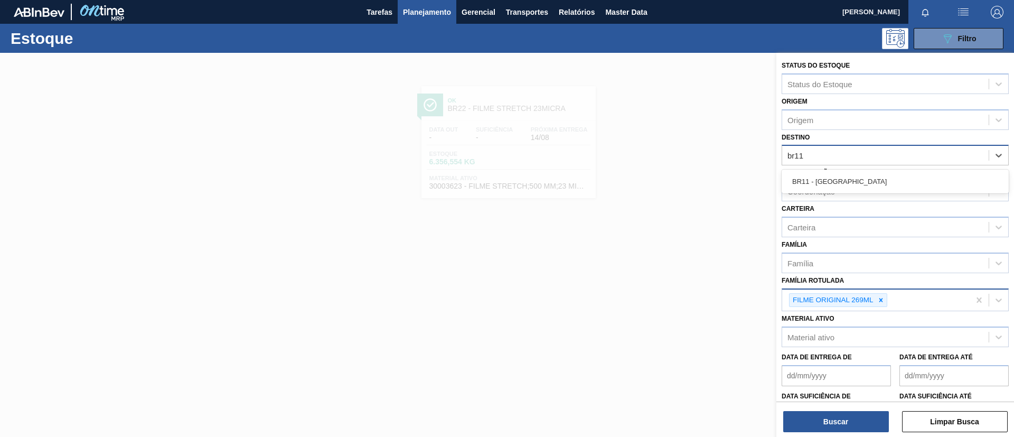
type input "br11"
click at [839, 167] on div "Coordenação Coordenação" at bounding box center [895, 183] width 227 height 36
click at [838, 157] on div "Destino" at bounding box center [885, 155] width 207 height 15
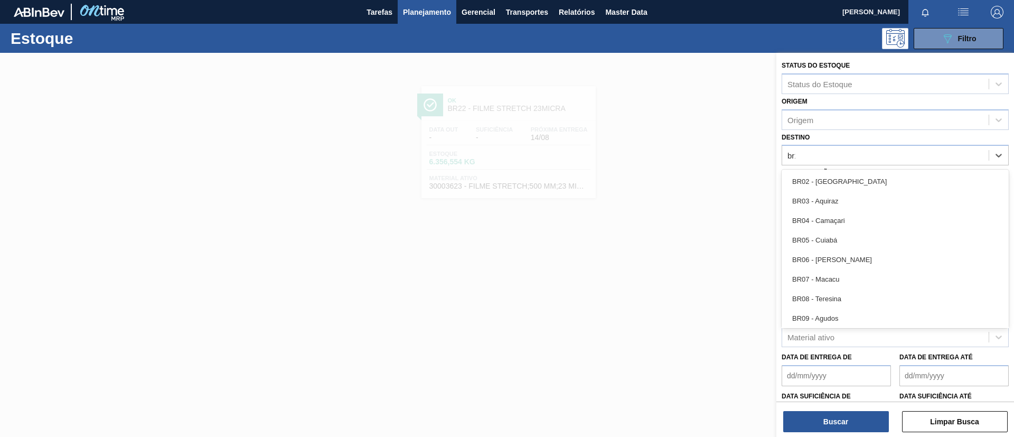
type input "br11"
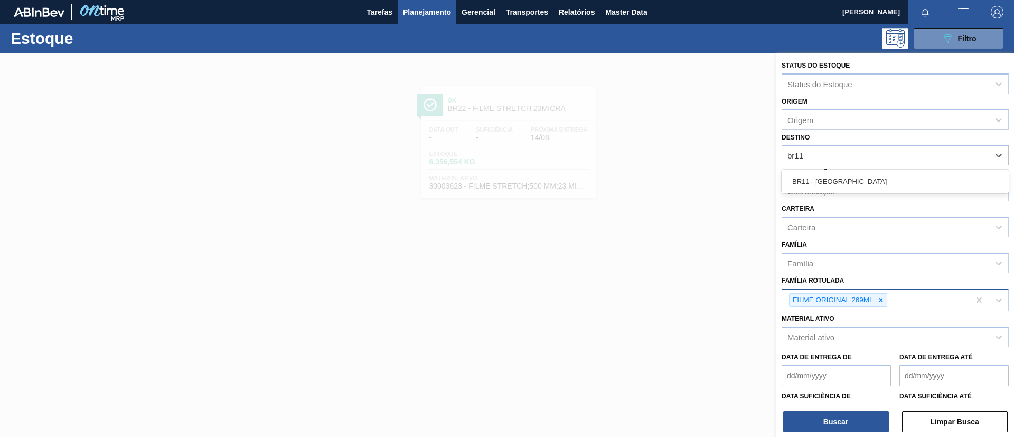
click at [843, 181] on div "BR11 - São Luís" at bounding box center [895, 182] width 227 height 20
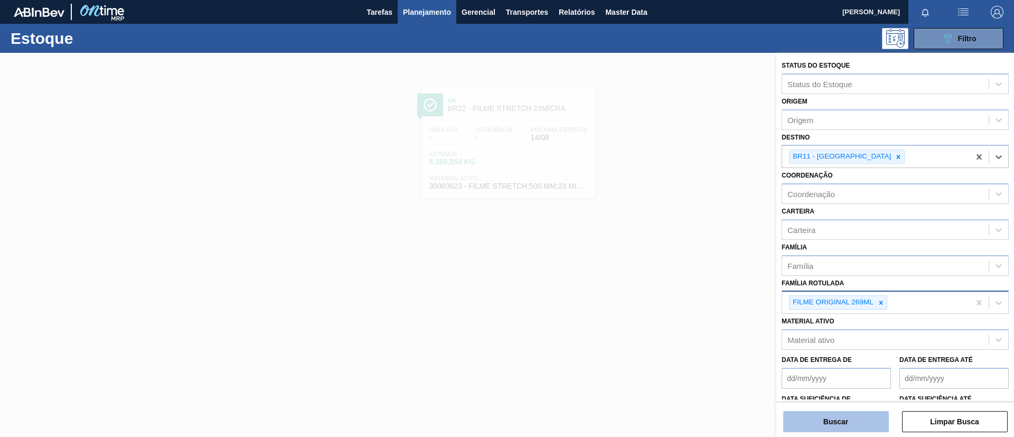
click at [851, 418] on button "Buscar" at bounding box center [836, 421] width 106 height 21
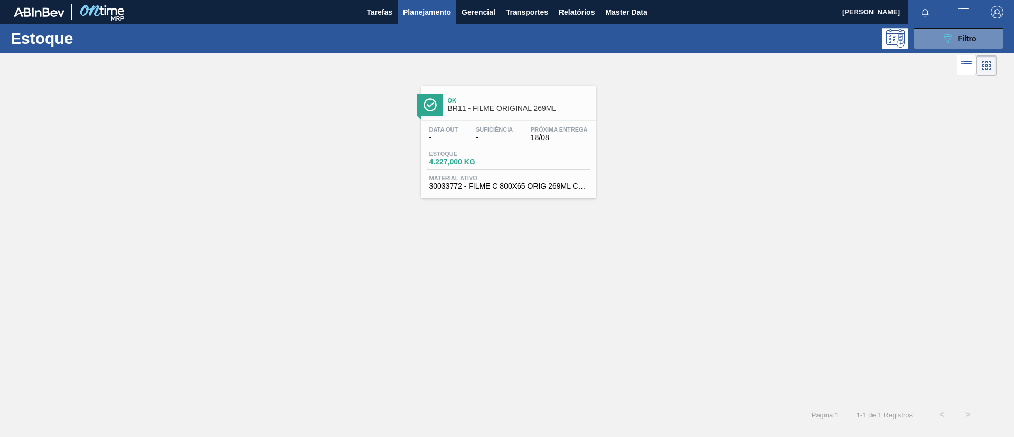
click at [540, 102] on span "Ok" at bounding box center [519, 100] width 143 height 6
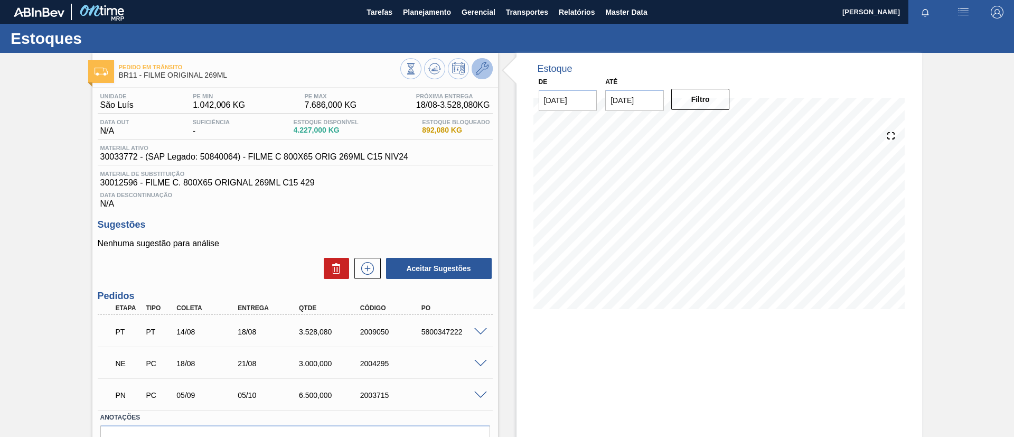
click at [479, 69] on icon at bounding box center [482, 68] width 13 height 13
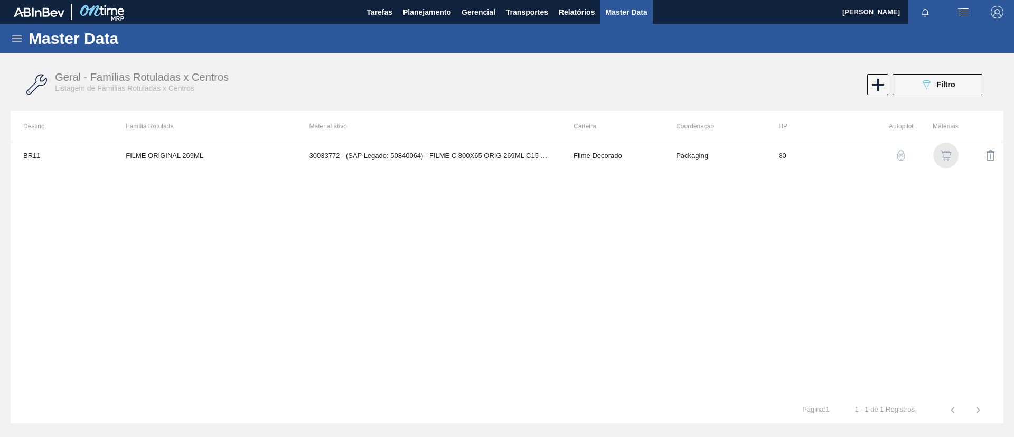
click at [941, 155] on img "button" at bounding box center [946, 155] width 11 height 11
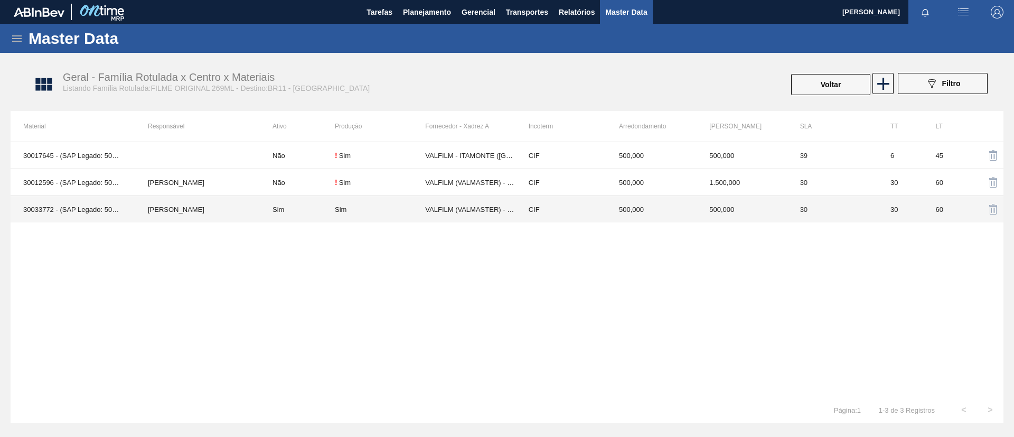
click at [211, 201] on td "[PERSON_NAME]" at bounding box center [197, 209] width 125 height 27
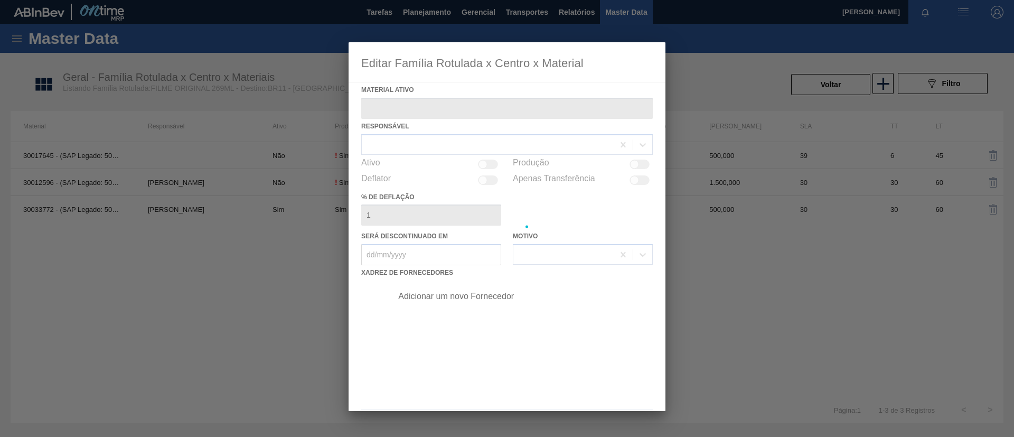
type ativo "30033772 - (SAP Legado: 50840064) - FILME C 800X65 ORIG 269ML C15 NIV24"
checkbox input "true"
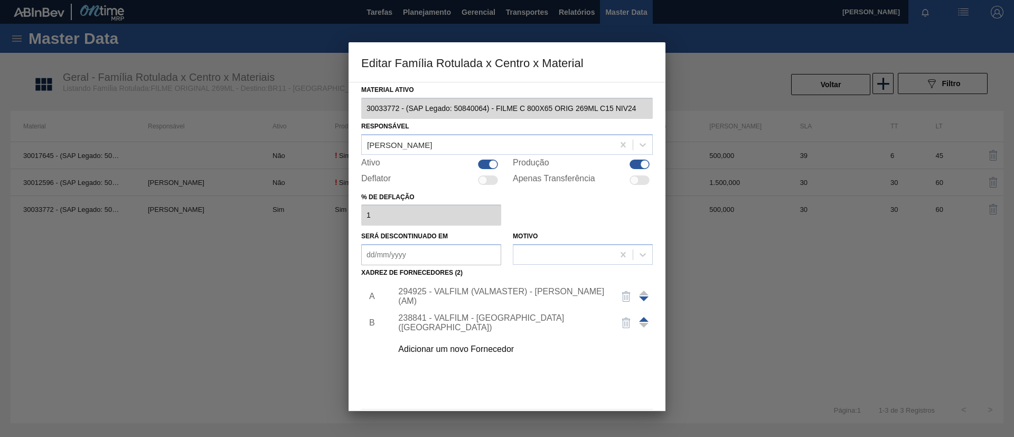
click at [490, 354] on div "Adicionar um novo Fornecedor" at bounding box center [519, 349] width 267 height 26
click at [498, 354] on div "Adicionar um novo Fornecedor" at bounding box center [519, 349] width 267 height 26
click at [500, 350] on div "Adicionar um novo Fornecedor" at bounding box center [501, 349] width 207 height 10
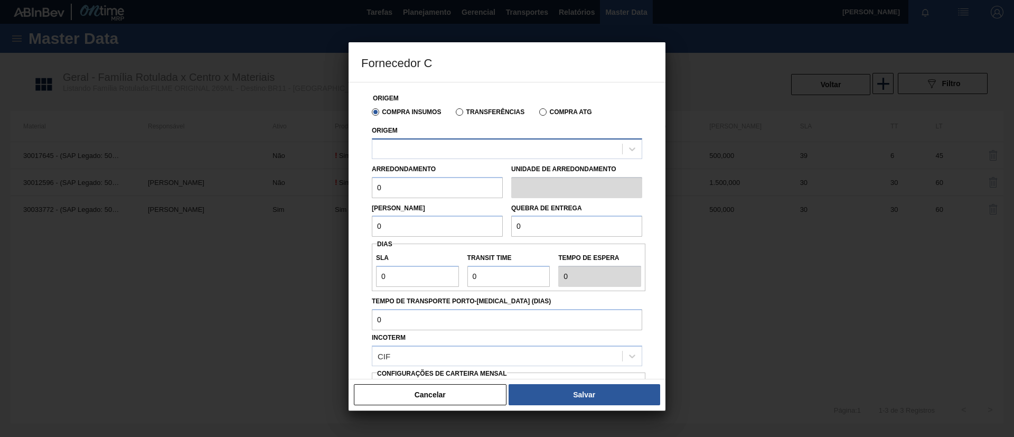
click at [514, 153] on div at bounding box center [497, 148] width 250 height 15
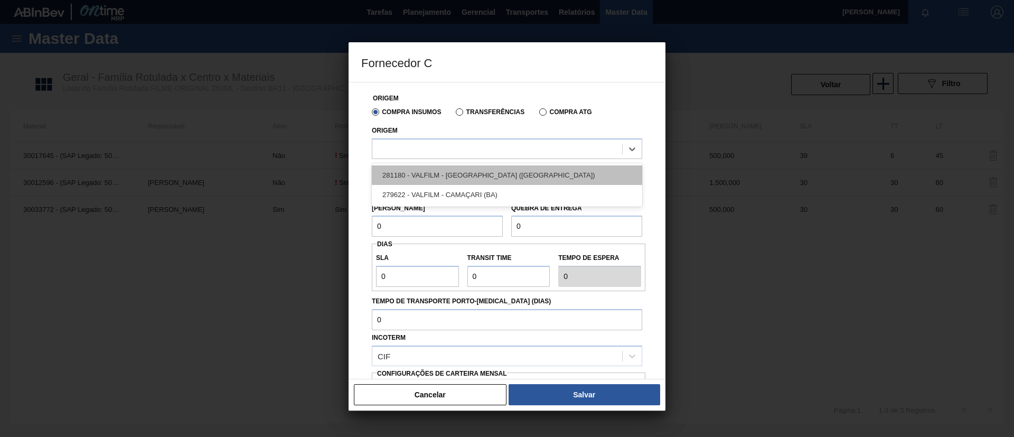
click at [510, 173] on div "281180 - VALFILM - LORENA (SP)" at bounding box center [507, 175] width 270 height 20
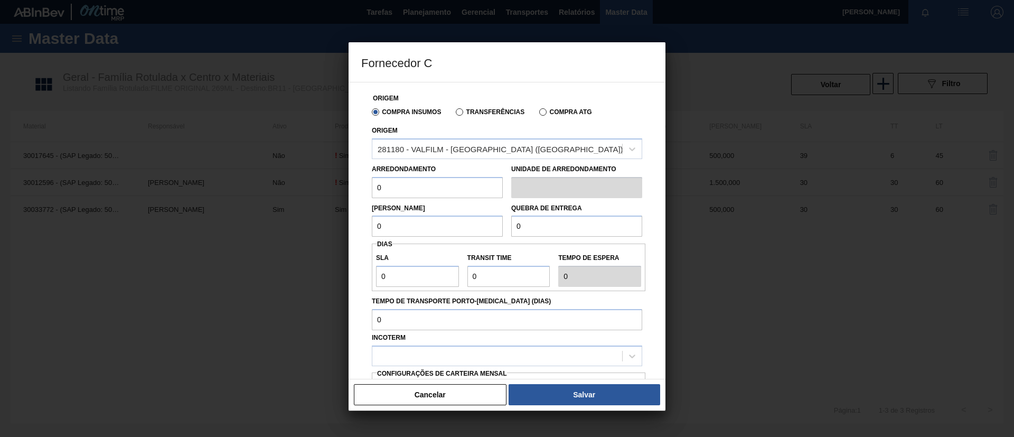
click at [250, 124] on div at bounding box center [507, 218] width 1014 height 437
click at [435, 399] on button "Cancelar" at bounding box center [430, 394] width 153 height 21
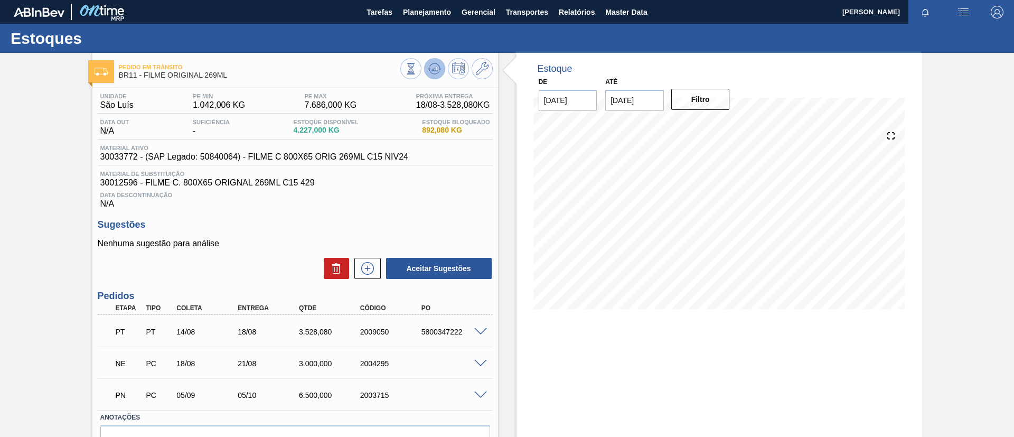
click at [426, 75] on div at bounding box center [446, 70] width 92 height 24
click at [430, 76] on button at bounding box center [434, 68] width 21 height 21
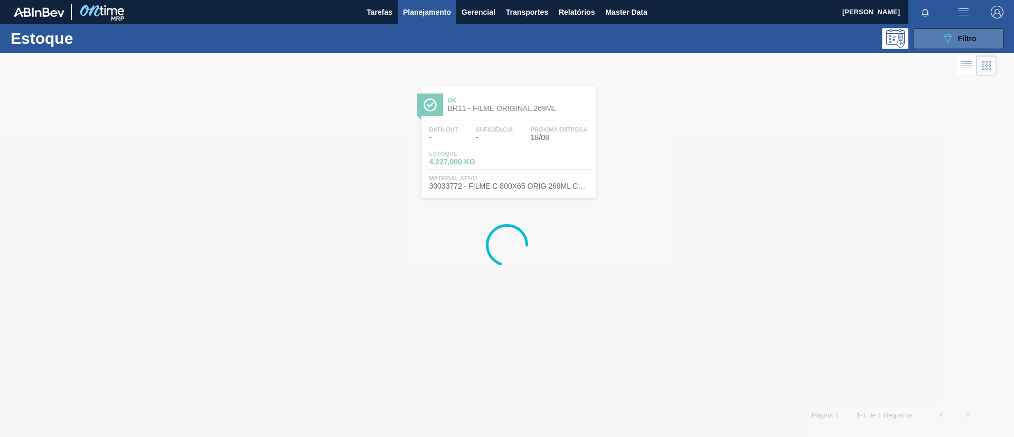
click at [984, 39] on button "089F7B8B-B2A5-4AFE-B5C0-19BA573D28AC Filtro" at bounding box center [959, 38] width 90 height 21
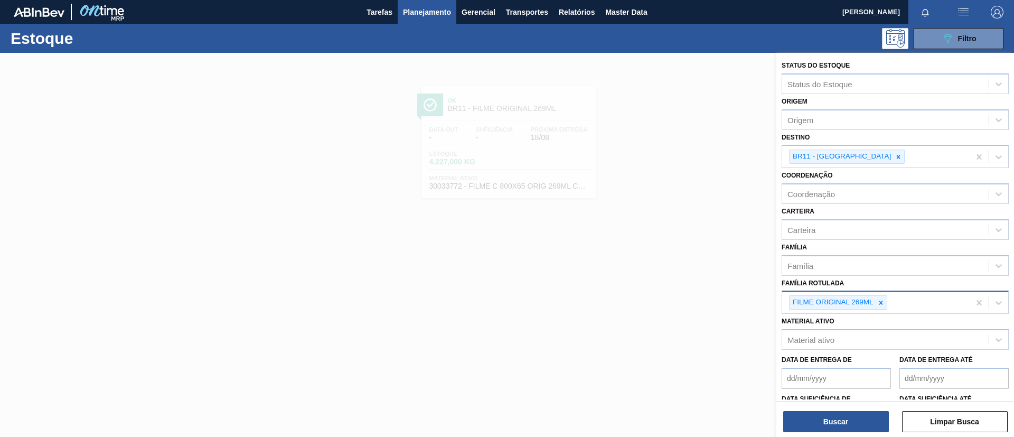
click at [884, 303] on div at bounding box center [881, 302] width 12 height 13
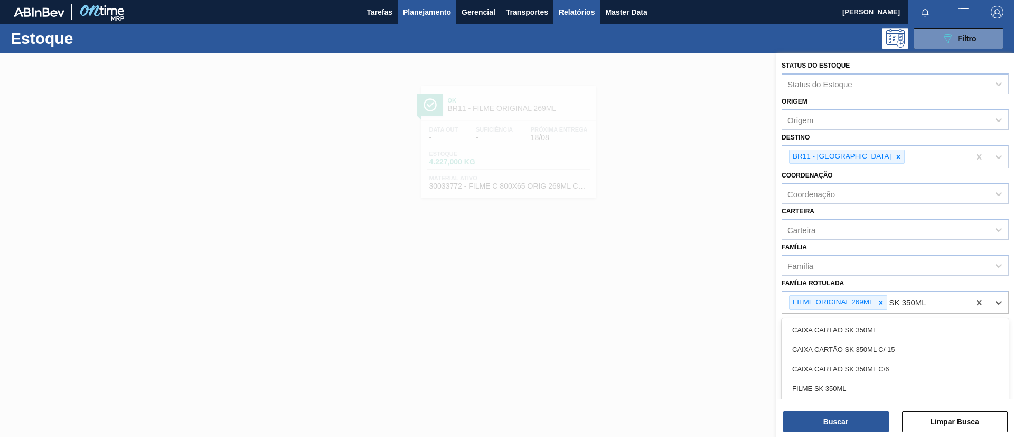
type Rotulada "SK 350ML"
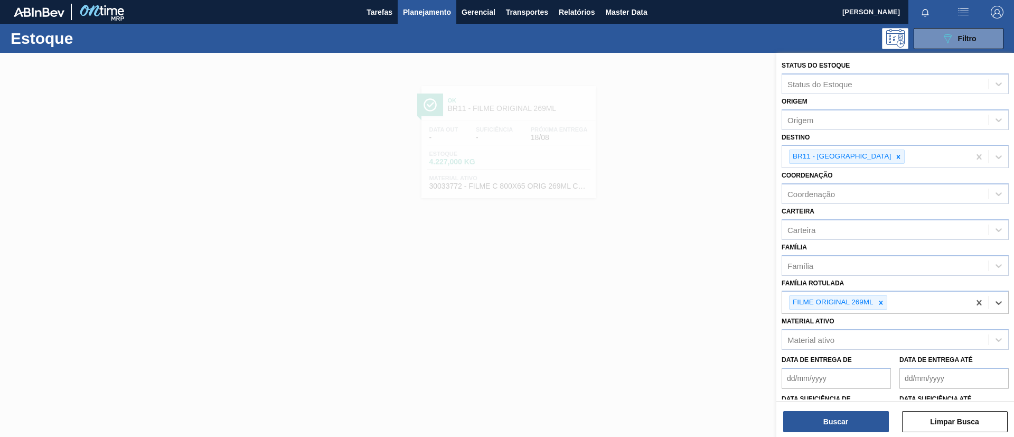
drag, startPoint x: 251, startPoint y: 84, endPoint x: 265, endPoint y: 96, distance: 18.0
click at [252, 86] on div at bounding box center [507, 271] width 1014 height 437
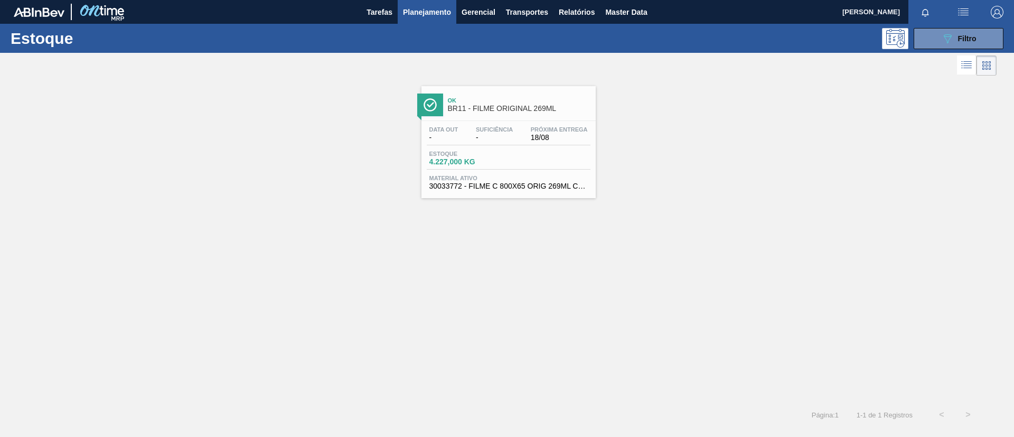
click at [535, 89] on div "Ok BR11 - FILME ORIGINAL 269ML" at bounding box center [509, 100] width 174 height 29
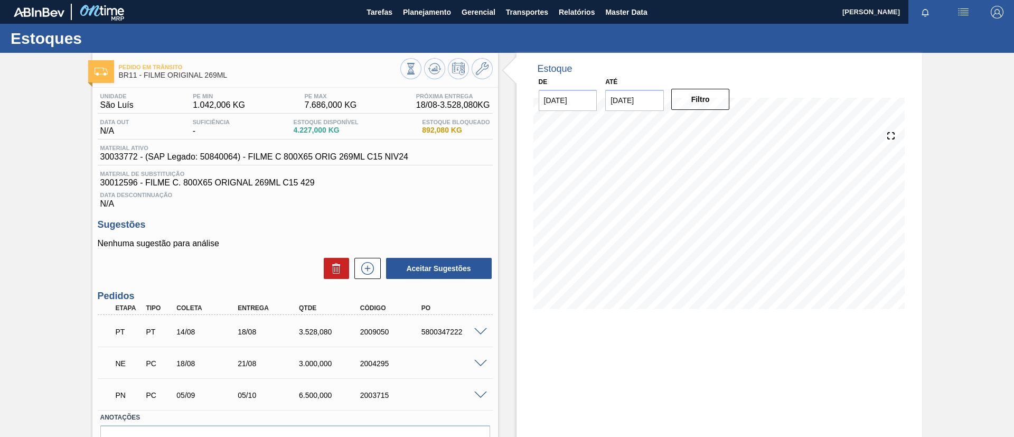
click at [484, 370] on div "NE PC 18/08 21/08 3.000,000 2004295" at bounding box center [295, 362] width 395 height 26
click at [479, 358] on div "NE PC 18/08 21/08 3.000,000 2004295" at bounding box center [295, 362] width 395 height 26
click at [481, 365] on span at bounding box center [480, 364] width 13 height 8
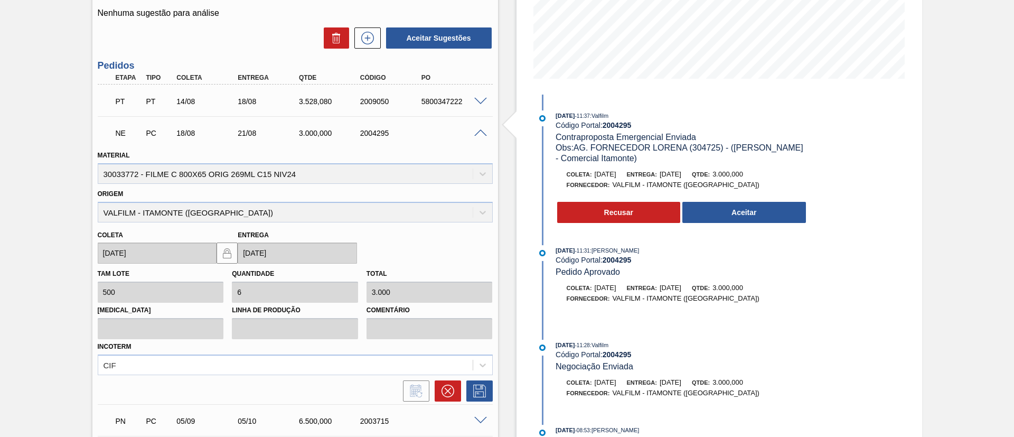
scroll to position [238, 0]
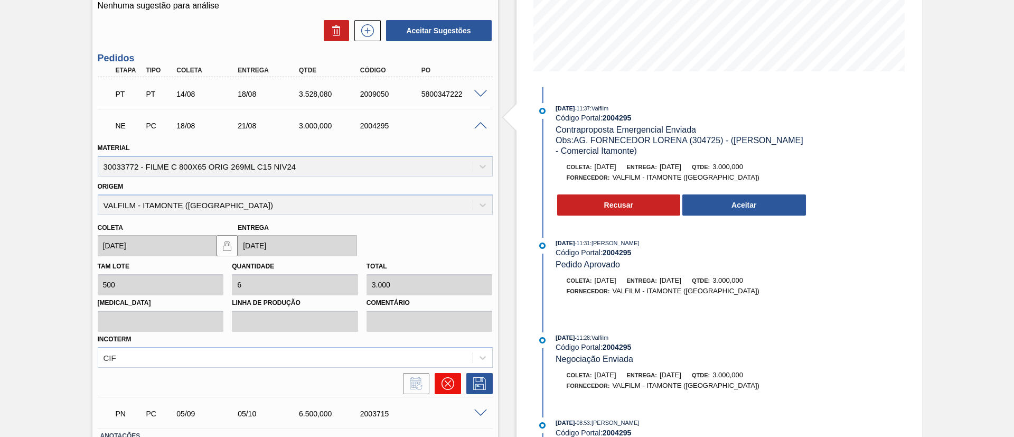
click at [444, 386] on icon at bounding box center [448, 383] width 13 height 13
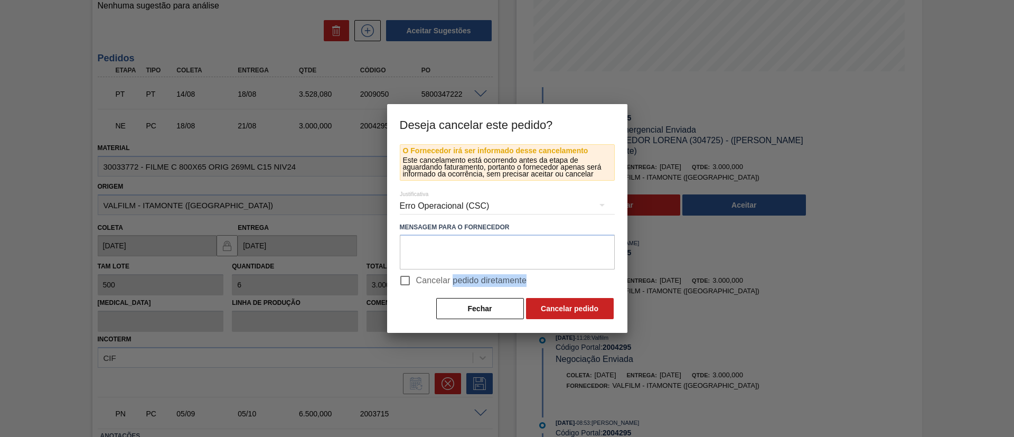
drag, startPoint x: 453, startPoint y: 293, endPoint x: 453, endPoint y: 284, distance: 8.5
click at [453, 284] on div "O Fornecedor irá ser informado desse cancelamento Este cancelamento está ocorre…" at bounding box center [507, 232] width 215 height 176
click at [453, 284] on span "Cancelar pedido diretamente" at bounding box center [471, 280] width 111 height 13
click at [416, 284] on input "Cancelar pedido diretamente" at bounding box center [405, 280] width 22 height 22
checkbox input "true"
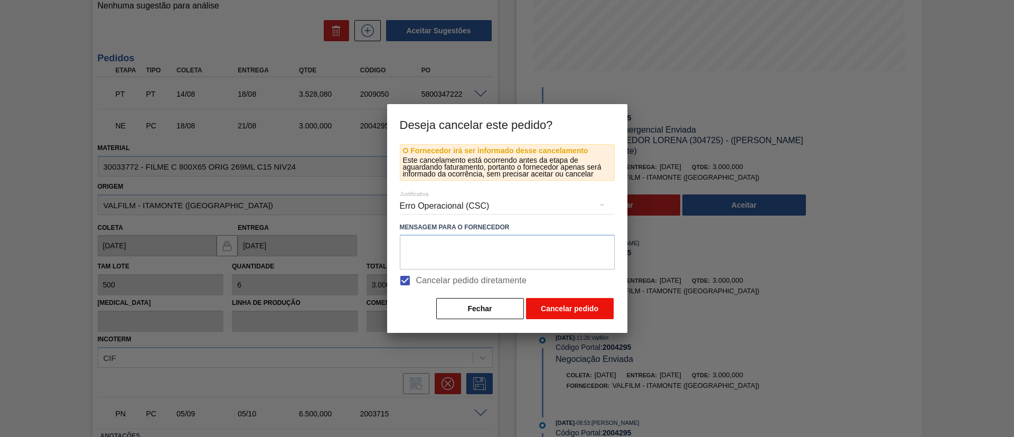
click at [532, 299] on button "Cancelar pedido" at bounding box center [570, 308] width 88 height 21
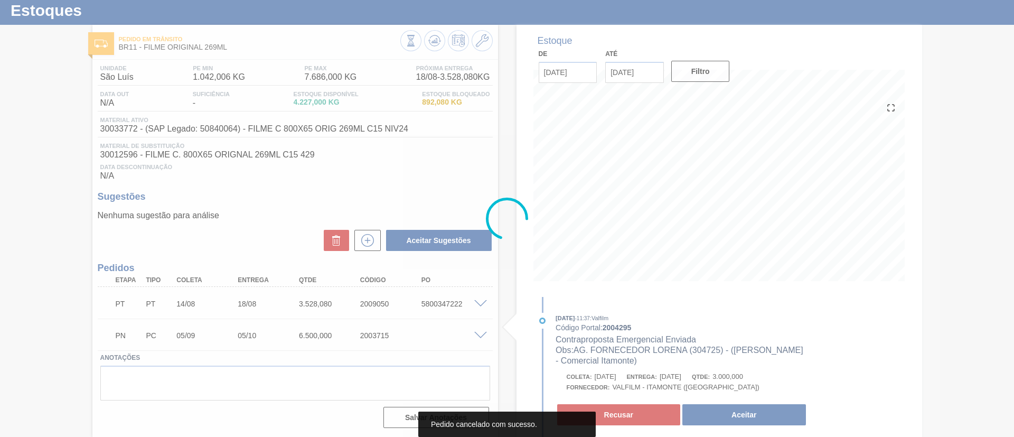
scroll to position [28, 0]
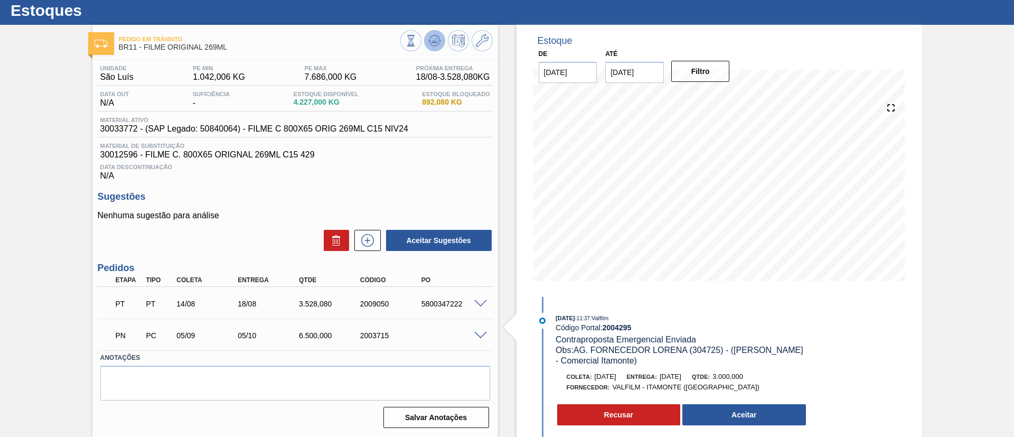
click at [417, 35] on icon at bounding box center [411, 41] width 12 height 12
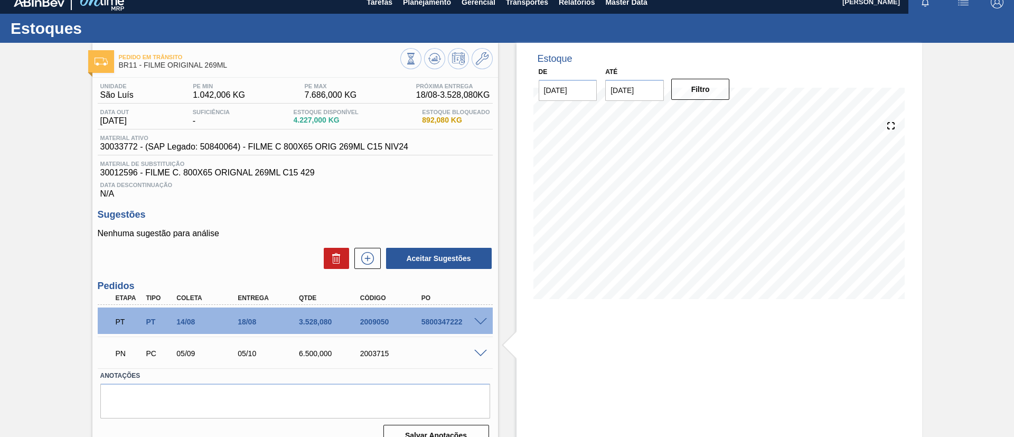
scroll to position [0, 0]
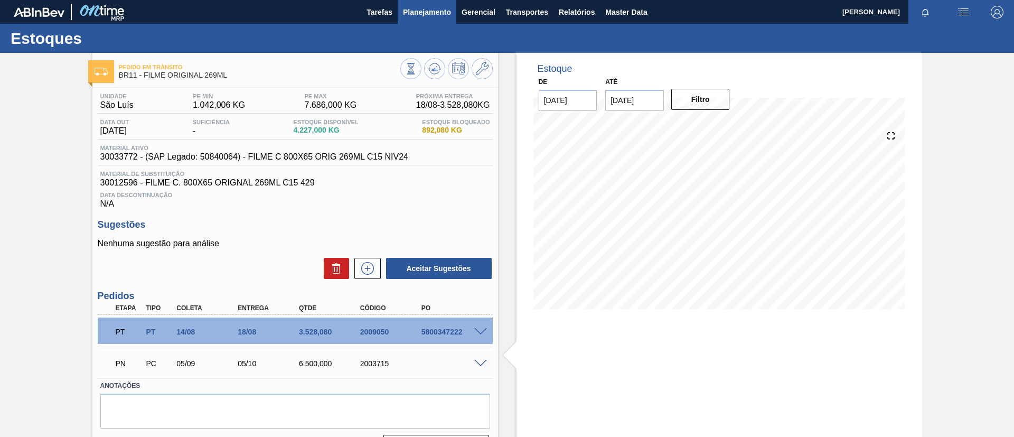
click at [438, 19] on button "Planejamento" at bounding box center [427, 12] width 59 height 24
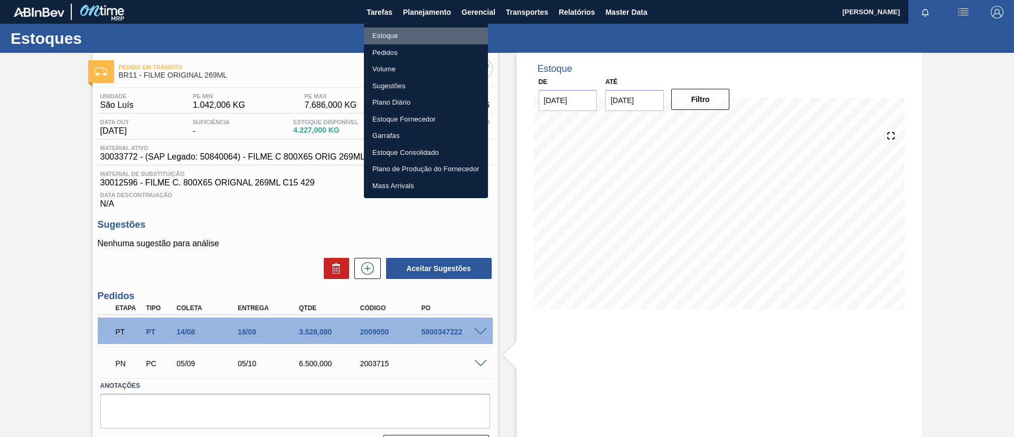
click at [419, 37] on li "Estoque" at bounding box center [426, 35] width 124 height 17
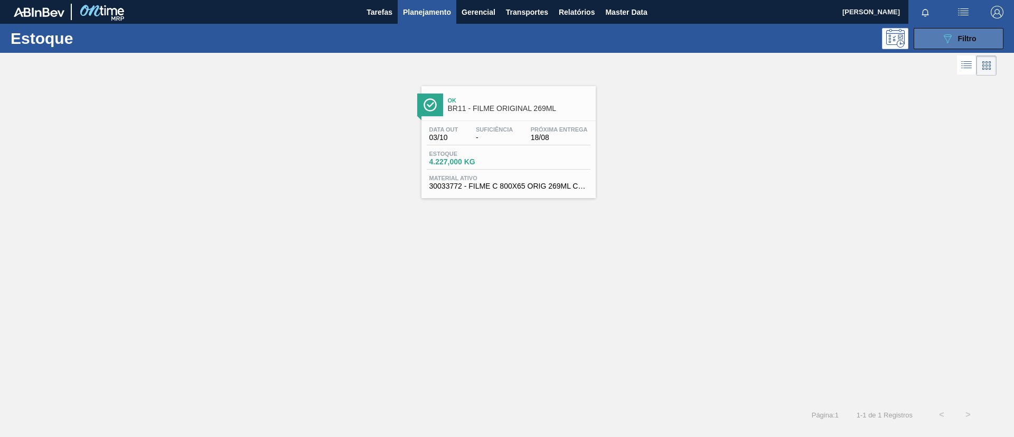
click at [977, 46] on button "089F7B8B-B2A5-4AFE-B5C0-19BA573D28AC Filtro" at bounding box center [959, 38] width 90 height 21
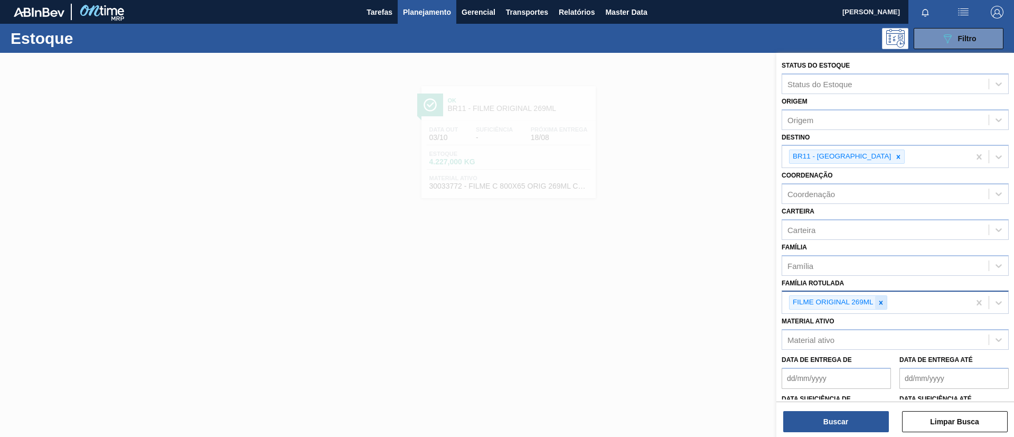
click at [880, 300] on icon at bounding box center [880, 302] width 7 height 7
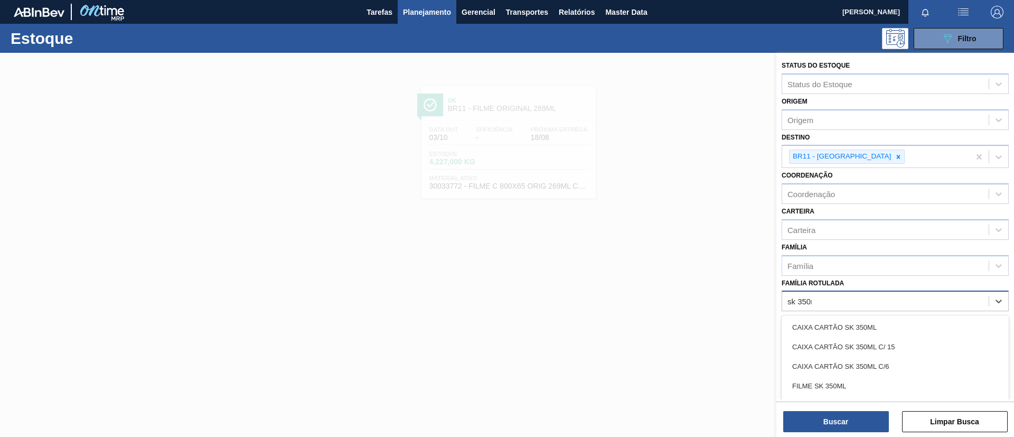
type Rotulada "sk 350ml"
drag, startPoint x: 863, startPoint y: 388, endPoint x: 863, endPoint y: 193, distance: 194.9
click at [863, 387] on div "FILME SK 350ML" at bounding box center [895, 386] width 227 height 20
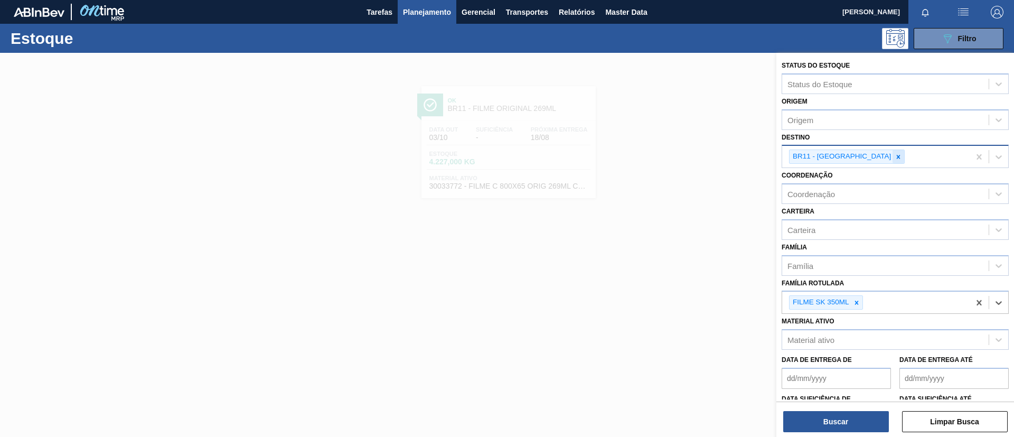
click at [897, 156] on icon at bounding box center [899, 157] width 4 height 4
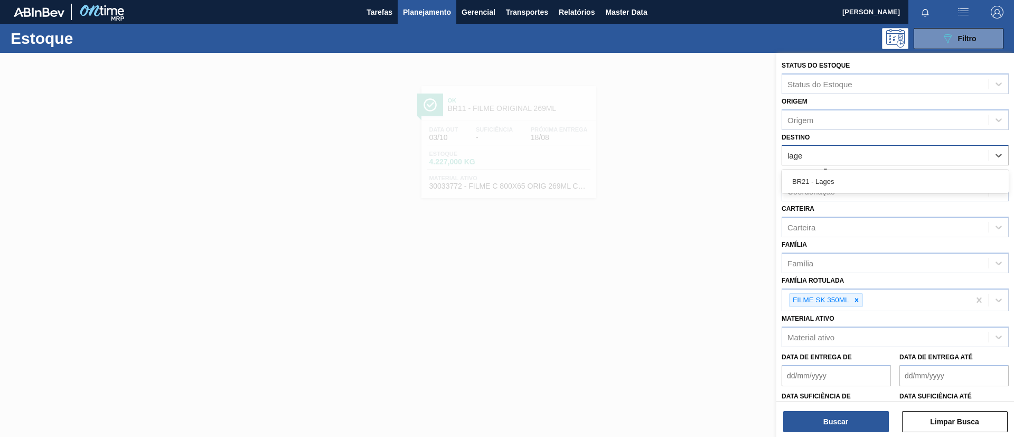
type input "lage"
click at [872, 165] on div "Coordenação Coordenação" at bounding box center [895, 183] width 227 height 36
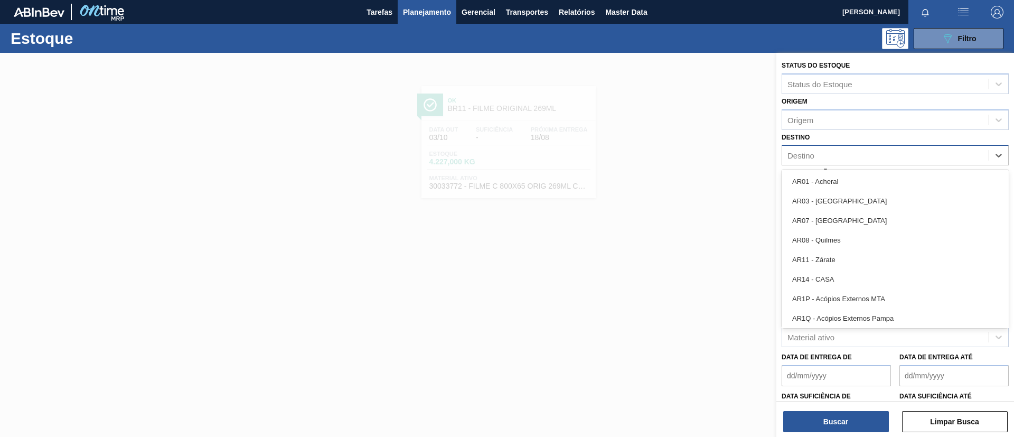
click at [853, 151] on div "Destino" at bounding box center [885, 155] width 207 height 15
type input "lage"
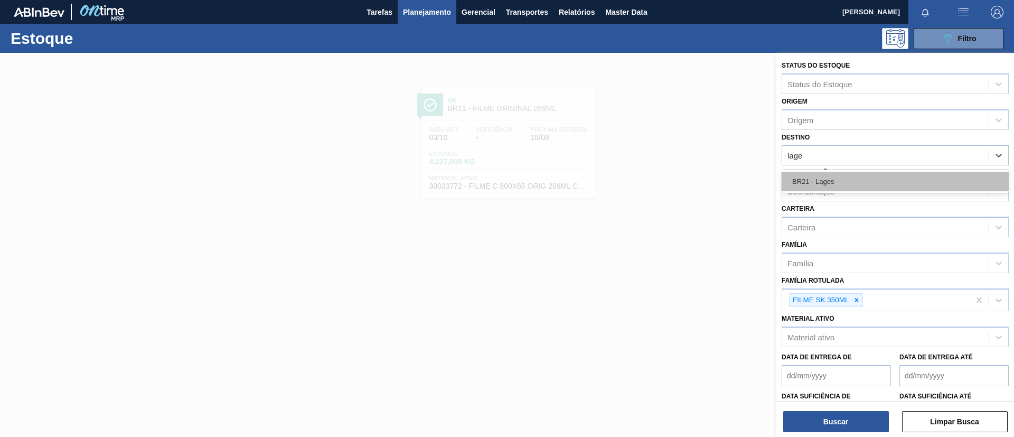
click at [851, 178] on div "BR21 - Lages" at bounding box center [895, 182] width 227 height 20
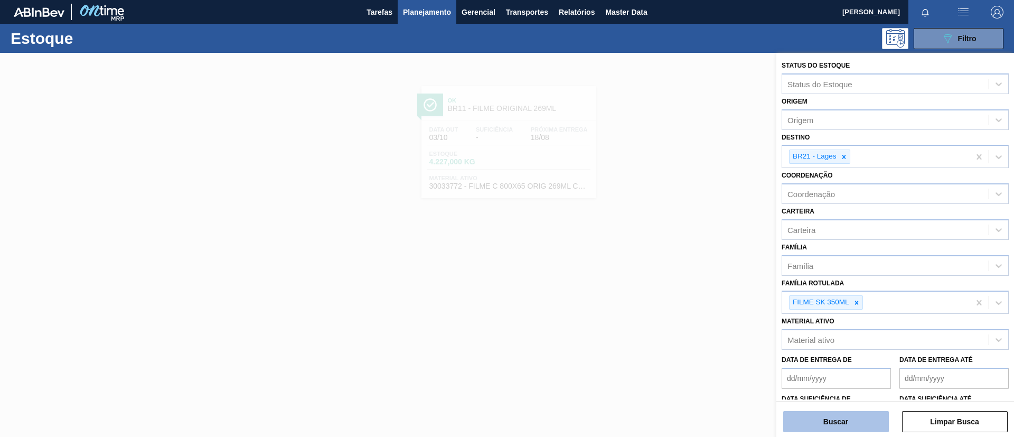
click at [856, 414] on button "Buscar" at bounding box center [836, 421] width 106 height 21
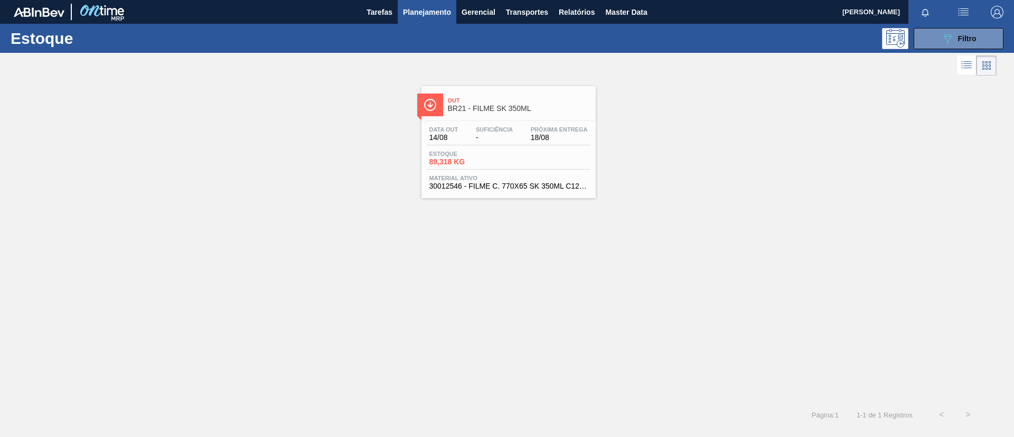
click at [525, 115] on div "Out BR21 - FILME SK 350ML" at bounding box center [519, 105] width 143 height 24
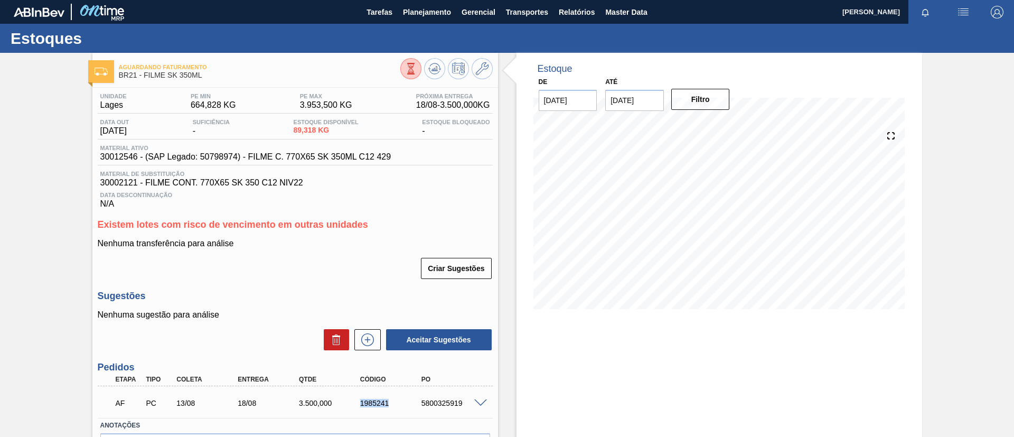
drag, startPoint x: 376, startPoint y: 408, endPoint x: 395, endPoint y: 407, distance: 18.5
click at [395, 407] on div "AF PC 13/08 18/08 3.500,000 1985241 5800325919" at bounding box center [292, 401] width 367 height 21
copy div "1985241"
click at [426, 21] on button "Planejamento" at bounding box center [427, 12] width 59 height 24
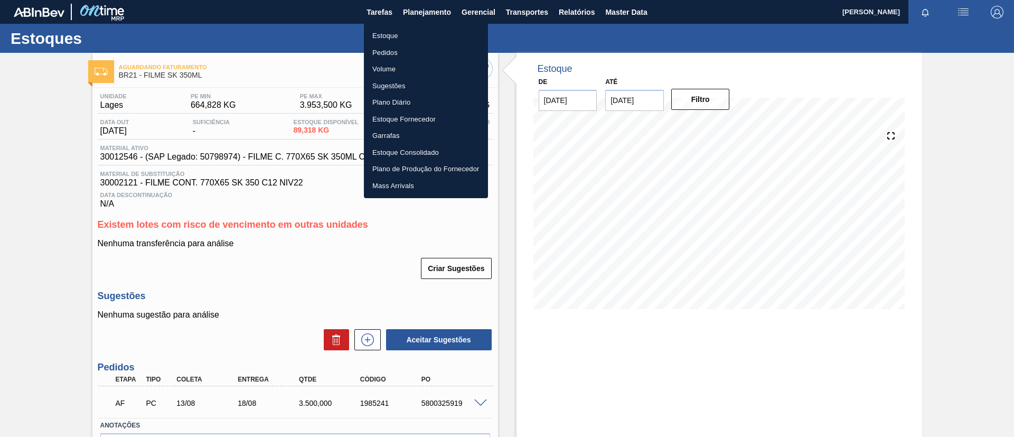
click at [428, 17] on div at bounding box center [507, 218] width 1014 height 437
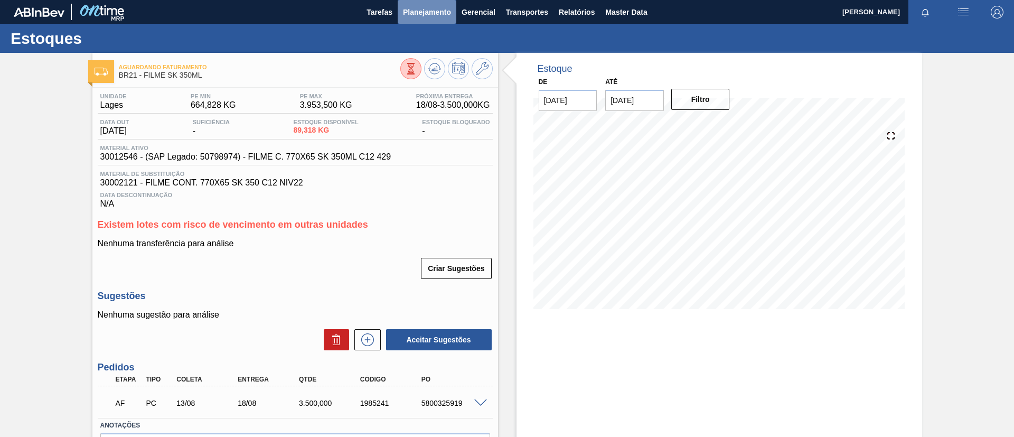
click at [429, 16] on span "Planejamento" at bounding box center [427, 12] width 48 height 13
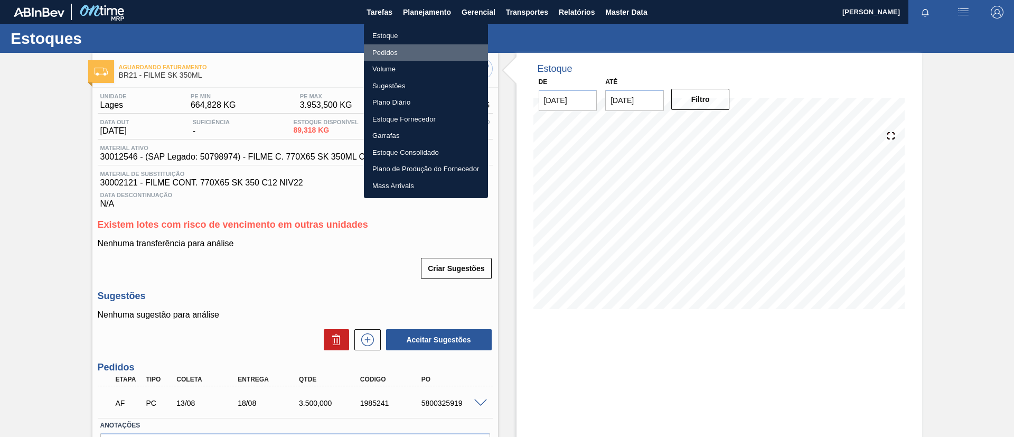
click at [415, 58] on li "Pedidos" at bounding box center [426, 52] width 124 height 17
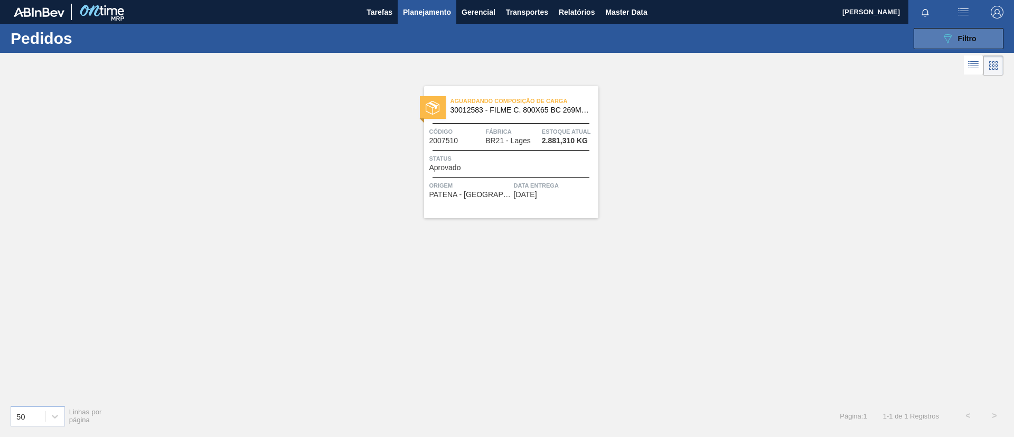
click at [969, 44] on div "089F7B8B-B2A5-4AFE-B5C0-19BA573D28AC Filtro" at bounding box center [958, 38] width 35 height 13
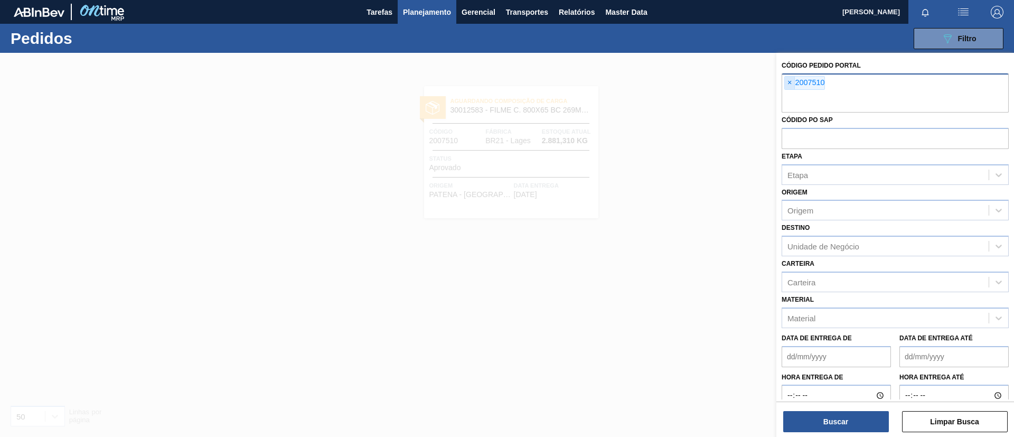
click at [792, 83] on span "×" at bounding box center [790, 83] width 10 height 13
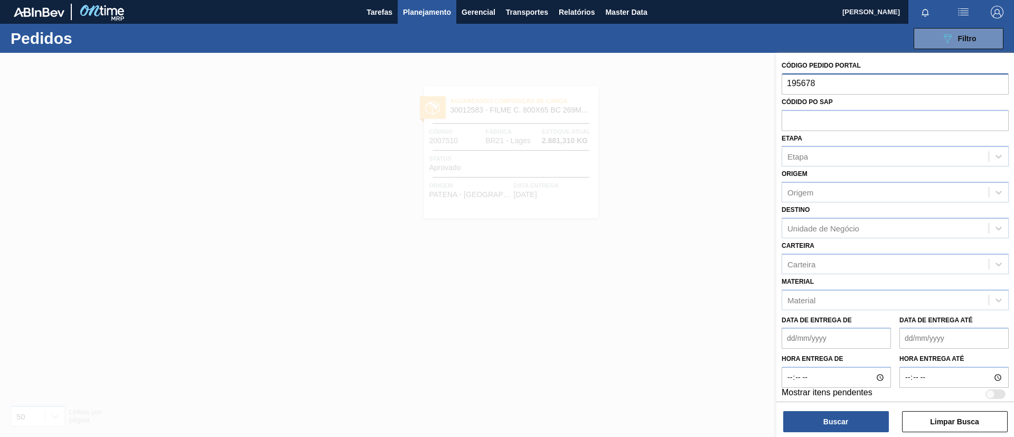
type input "1956783"
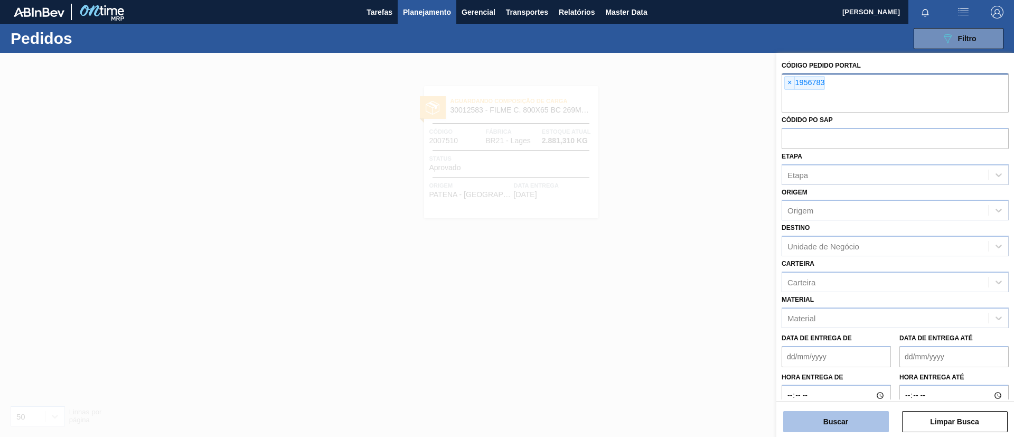
click at [838, 419] on button "Buscar" at bounding box center [836, 421] width 106 height 21
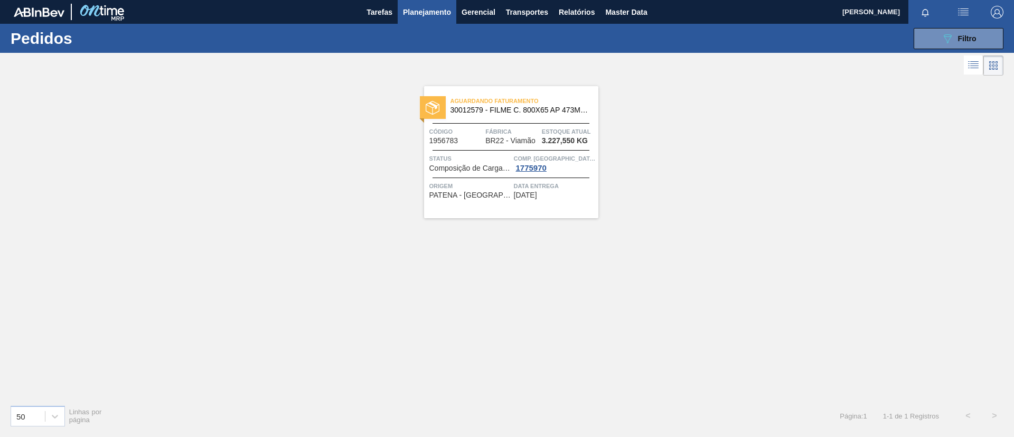
click at [429, 103] on img at bounding box center [433, 108] width 14 height 14
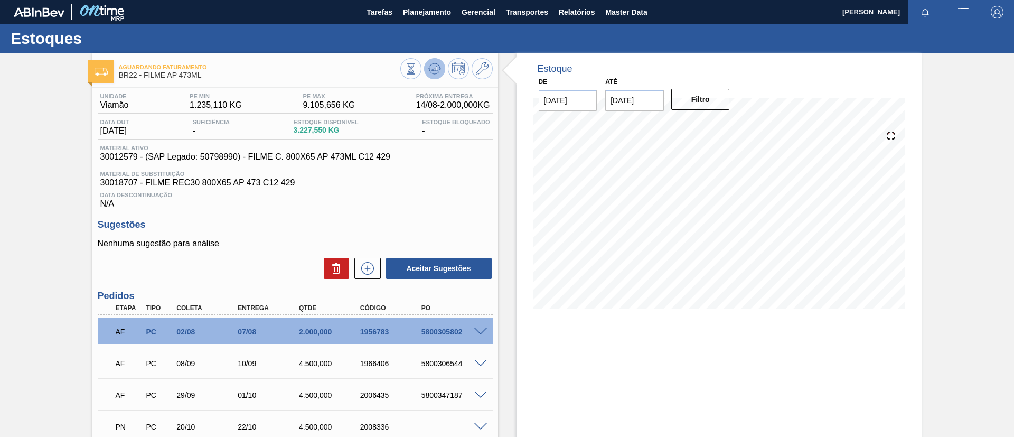
click at [432, 76] on button at bounding box center [434, 68] width 21 height 21
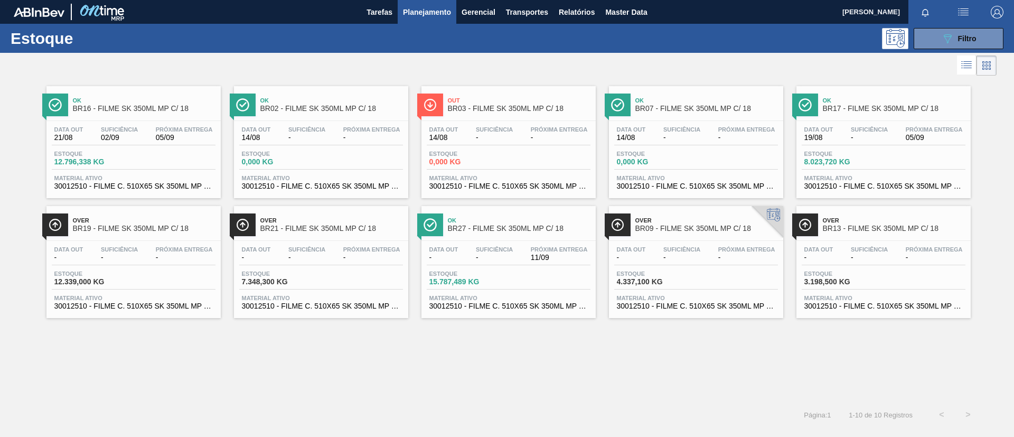
click at [171, 97] on span "Ok" at bounding box center [144, 100] width 143 height 6
drag, startPoint x: 329, startPoint y: 169, endPoint x: 328, endPoint y: 176, distance: 7.5
drag, startPoint x: 328, startPoint y: 176, endPoint x: 302, endPoint y: 379, distance: 203.9
click at [303, 379] on div "Ok BR16 - FILME SK 350ML MP C/ 18 Data out 21/08 Suficiência 02/09 Próxima Entr…" at bounding box center [507, 239] width 1014 height 323
click at [363, 256] on span "-" at bounding box center [371, 258] width 57 height 8
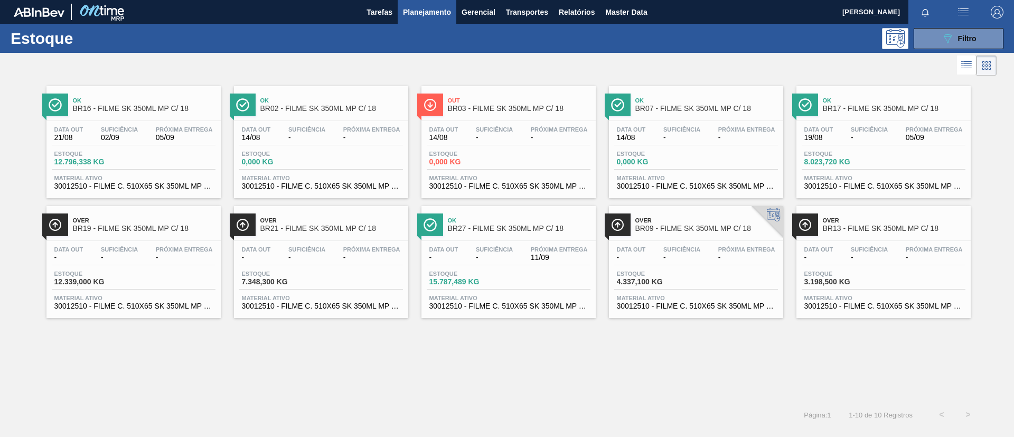
click at [157, 105] on span "BR16 - FILME SK 350ML MP C/ 18" at bounding box center [144, 109] width 143 height 8
click at [942, 48] on button "089F7B8B-B2A5-4AFE-B5C0-19BA573D28AC Filtro" at bounding box center [959, 38] width 90 height 21
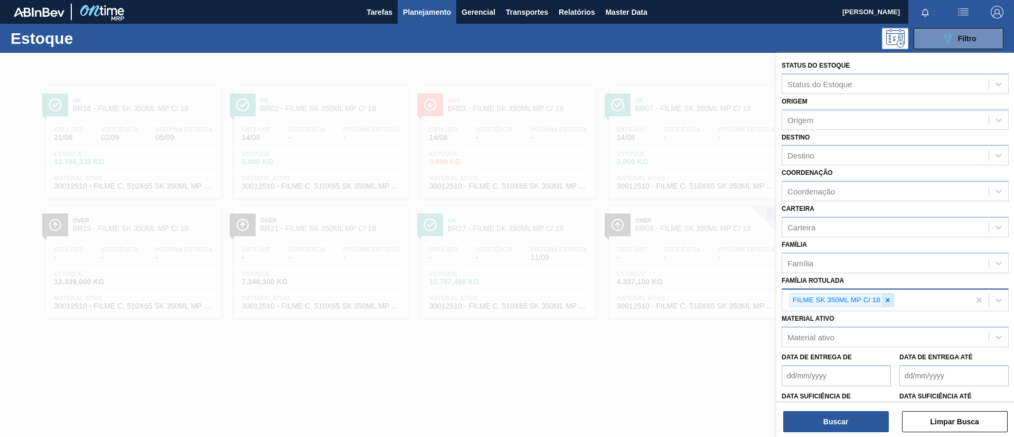
click at [888, 303] on icon at bounding box center [887, 299] width 7 height 7
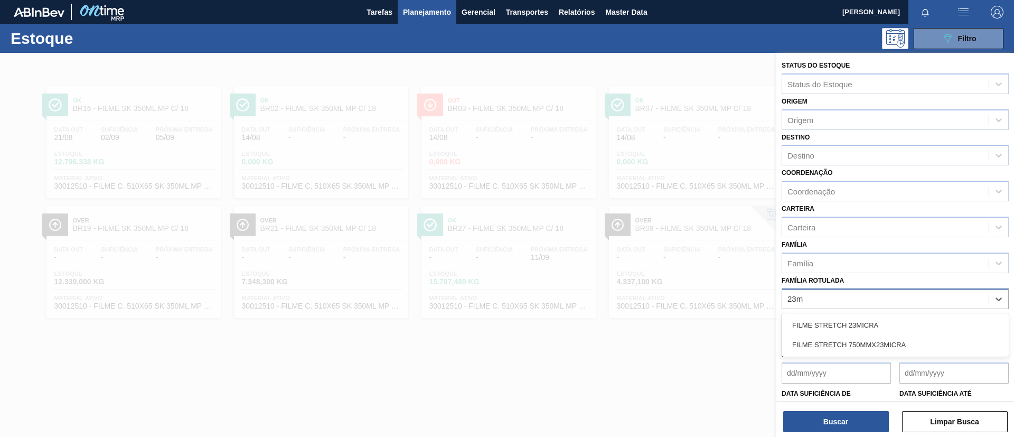
type Rotulada "23mi"
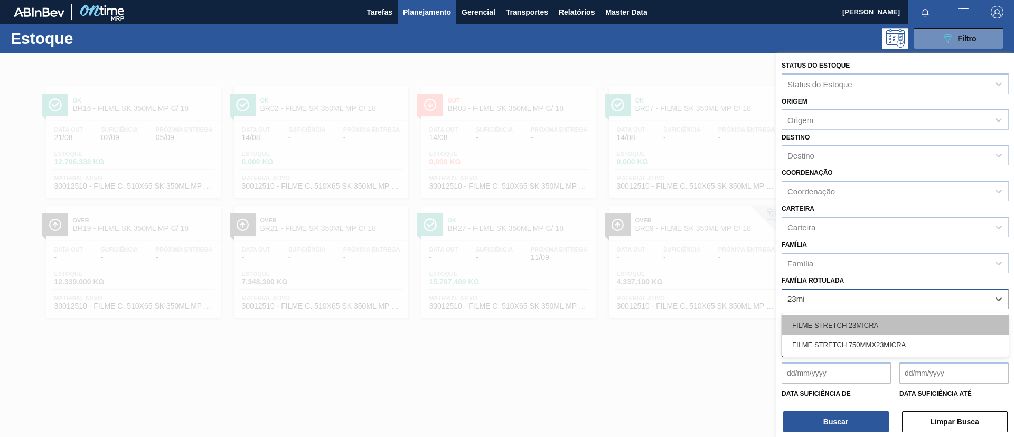
click at [862, 324] on div "FILME STRETCH 23MICRA" at bounding box center [895, 325] width 227 height 20
